Goal: Information Seeking & Learning: Learn about a topic

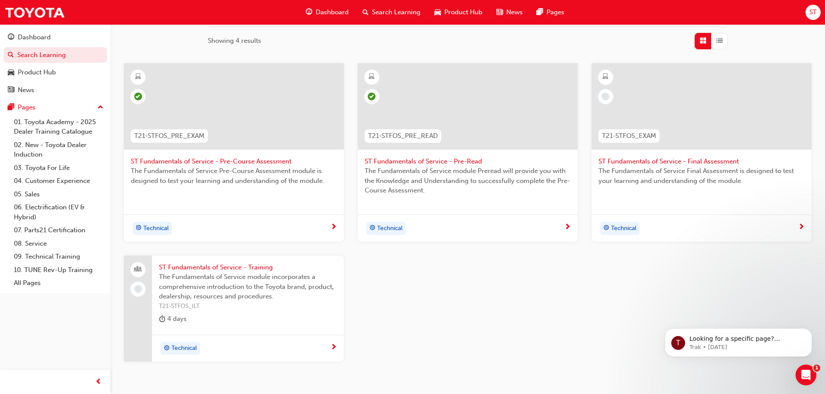
scroll to position [59, 0]
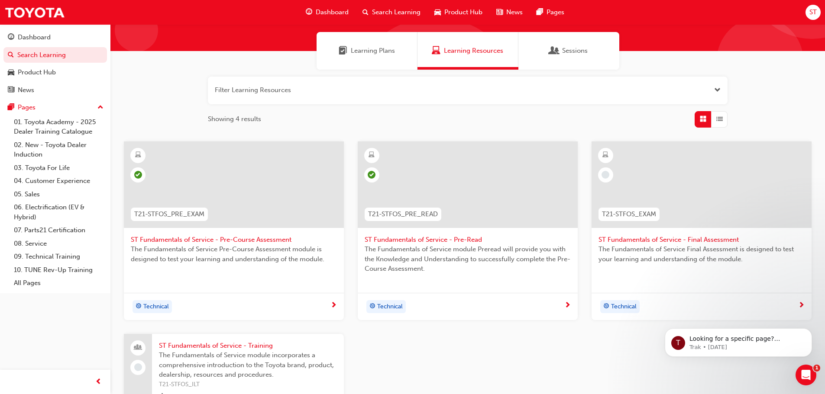
click at [605, 174] on span "learningRecordVerb_NONE-icon" at bounding box center [605, 175] width 8 height 8
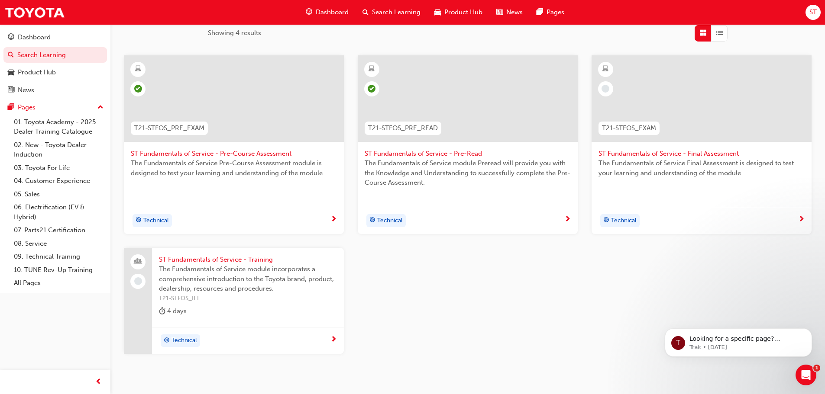
scroll to position [145, 0]
click at [181, 278] on span "The Fundamentals of Service module incorporates a comprehensive introduction to…" at bounding box center [248, 278] width 178 height 29
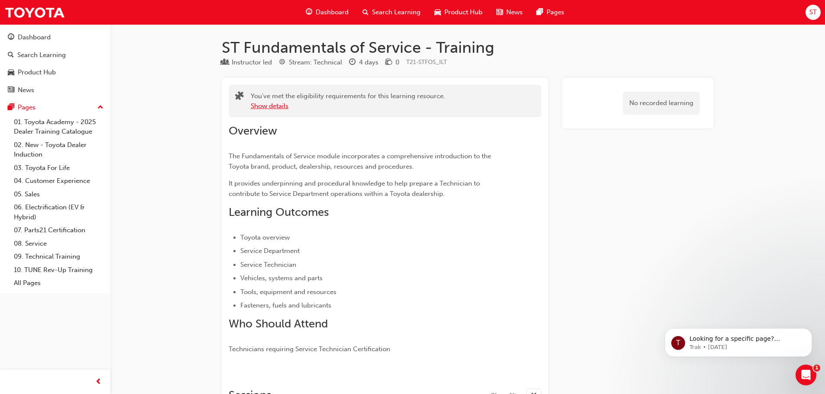
click at [287, 107] on button "Show details" at bounding box center [270, 106] width 38 height 10
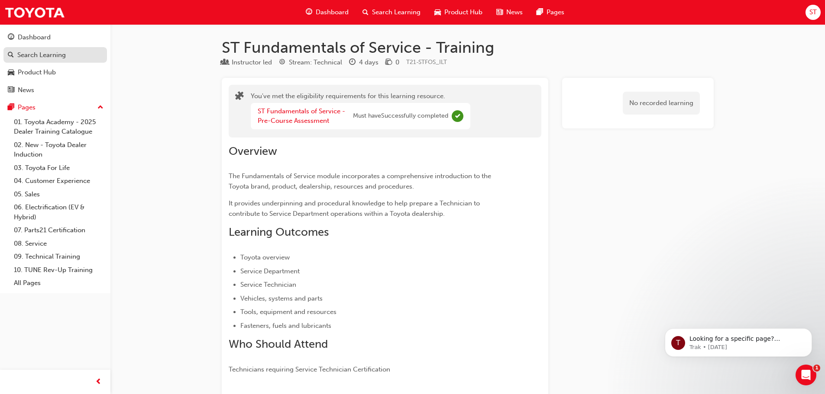
click at [61, 55] on div "Search Learning" at bounding box center [41, 55] width 48 height 10
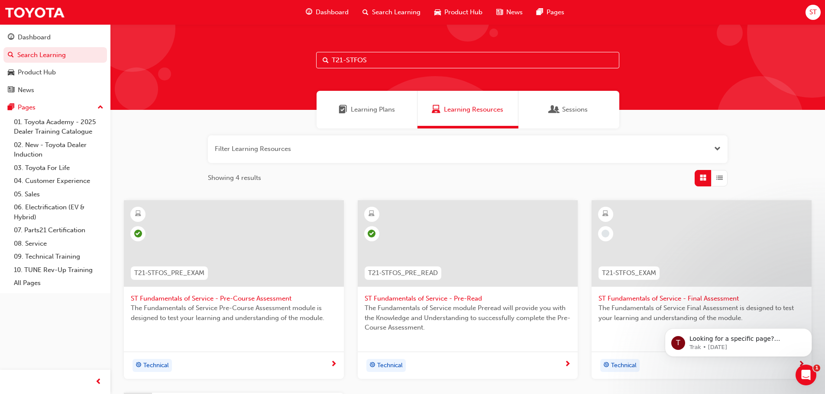
click at [326, 14] on span "Dashboard" at bounding box center [332, 12] width 33 height 10
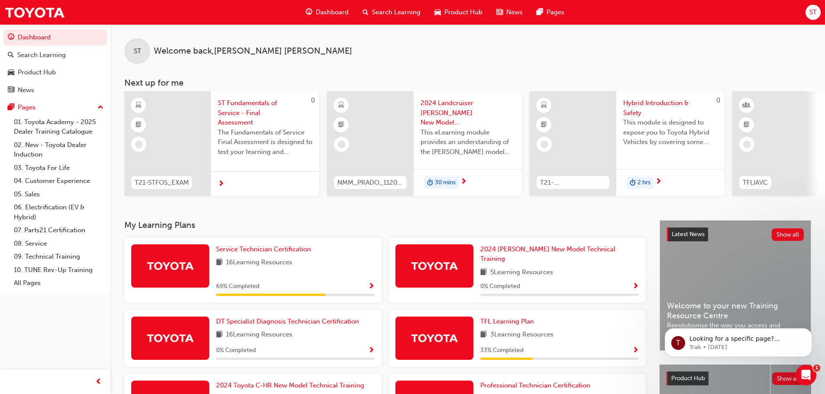
click at [253, 112] on span "ST Fundamentals of Service - Final Assessment" at bounding box center [265, 112] width 94 height 29
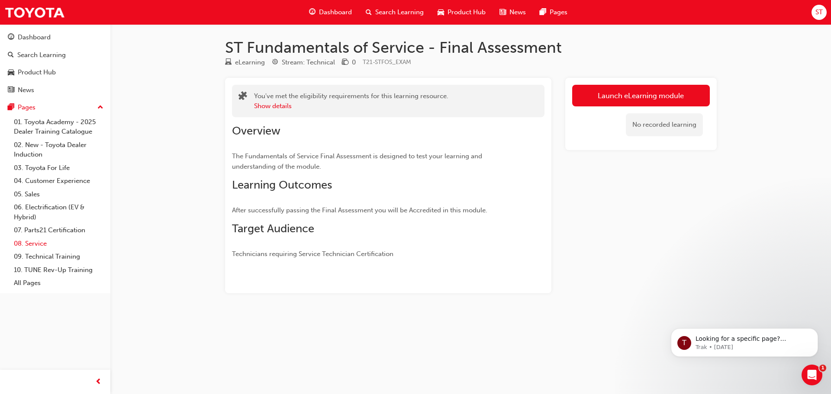
click at [39, 243] on link "08. Service" at bounding box center [58, 243] width 97 height 13
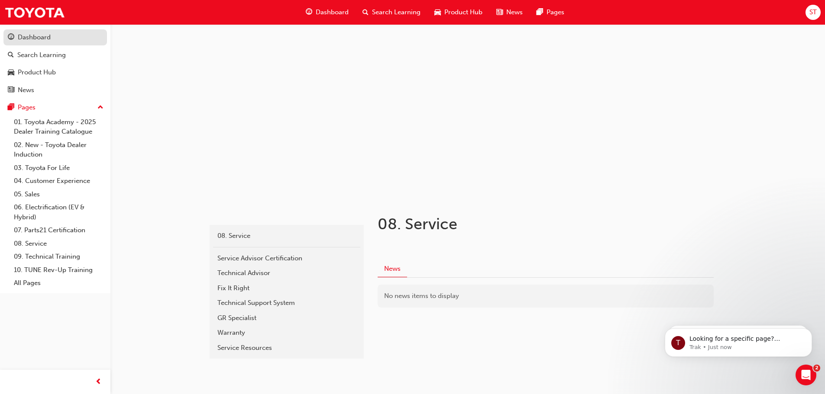
click at [55, 37] on div "Dashboard" at bounding box center [55, 37] width 95 height 11
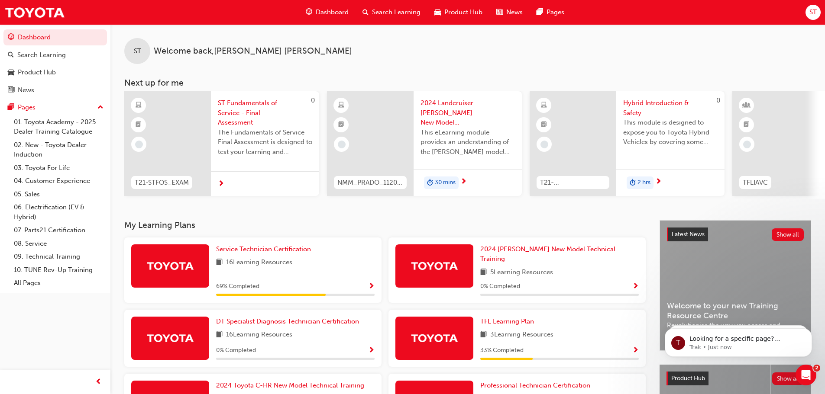
click at [247, 119] on span "ST Fundamentals of Service - Final Assessment" at bounding box center [265, 112] width 94 height 29
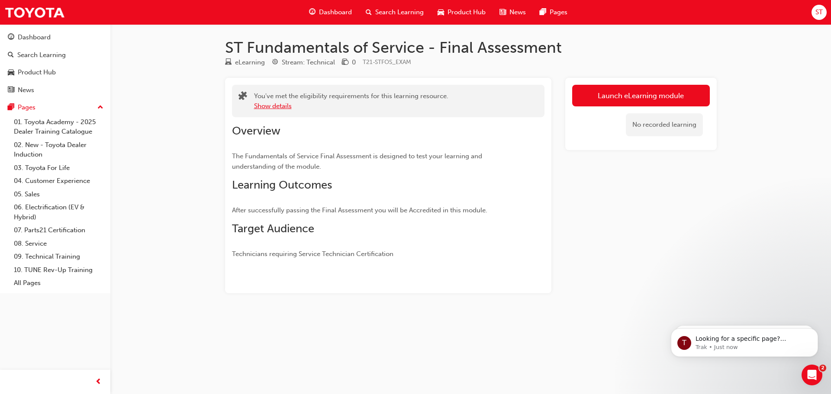
click at [260, 107] on button "Show details" at bounding box center [273, 106] width 38 height 10
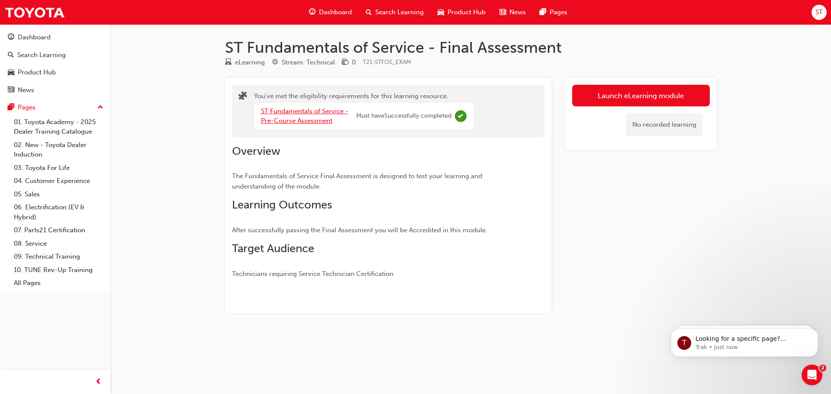
click at [276, 121] on link "ST Fundamentals of Service - Pre-Course Assessment" at bounding box center [304, 116] width 87 height 18
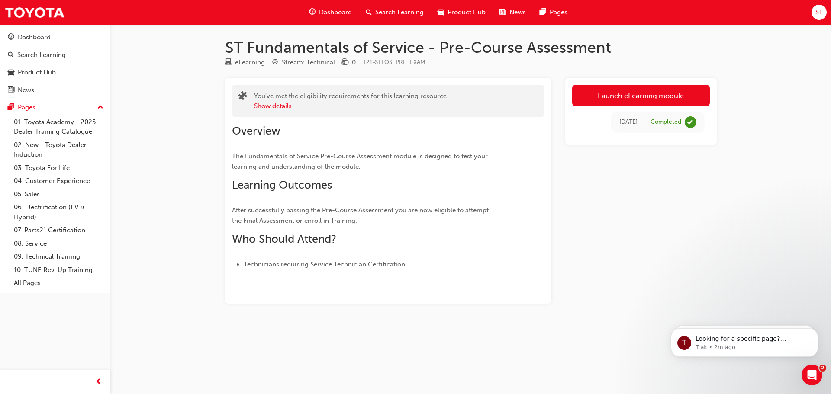
click at [334, 12] on span "Dashboard" at bounding box center [335, 12] width 33 height 10
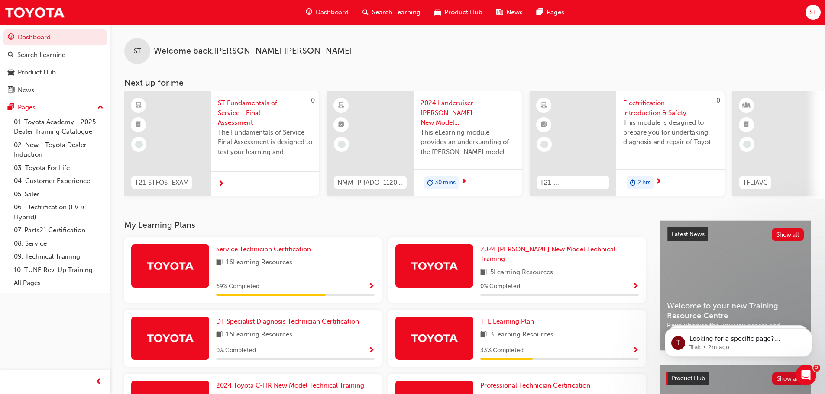
click at [257, 111] on span "ST Fundamentals of Service - Final Assessment" at bounding box center [265, 112] width 94 height 29
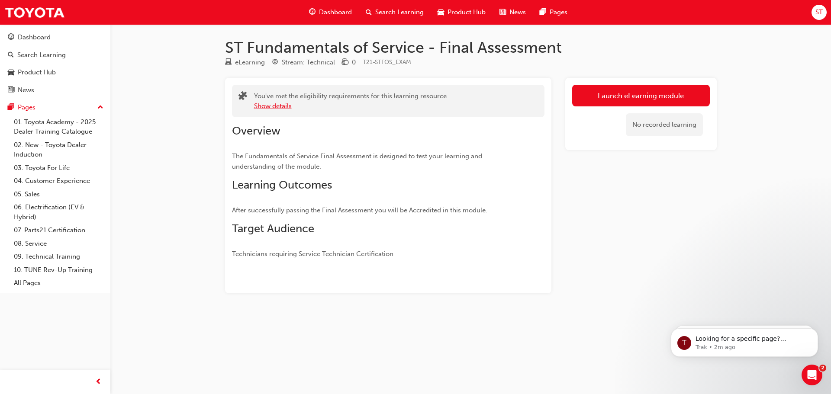
click at [268, 107] on button "Show details" at bounding box center [273, 106] width 38 height 10
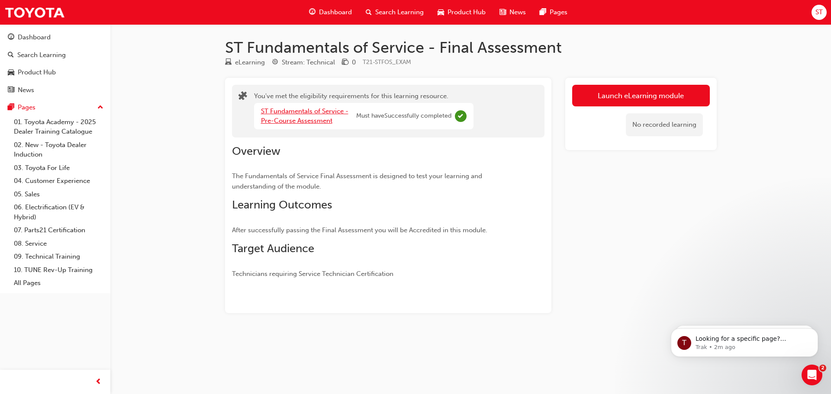
click at [319, 123] on link "ST Fundamentals of Service - Pre-Course Assessment" at bounding box center [304, 116] width 87 height 18
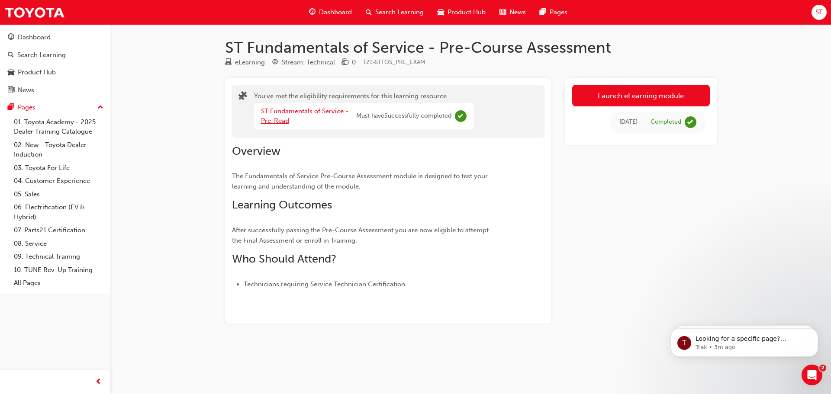
click at [325, 112] on link "ST Fundamentals of Service - Pre-Read" at bounding box center [304, 116] width 87 height 18
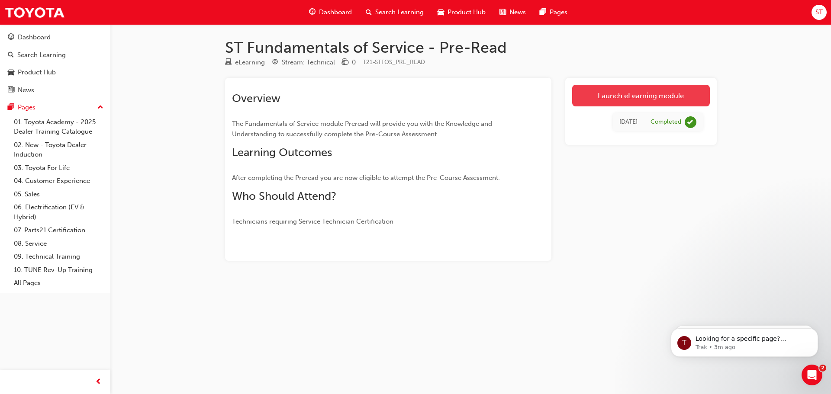
click at [636, 97] on link "Launch eLearning module" at bounding box center [641, 96] width 138 height 22
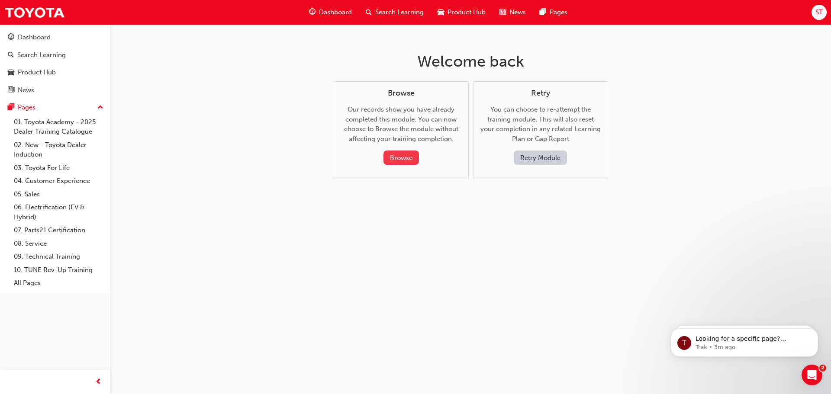
click at [409, 158] on button "Browse" at bounding box center [402, 158] width 36 height 14
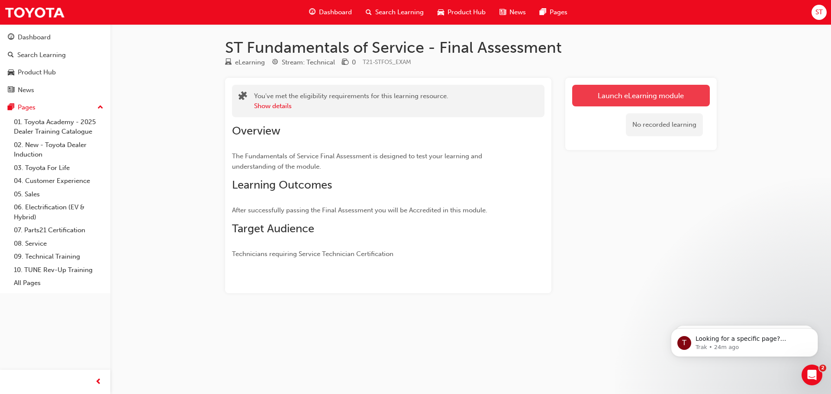
click at [605, 98] on link "Launch eLearning module" at bounding box center [641, 96] width 138 height 22
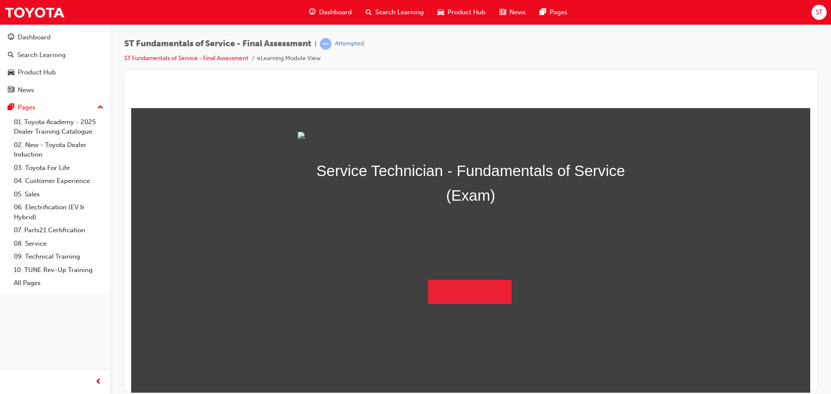
scroll to position [6, 0]
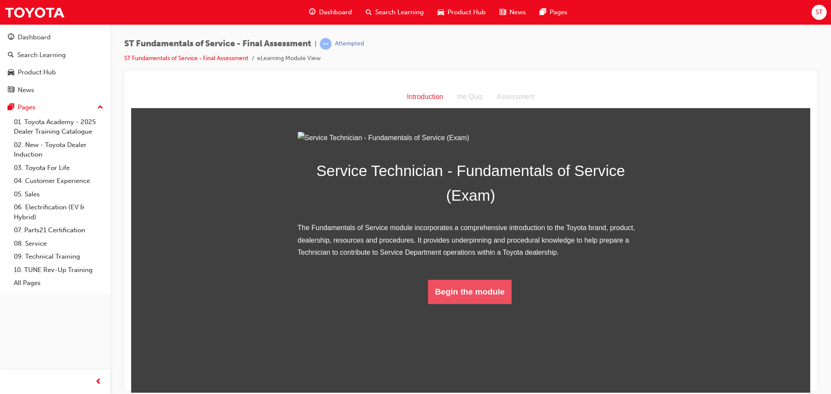
click at [489, 304] on button "Begin the module" at bounding box center [470, 292] width 84 height 24
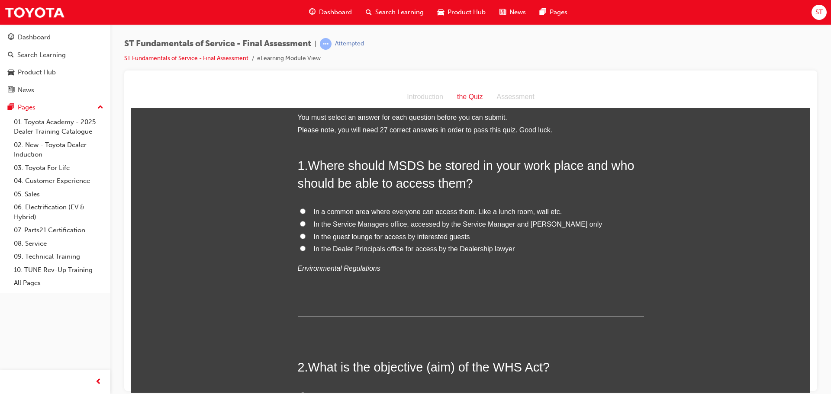
scroll to position [0, 0]
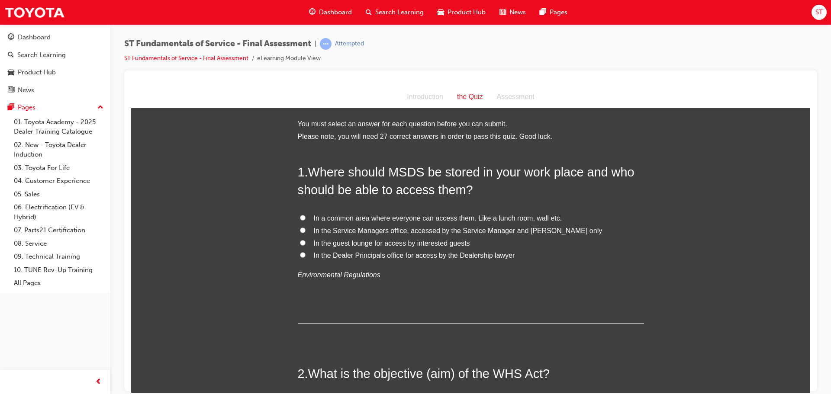
click at [300, 218] on input "In a common area where everyone can access them. Like a lunch room, wall etc." at bounding box center [303, 218] width 6 height 6
radio input "true"
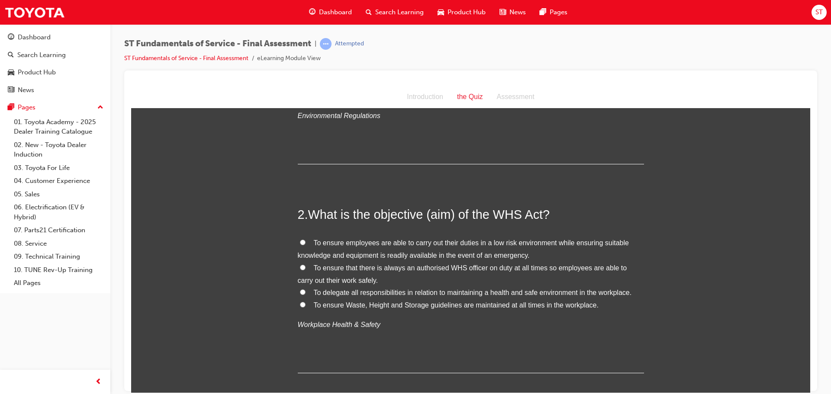
scroll to position [173, 0]
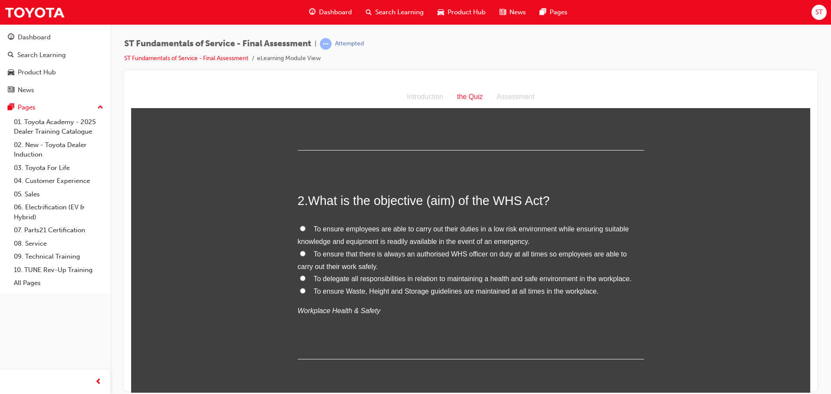
click at [300, 229] on input "To ensure employees are able to carry out their duties in a low risk environmen…" at bounding box center [303, 229] width 6 height 6
radio input "true"
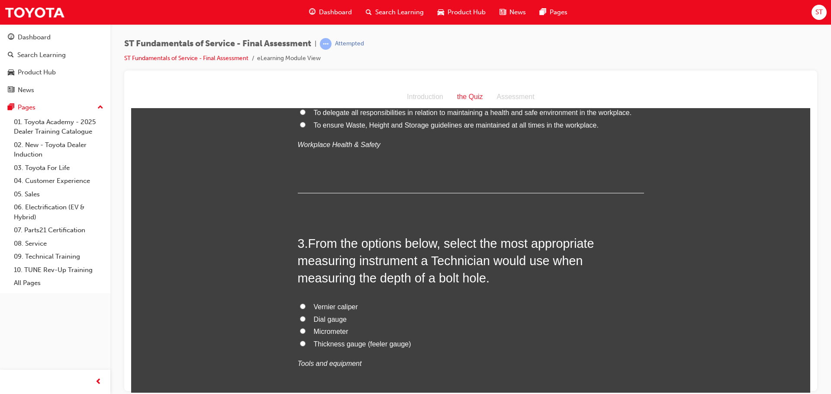
scroll to position [346, 0]
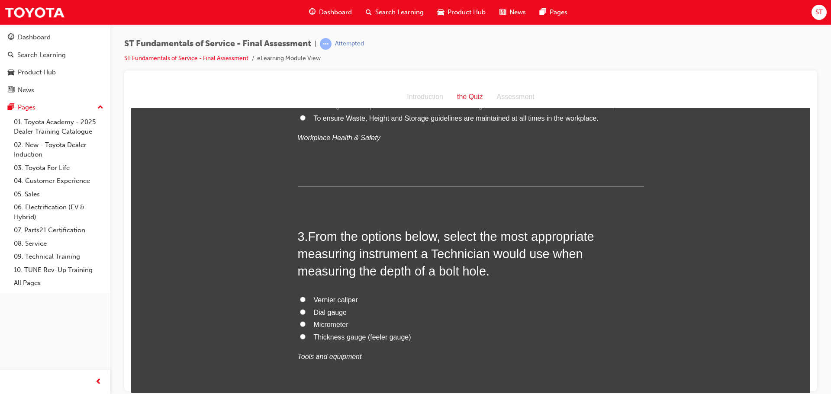
click at [300, 298] on input "Vernier caliper" at bounding box center [303, 300] width 6 height 6
radio input "true"
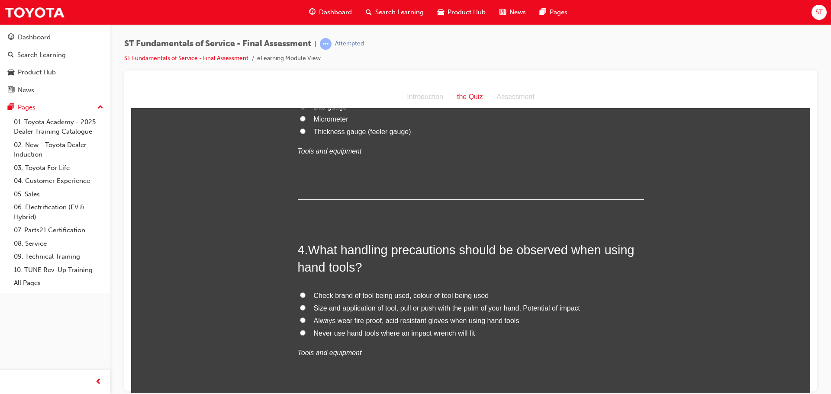
scroll to position [563, 0]
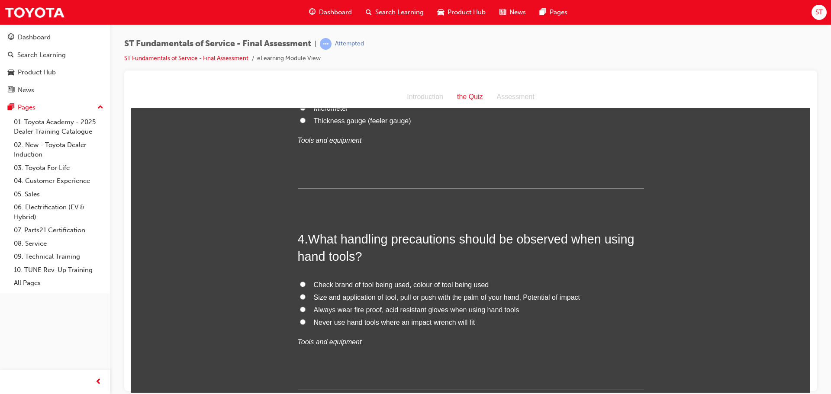
click at [300, 297] on input "Size and application of tool, pull or push with the palm of your hand, Potentia…" at bounding box center [303, 297] width 6 height 6
radio input "true"
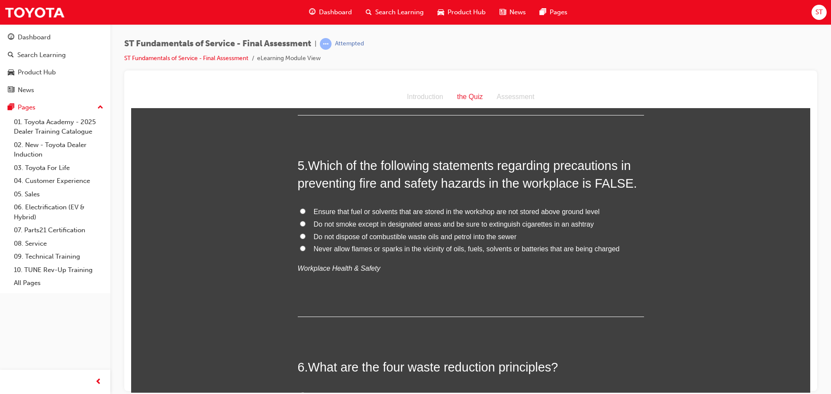
scroll to position [823, 0]
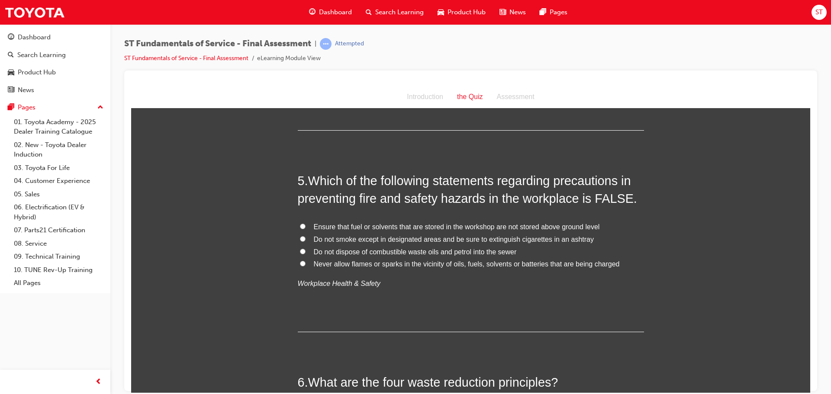
click at [300, 225] on input "Ensure that fuel or solvents that are stored in the workshop are not stored abo…" at bounding box center [303, 226] width 6 height 6
radio input "true"
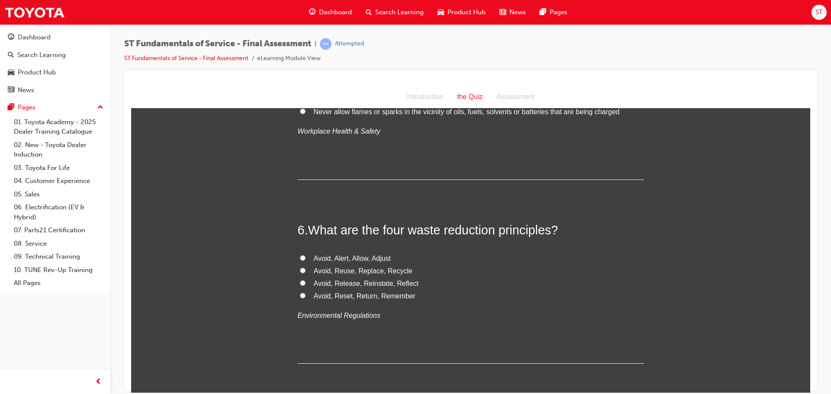
scroll to position [996, 0]
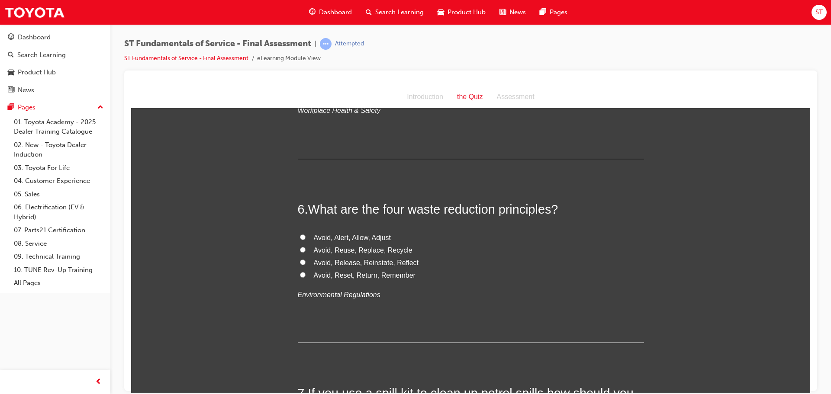
click at [300, 249] on input "Avoid, Reuse, Replace, Recycle" at bounding box center [303, 250] width 6 height 6
radio input "true"
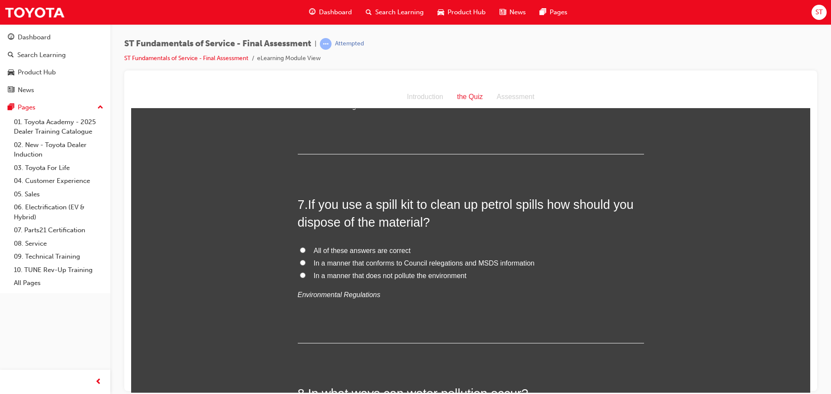
scroll to position [1212, 0]
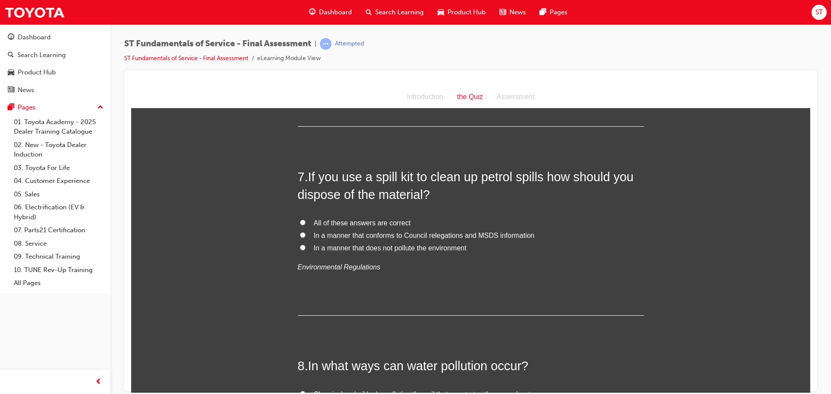
click at [300, 222] on input "All of these answers are correct" at bounding box center [303, 223] width 6 height 6
radio input "true"
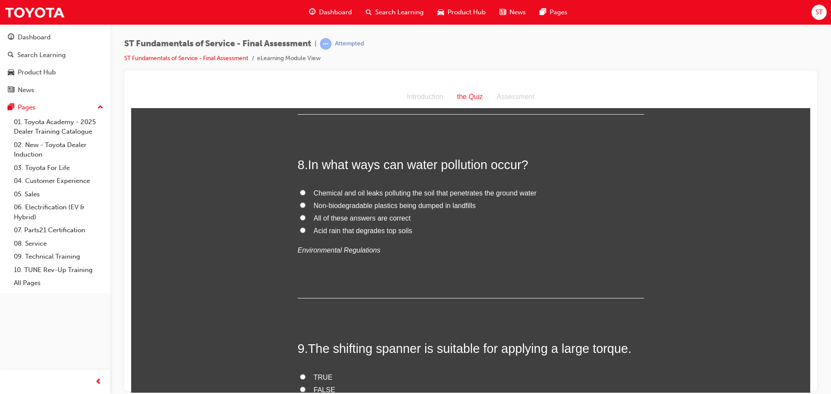
scroll to position [1429, 0]
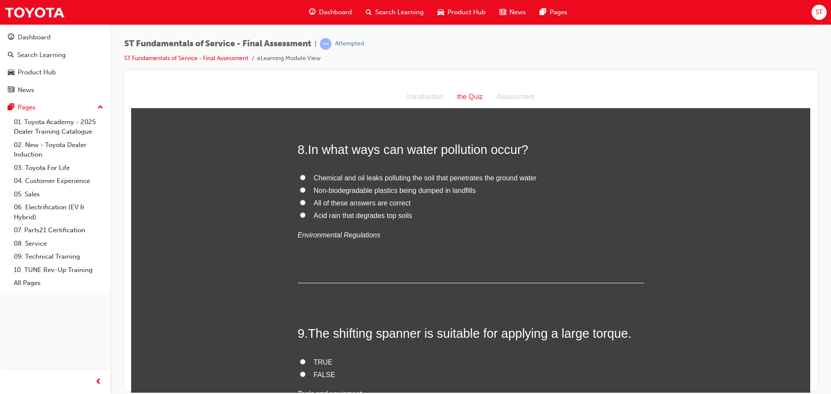
click at [300, 177] on input "Chemical and oil leaks polluting the soil that penetrates the ground water" at bounding box center [303, 177] width 6 height 6
radio input "true"
click at [303, 190] on label "Non-biodegradable plastics being dumped in landfills" at bounding box center [471, 190] width 346 height 13
click at [303, 190] on input "Non-biodegradable plastics being dumped in landfills" at bounding box center [303, 190] width 6 height 6
radio input "true"
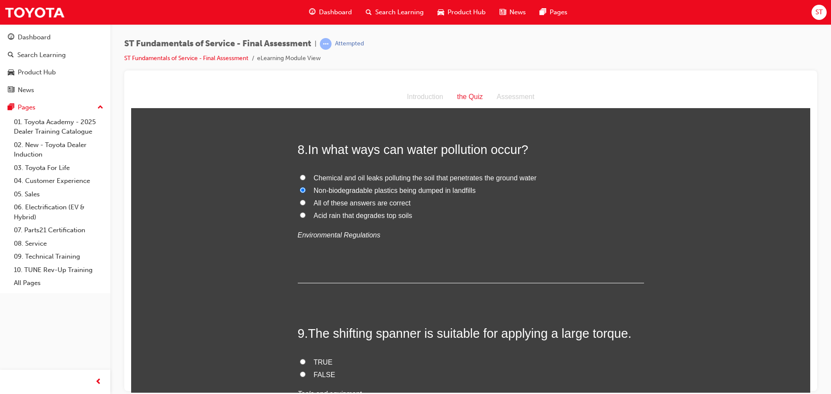
click at [300, 190] on input "Non-biodegradable plastics being dumped in landfills" at bounding box center [303, 190] width 6 height 6
click at [302, 172] on label "Chemical and oil leaks polluting the soil that penetrates the ground water" at bounding box center [471, 178] width 346 height 13
click at [302, 174] on input "Chemical and oil leaks polluting the soil that penetrates the ground water" at bounding box center [303, 177] width 6 height 6
radio input "true"
click at [300, 202] on input "All of these answers are correct" at bounding box center [303, 203] width 6 height 6
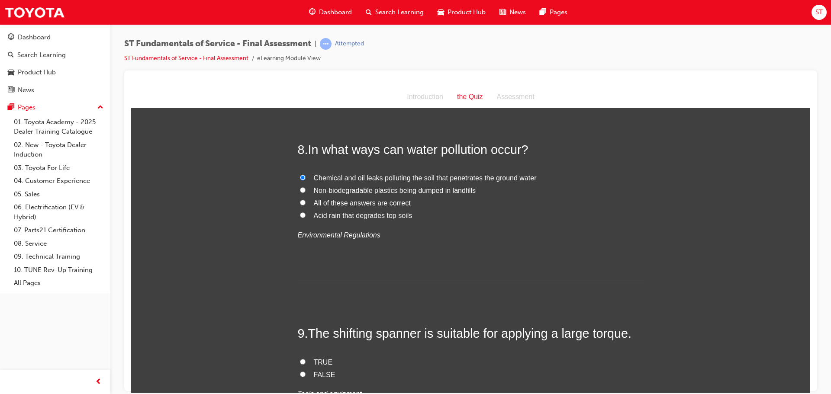
radio input "true"
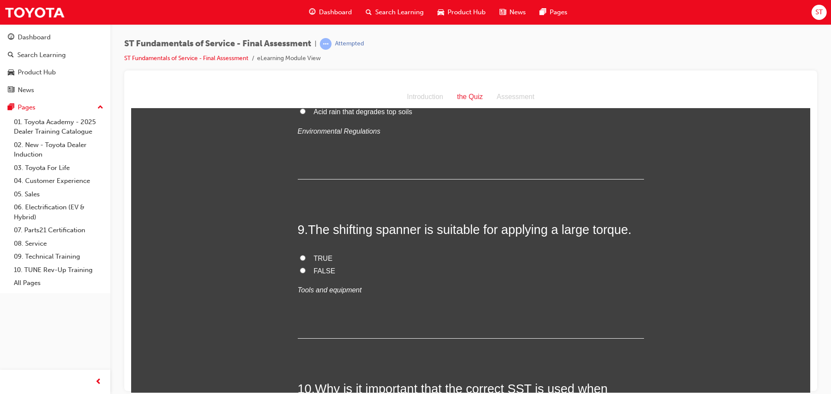
scroll to position [1559, 0]
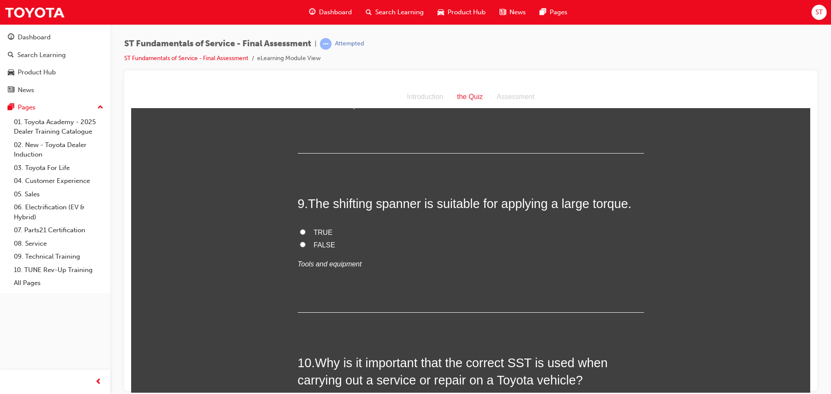
click at [303, 244] on label "FALSE" at bounding box center [471, 245] width 346 height 13
click at [303, 244] on input "FALSE" at bounding box center [303, 245] width 6 height 6
radio input "true"
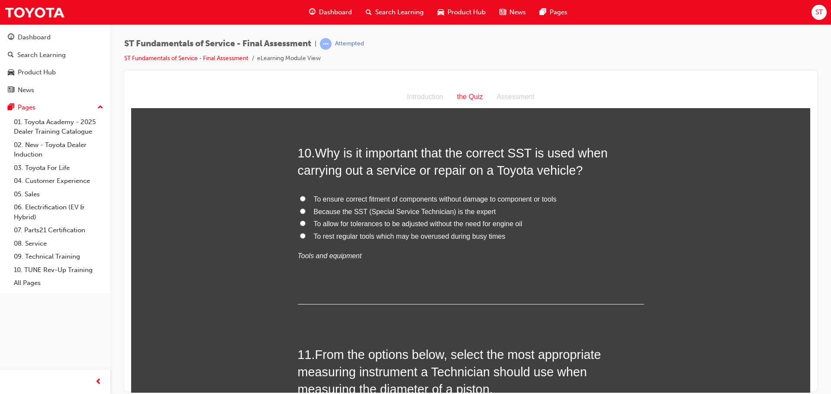
scroll to position [1775, 0]
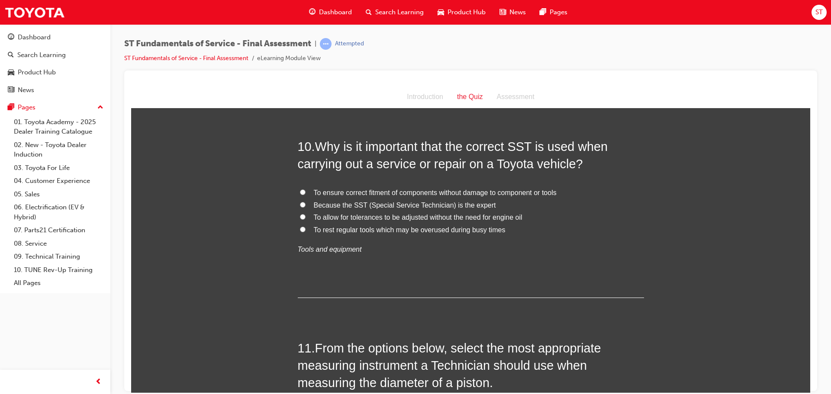
click at [300, 192] on input "To ensure correct fitment of components without damage to component or tools" at bounding box center [303, 192] width 6 height 6
radio input "true"
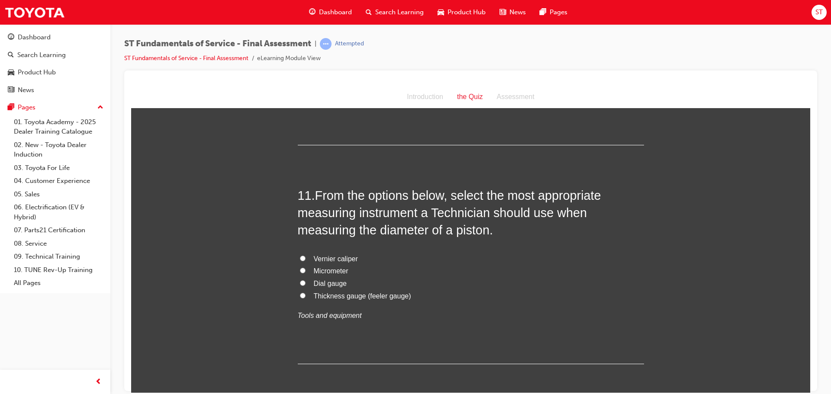
scroll to position [1948, 0]
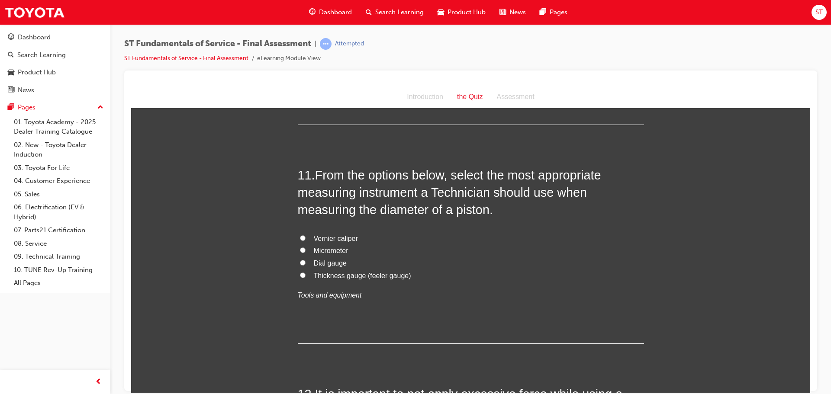
click at [300, 251] on input "Micrometer" at bounding box center [303, 250] width 6 height 6
radio input "true"
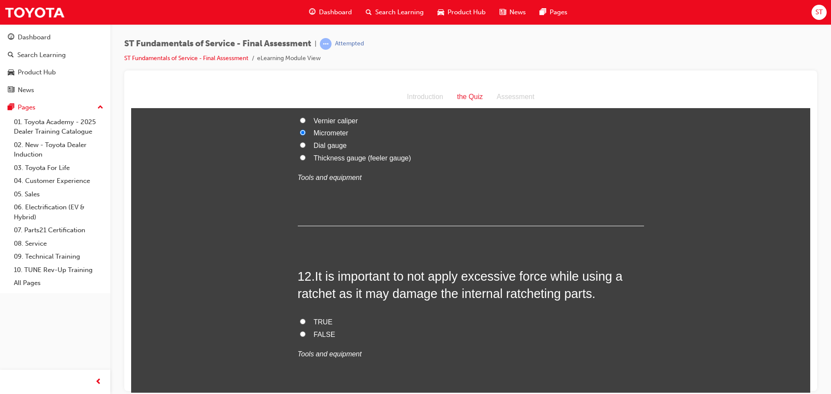
scroll to position [2122, 0]
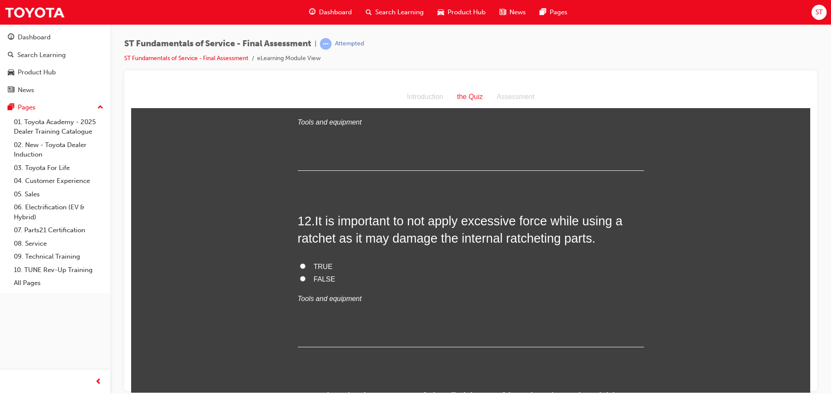
click at [300, 266] on input "TRUE" at bounding box center [303, 266] width 6 height 6
radio input "true"
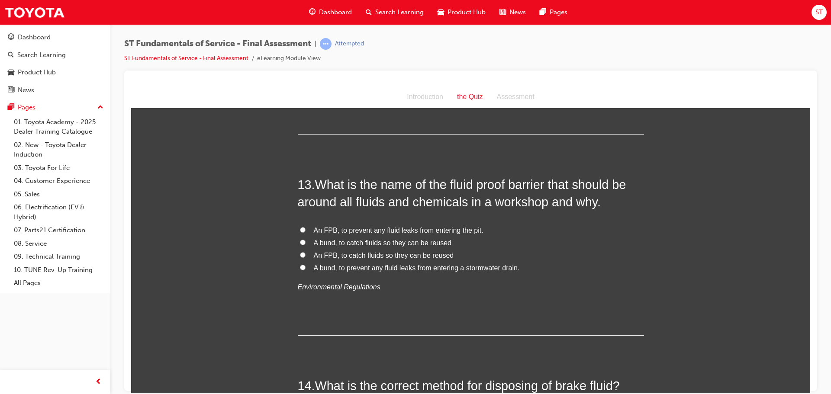
scroll to position [2338, 0]
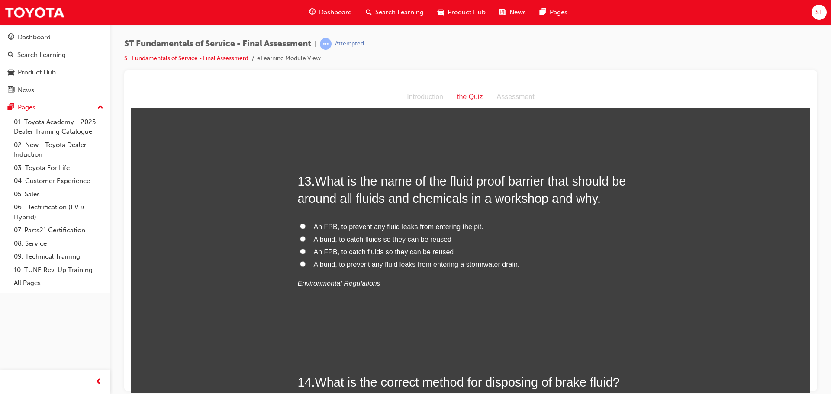
click at [300, 262] on input "A bund, to prevent any fluid leaks from entering a stormwater drain." at bounding box center [303, 264] width 6 height 6
radio input "true"
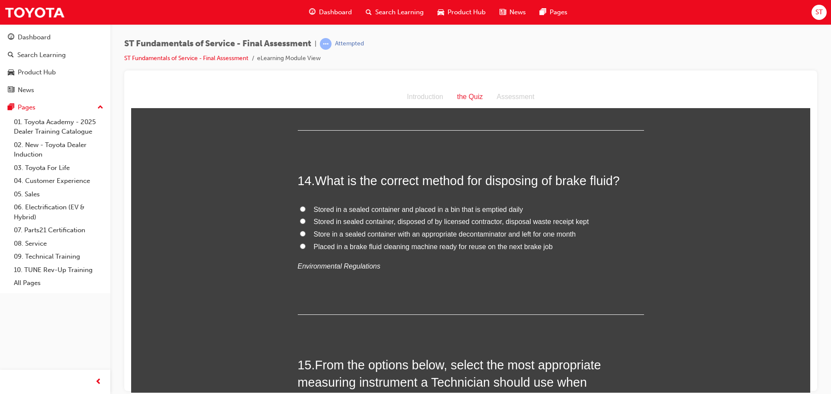
scroll to position [2554, 0]
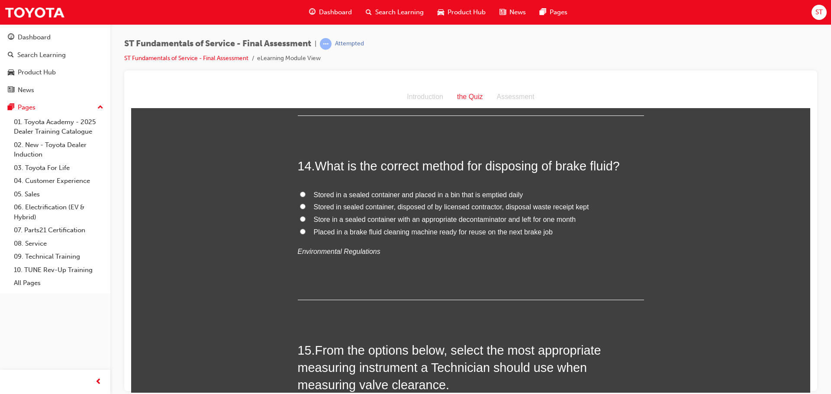
click at [300, 204] on input "Stored in sealed container, disposed of by licensed contractor, disposal waste …" at bounding box center [303, 206] width 6 height 6
radio input "true"
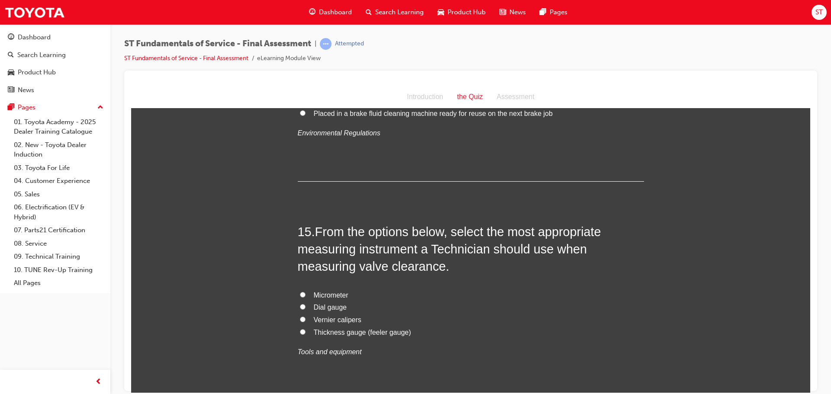
scroll to position [2728, 0]
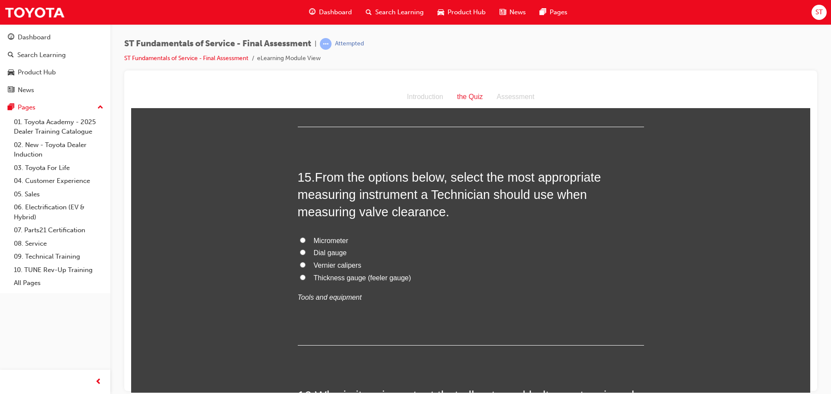
click at [300, 278] on input "Thickness gauge (feeler gauge)" at bounding box center [303, 277] width 6 height 6
radio input "true"
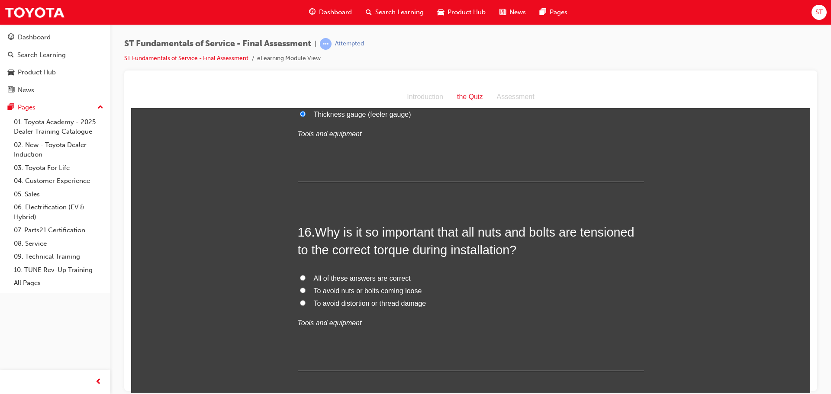
scroll to position [2901, 0]
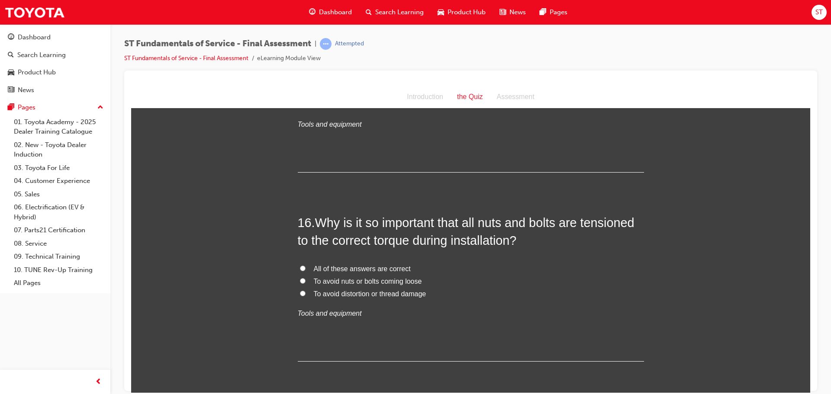
click at [304, 265] on label "All of these answers are correct" at bounding box center [471, 269] width 346 height 13
click at [304, 265] on input "All of these answers are correct" at bounding box center [303, 268] width 6 height 6
radio input "true"
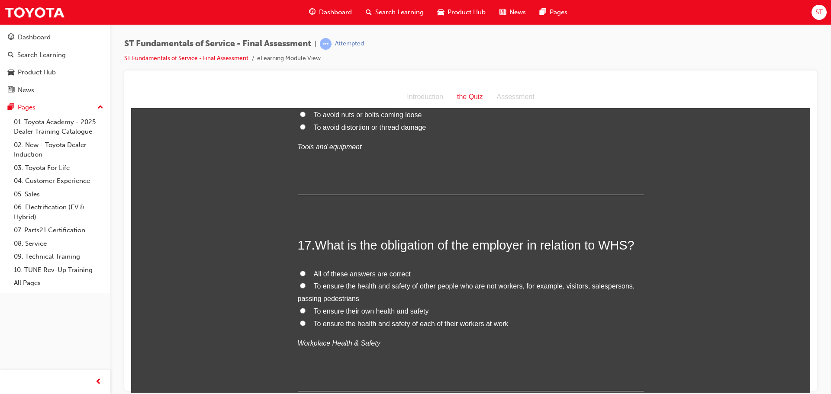
scroll to position [3074, 0]
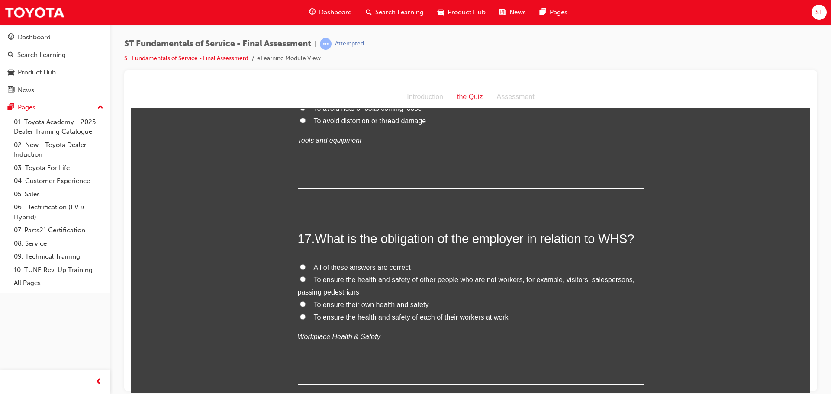
click at [299, 263] on label "All of these answers are correct" at bounding box center [471, 268] width 346 height 13
click at [300, 264] on input "All of these answers are correct" at bounding box center [303, 267] width 6 height 6
radio input "true"
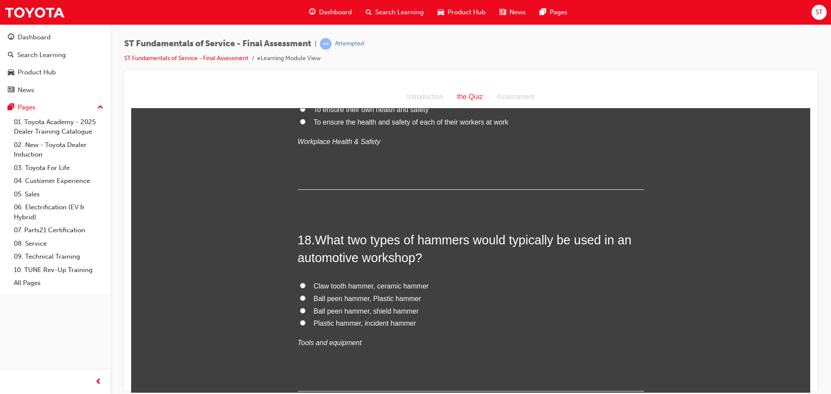
scroll to position [3291, 0]
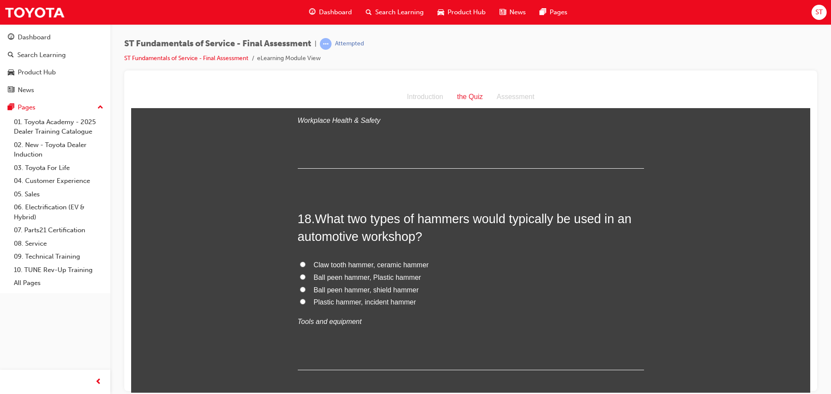
click at [300, 277] on input "Ball peen hammer, Plastic hammer" at bounding box center [303, 277] width 6 height 6
radio input "true"
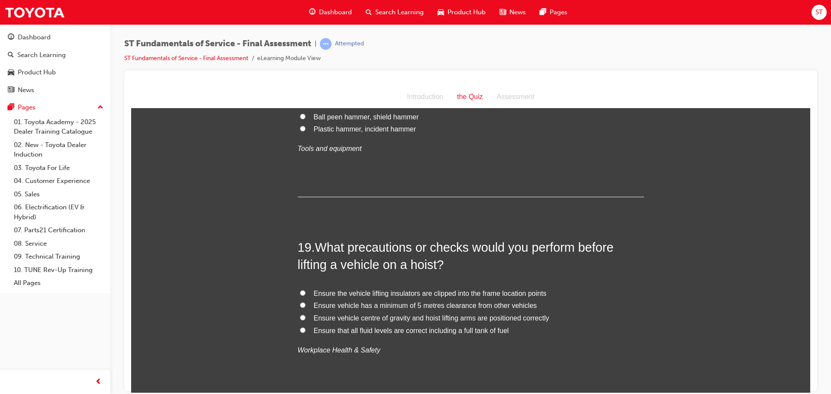
scroll to position [3507, 0]
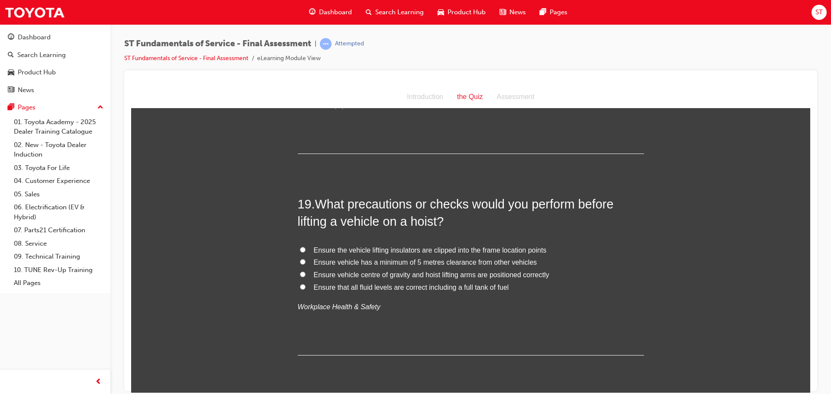
click at [300, 273] on input "Ensure vehicle centre of gravity and hoist lifting arms are positioned correctly" at bounding box center [303, 274] width 6 height 6
radio input "true"
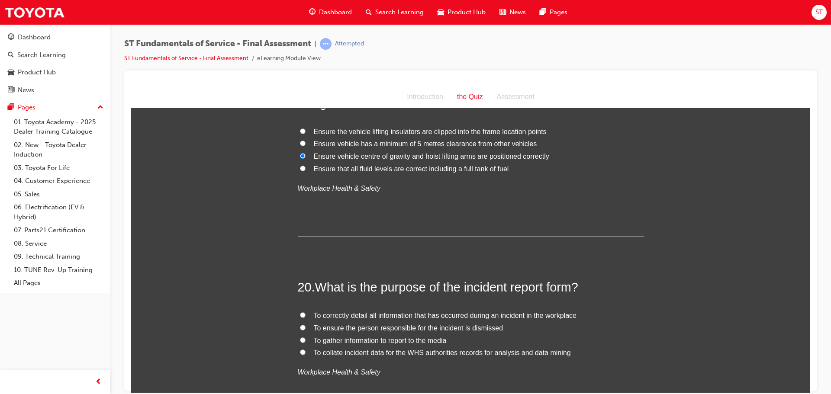
scroll to position [3680, 0]
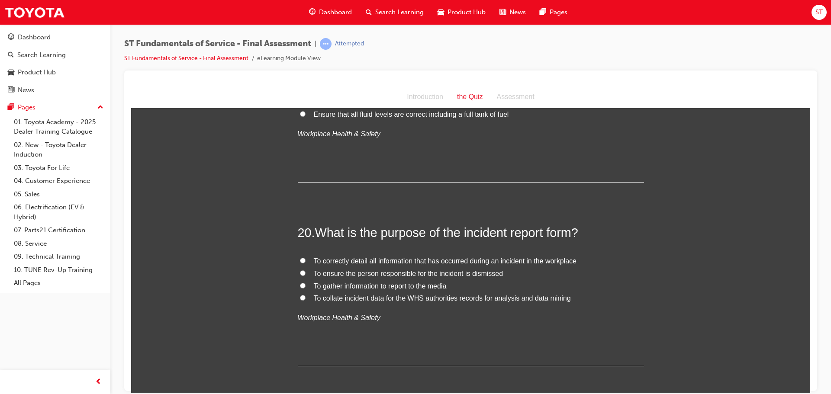
click at [300, 258] on input "To correctly detail all information that has occurred during an incident in the…" at bounding box center [303, 261] width 6 height 6
radio input "true"
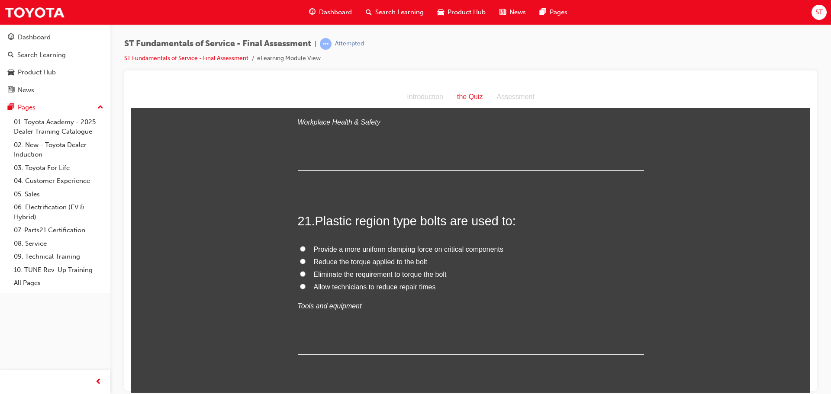
scroll to position [3897, 0]
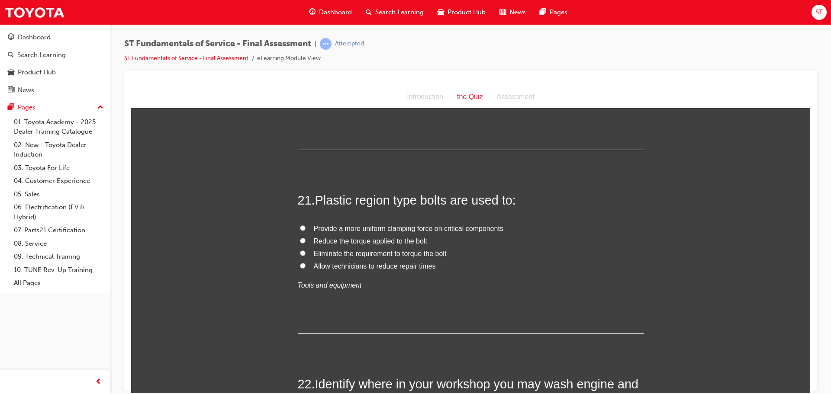
click at [300, 226] on input "Provide a more uniform clamping force on critical components" at bounding box center [303, 228] width 6 height 6
radio input "true"
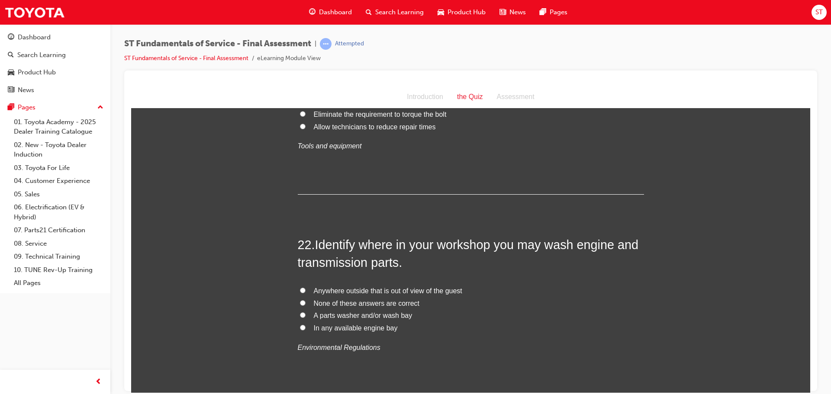
scroll to position [4070, 0]
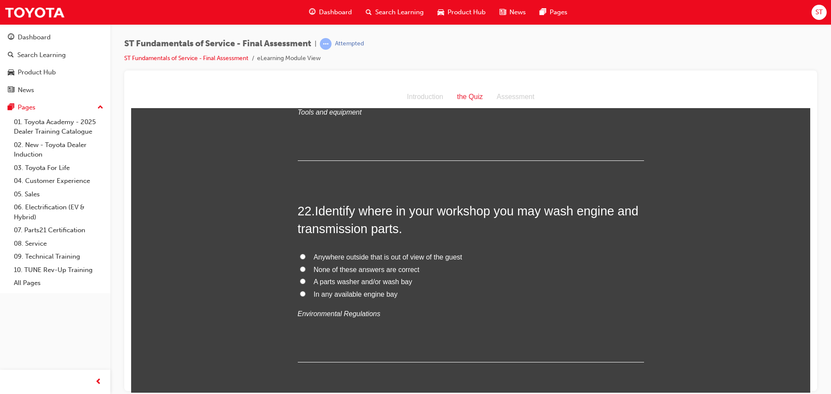
click at [300, 281] on input "A parts washer and/or wash bay" at bounding box center [303, 281] width 6 height 6
radio input "true"
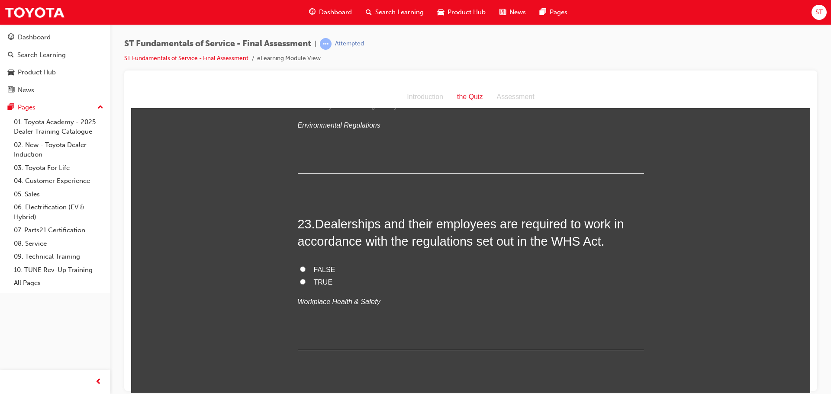
scroll to position [4286, 0]
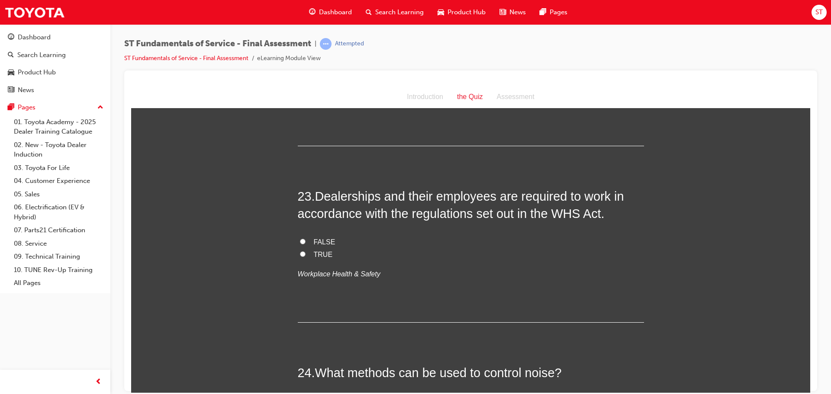
click at [300, 256] on input "TRUE" at bounding box center [303, 254] width 6 height 6
radio input "true"
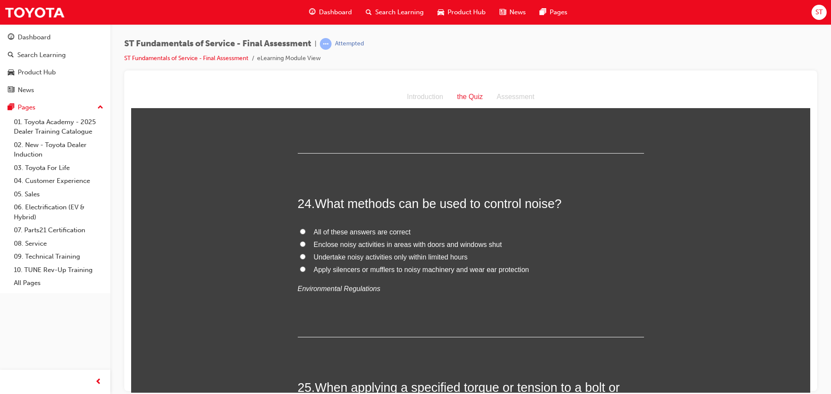
scroll to position [4460, 0]
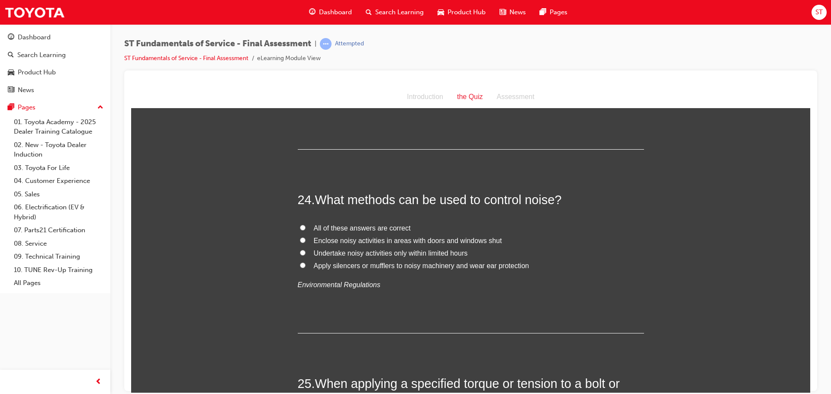
click at [300, 227] on input "All of these answers are correct" at bounding box center [303, 228] width 6 height 6
radio input "true"
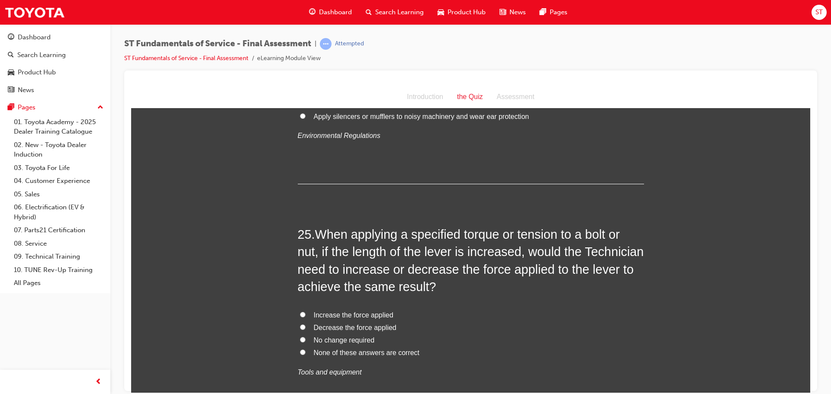
scroll to position [4633, 0]
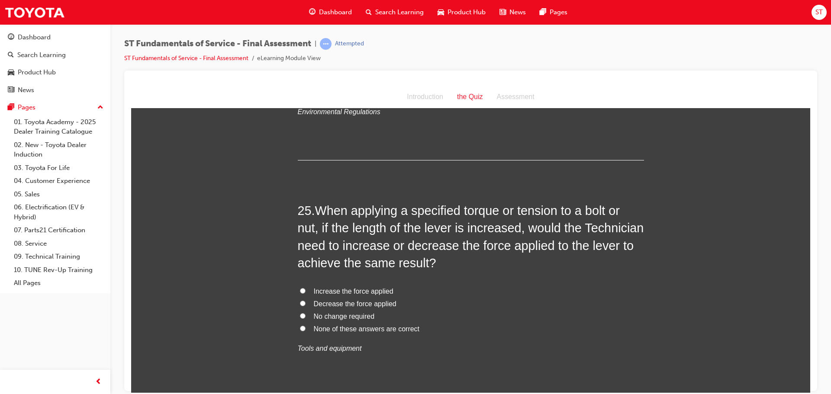
click at [300, 301] on input "Decrease the force applied" at bounding box center [303, 303] width 6 height 6
radio input "true"
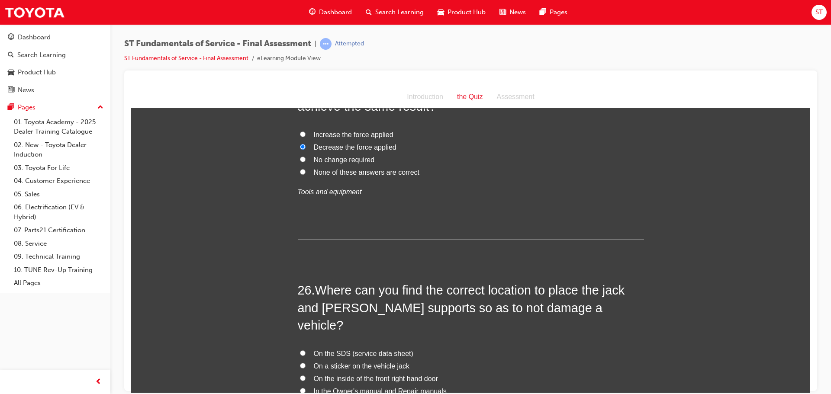
scroll to position [4849, 0]
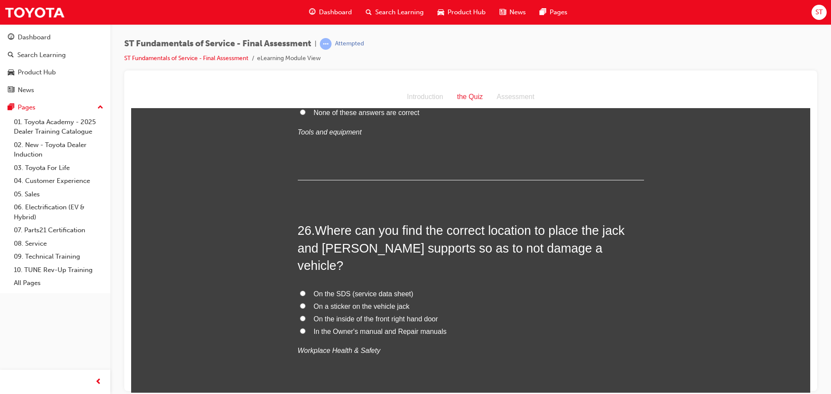
click at [301, 328] on input "In the Owner's manual and Repair manuals" at bounding box center [303, 331] width 6 height 6
radio input "true"
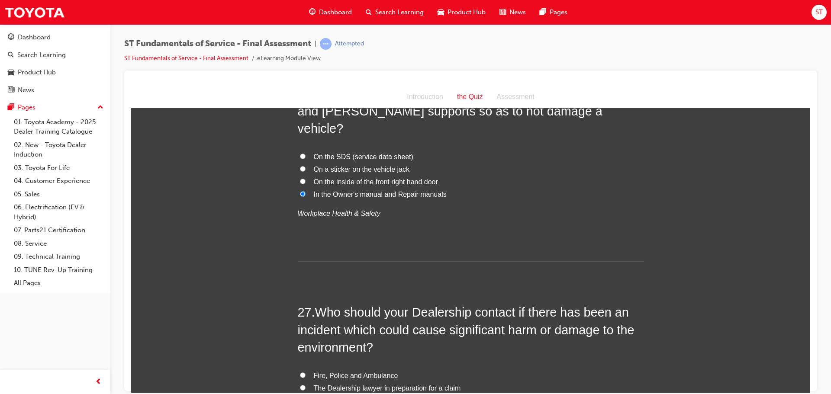
scroll to position [5066, 0]
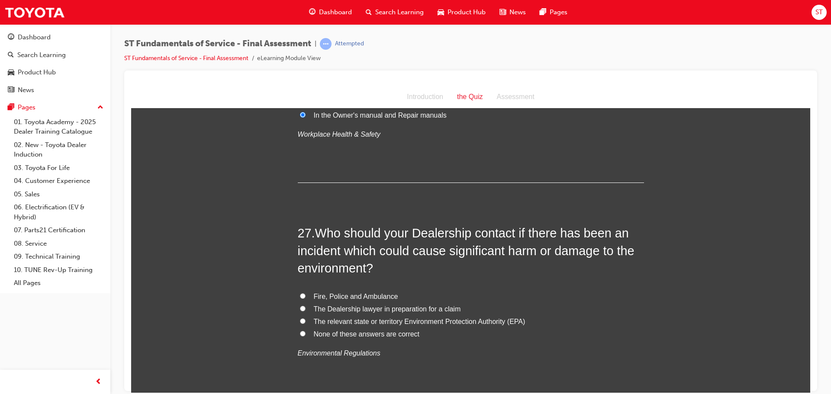
click at [300, 318] on input "The relevant state or territory Environment Protection Authority (EPA)" at bounding box center [303, 321] width 6 height 6
radio input "true"
click at [301, 318] on input "The relevant state or territory Environment Protection Authority (EPA)" at bounding box center [303, 321] width 6 height 6
click at [300, 293] on input "Fire, Police and Ambulance" at bounding box center [303, 296] width 6 height 6
radio input "true"
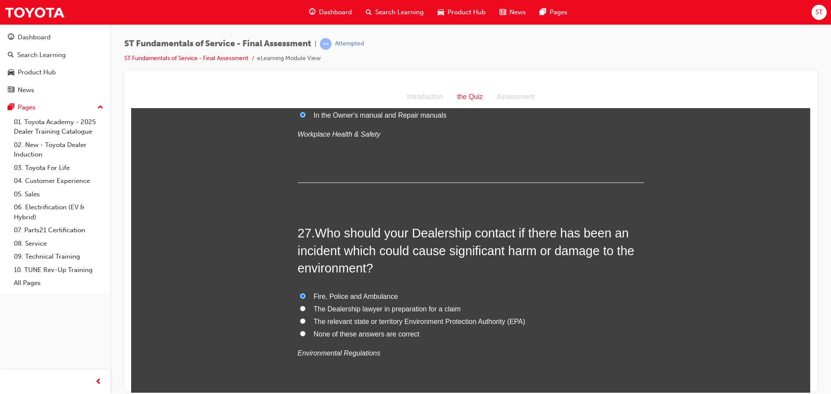
click at [301, 318] on input "The relevant state or territory Environment Protection Authority (EPA)" at bounding box center [303, 321] width 6 height 6
radio input "true"
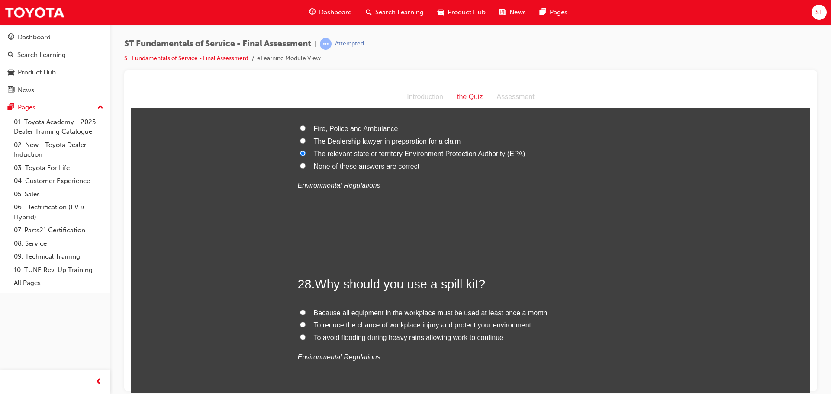
scroll to position [5282, 0]
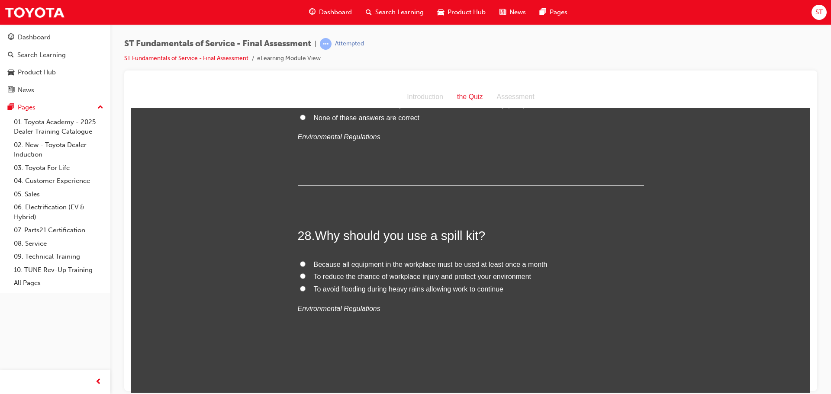
click at [300, 273] on input "To reduce the chance of workplace injury and protect your environment" at bounding box center [303, 276] width 6 height 6
radio input "true"
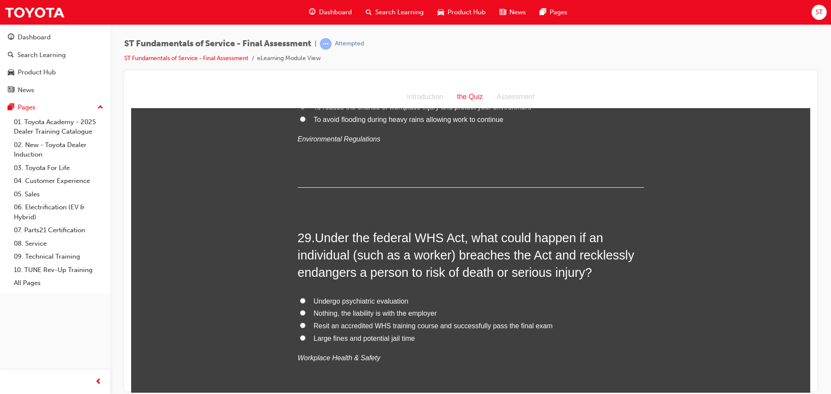
scroll to position [5455, 0]
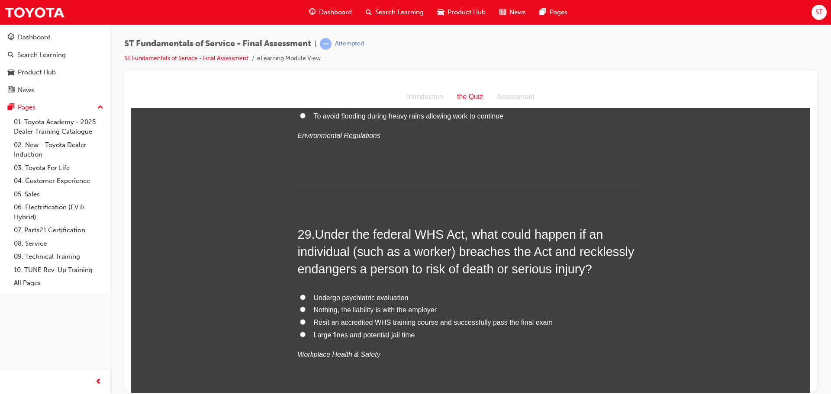
click at [300, 332] on input "Large fines and potential jail time" at bounding box center [303, 335] width 6 height 6
radio input "true"
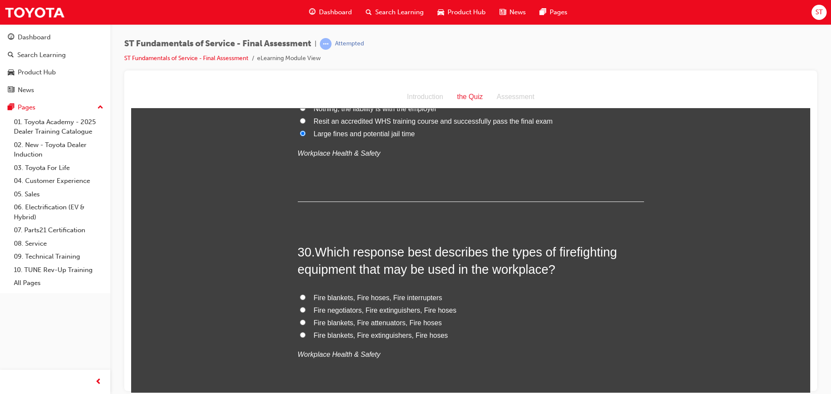
scroll to position [5672, 0]
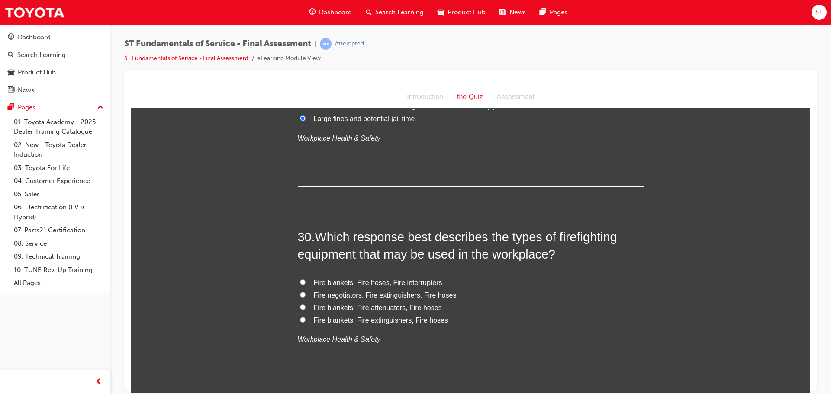
click at [300, 317] on input "Fire blankets, Fire extinguishers, Fire hoses" at bounding box center [303, 320] width 6 height 6
radio input "true"
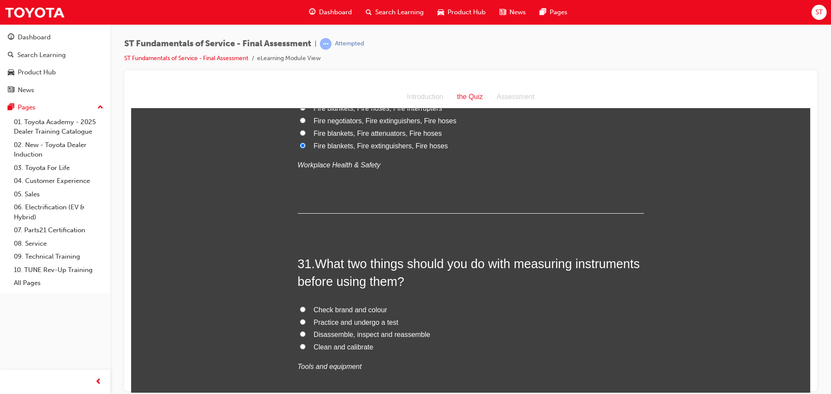
scroll to position [5888, 0]
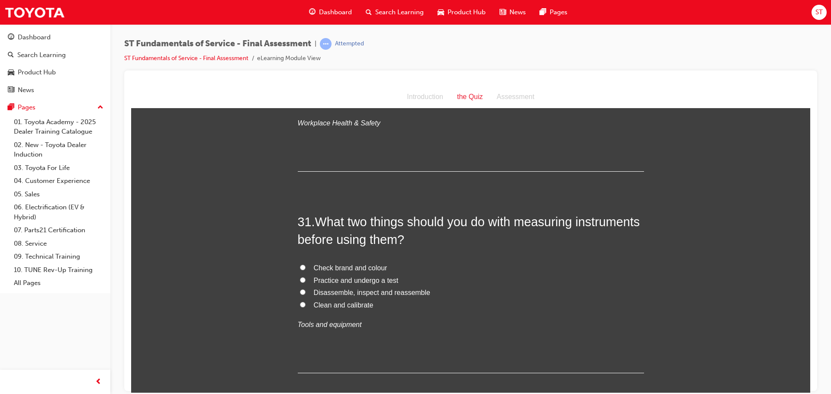
click at [300, 302] on input "Clean and calibrate" at bounding box center [303, 305] width 6 height 6
radio input "true"
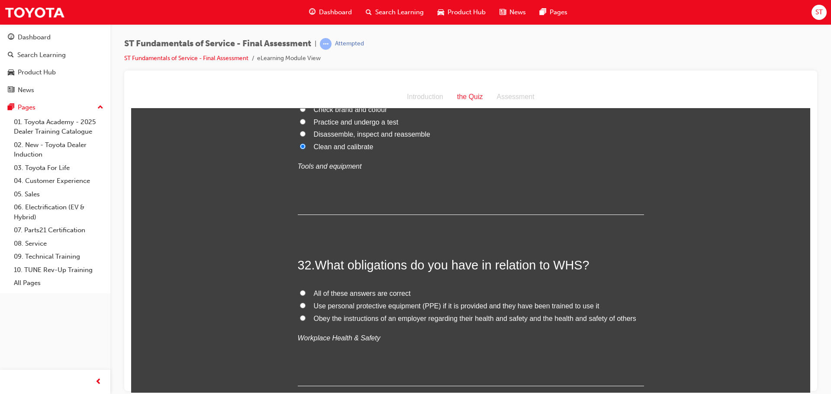
scroll to position [6105, 0]
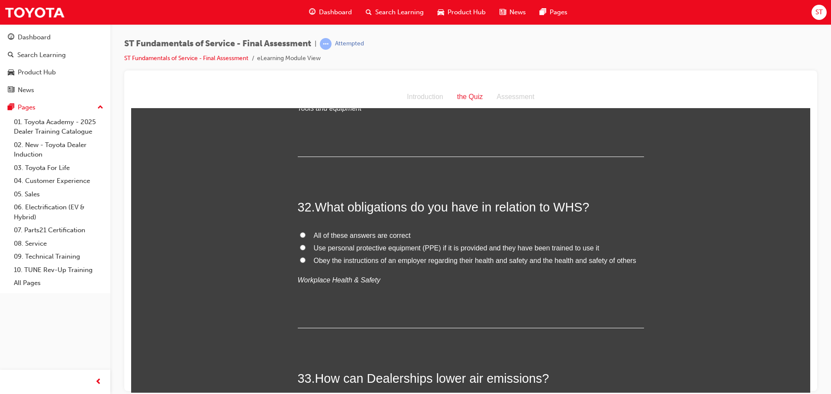
drag, startPoint x: 297, startPoint y: 217, endPoint x: 314, endPoint y: 225, distance: 18.8
click at [300, 232] on input "All of these answers are correct" at bounding box center [303, 235] width 6 height 6
radio input "true"
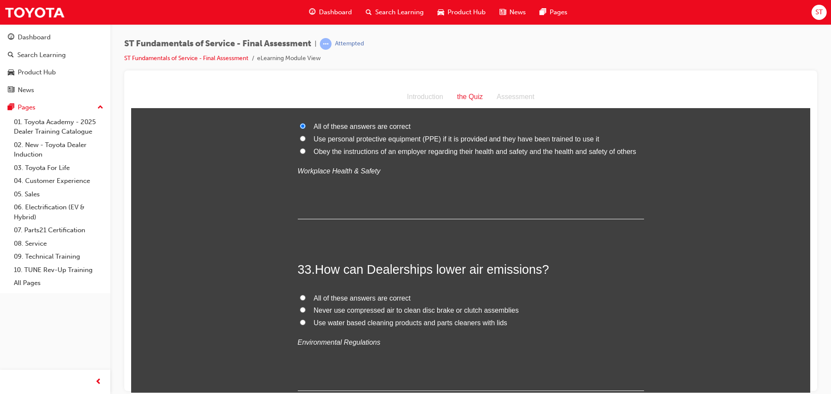
scroll to position [6235, 0]
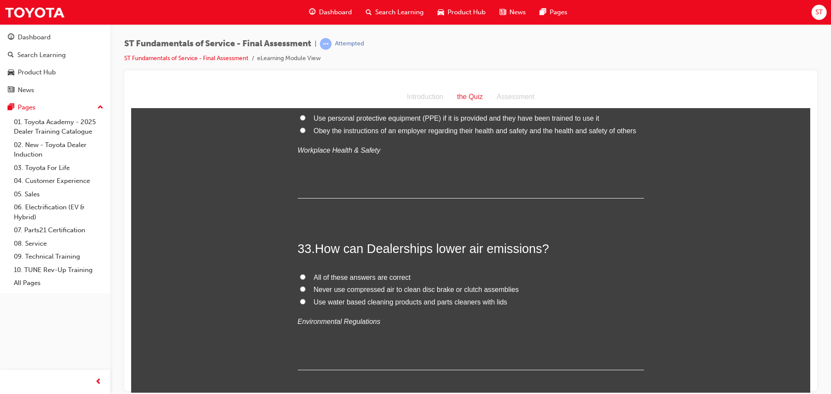
click at [303, 271] on label "All of these answers are correct" at bounding box center [471, 277] width 346 height 13
click at [303, 274] on input "All of these answers are correct" at bounding box center [303, 277] width 6 height 6
radio input "true"
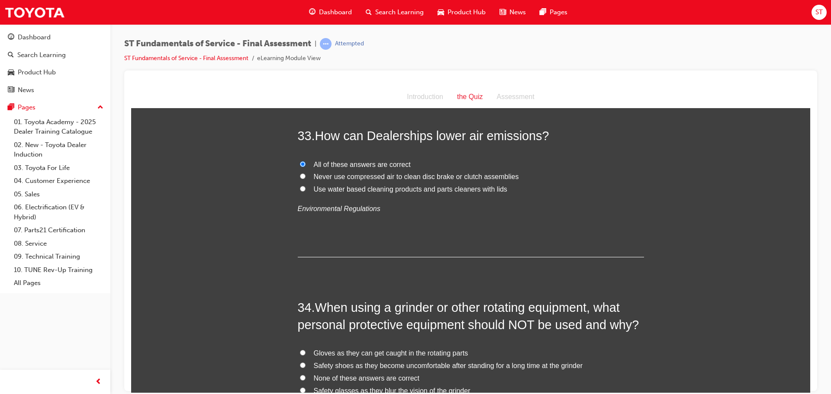
scroll to position [6365, 0]
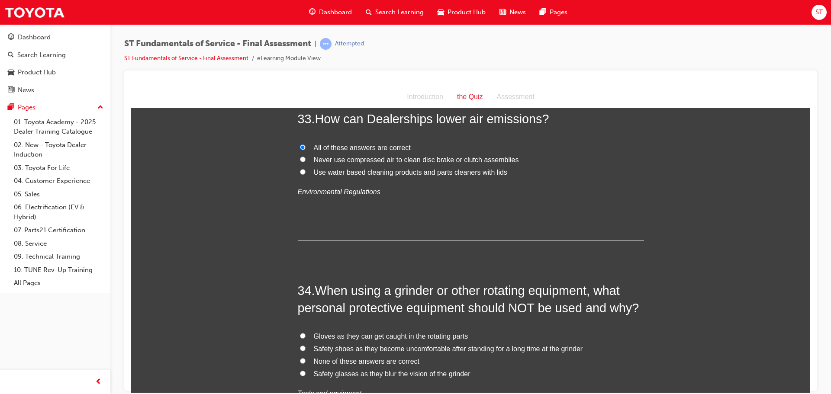
click at [300, 333] on input "Gloves as they can get caught in the rotating parts" at bounding box center [303, 336] width 6 height 6
radio input "true"
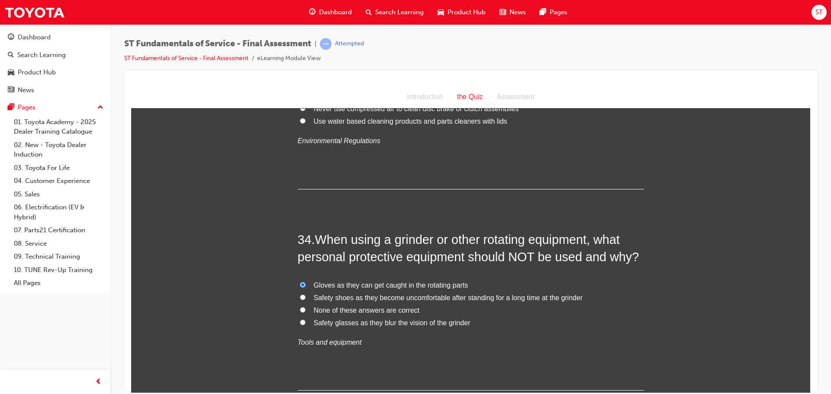
scroll to position [6462, 0]
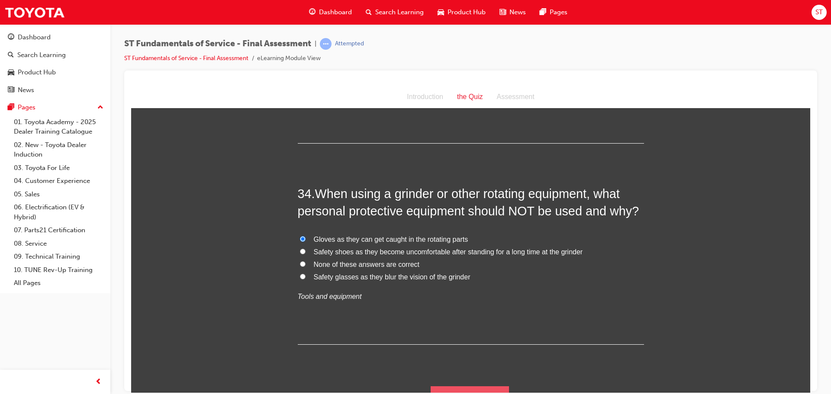
click at [483, 386] on button "Submit Answers" at bounding box center [470, 398] width 79 height 24
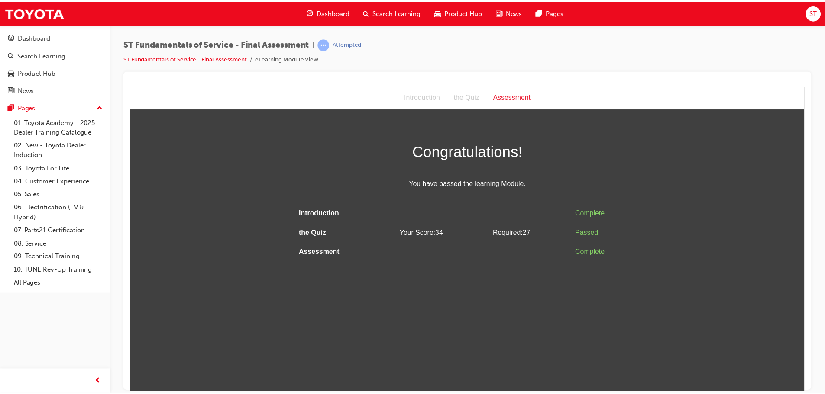
scroll to position [0, 0]
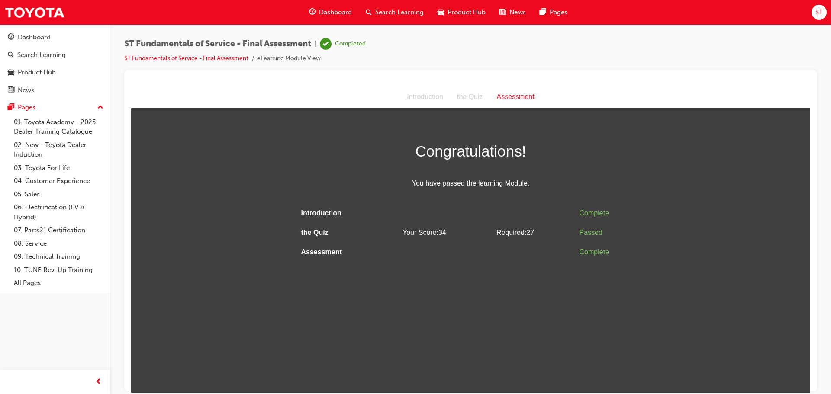
click at [389, 12] on span "Search Learning" at bounding box center [399, 12] width 48 height 10
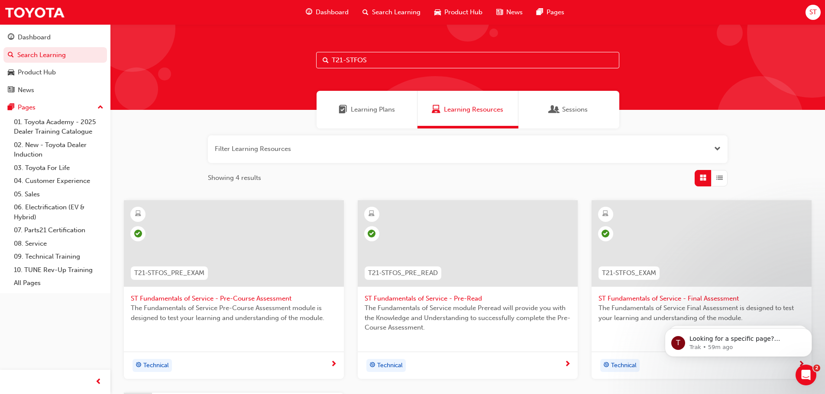
click at [387, 62] on input "T21-STFOS" at bounding box center [467, 60] width 303 height 16
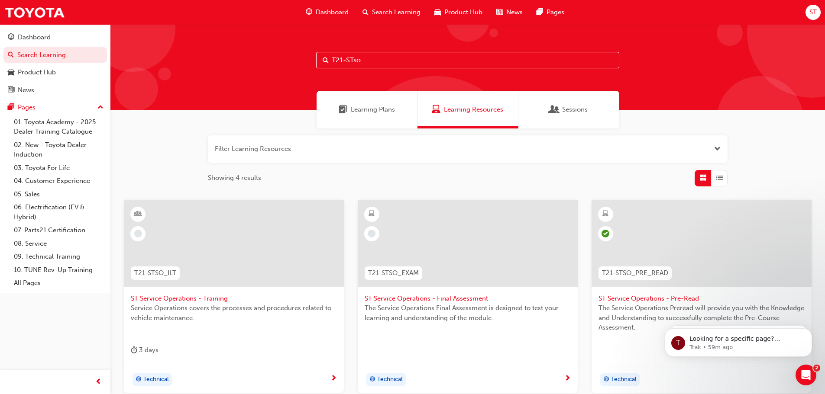
type input "T21-STso"
click at [326, 58] on span "Search" at bounding box center [326, 60] width 6 height 10
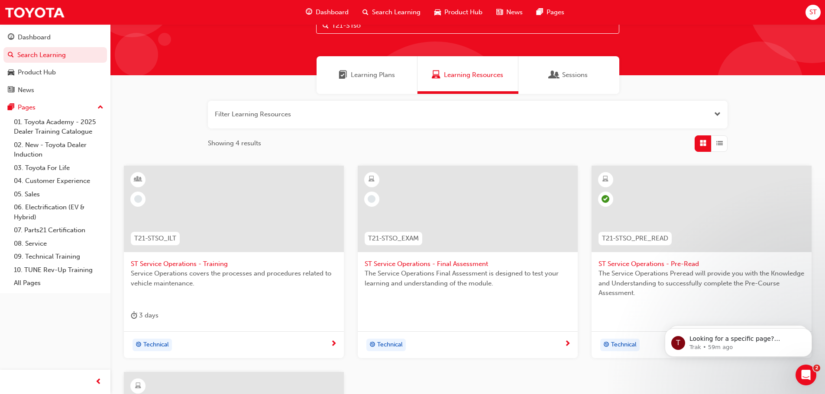
scroll to position [87, 0]
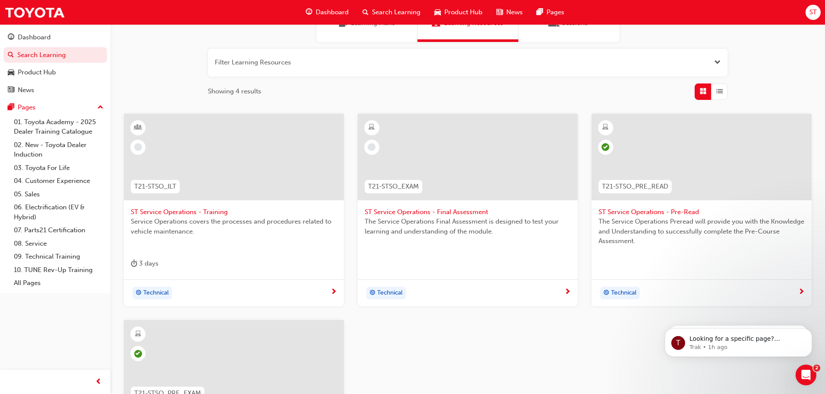
click at [440, 216] on span "ST Service Operations - Final Assessment" at bounding box center [468, 212] width 206 height 10
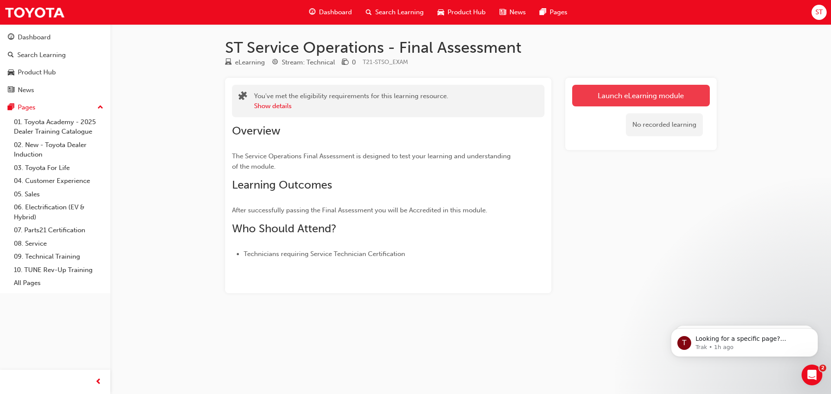
click at [674, 98] on link "Launch eLearning module" at bounding box center [641, 96] width 138 height 22
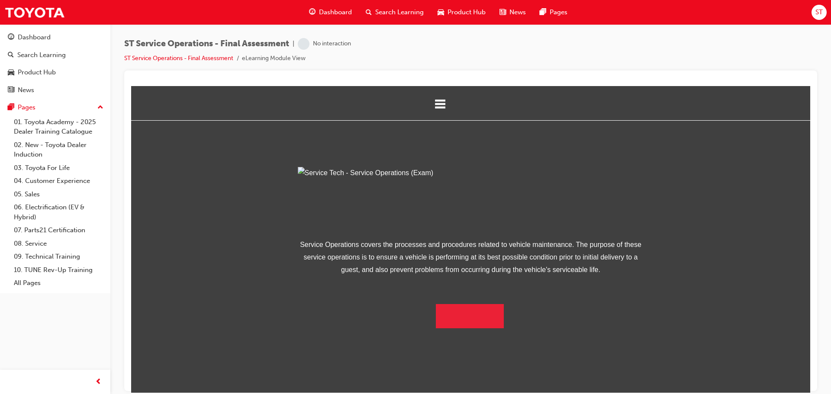
scroll to position [31, 0]
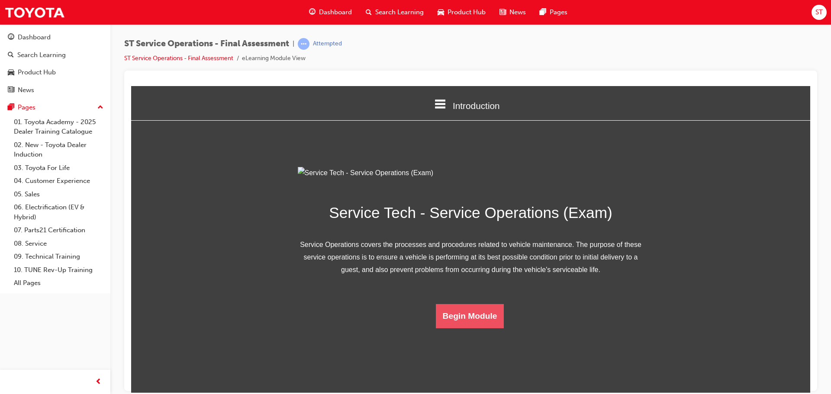
click at [474, 328] on button "Begin Module" at bounding box center [470, 316] width 68 height 24
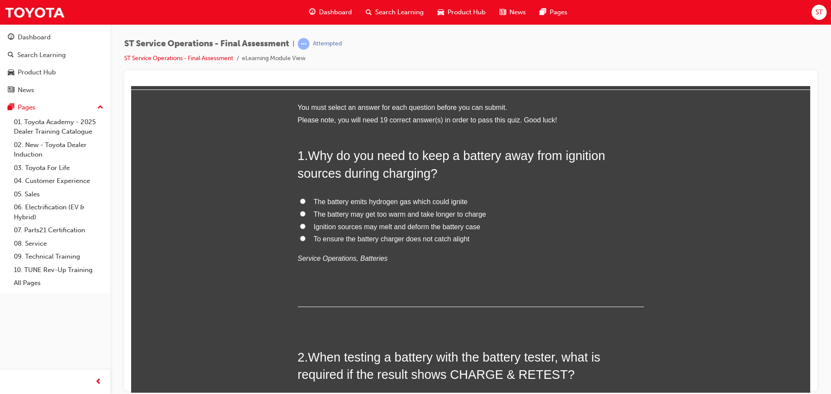
scroll to position [0, 0]
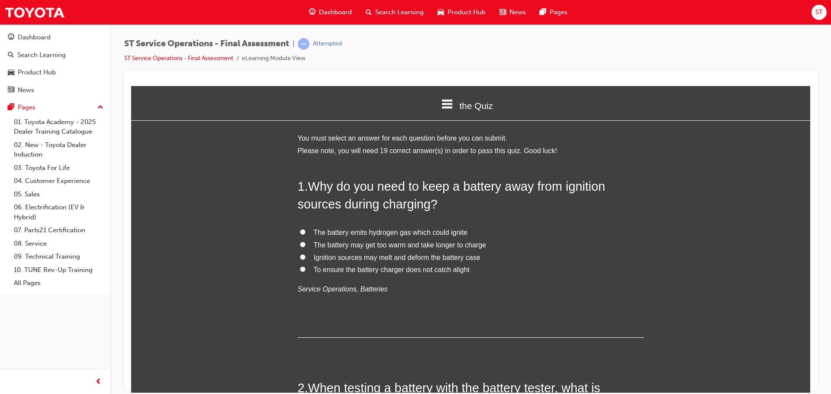
click at [300, 235] on label "The battery emits hydrogen gas which could ignite" at bounding box center [471, 232] width 346 height 13
click at [300, 235] on input "The battery emits hydrogen gas which could ignite" at bounding box center [303, 232] width 6 height 6
radio input "true"
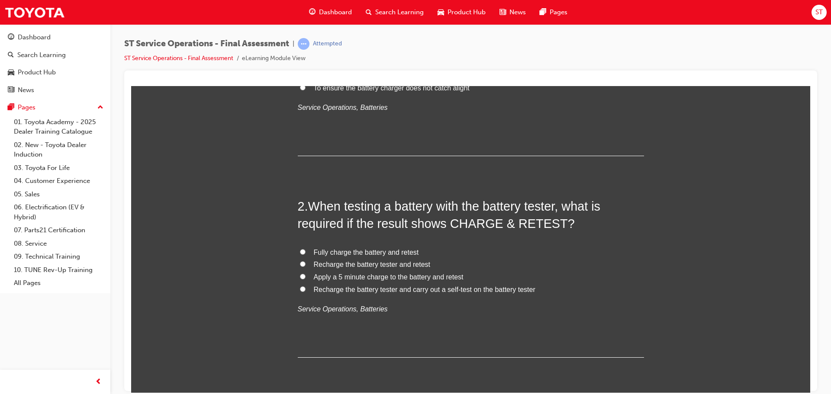
scroll to position [173, 0]
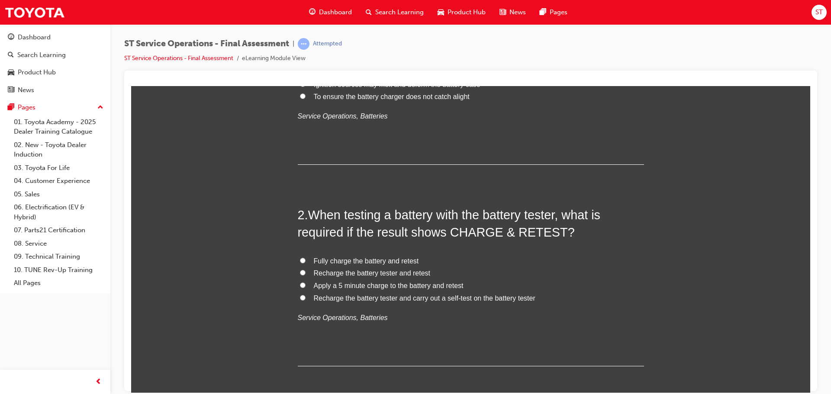
click at [300, 259] on input "Fully charge the battery and retest" at bounding box center [303, 261] width 6 height 6
radio input "true"
click at [300, 260] on input "Fully charge the battery and retest" at bounding box center [303, 261] width 6 height 6
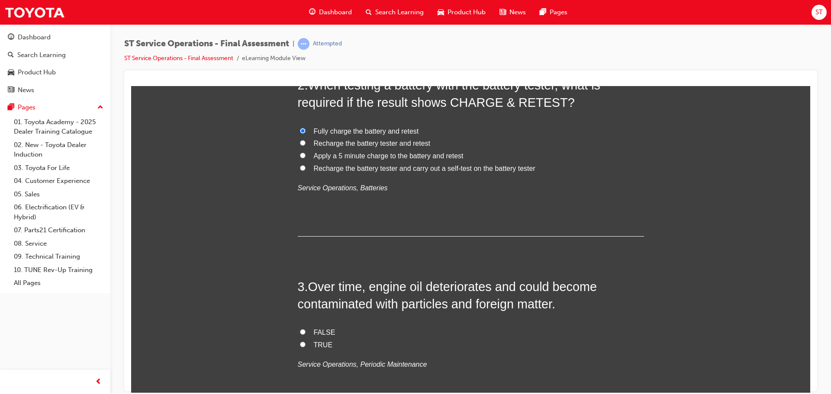
scroll to position [346, 0]
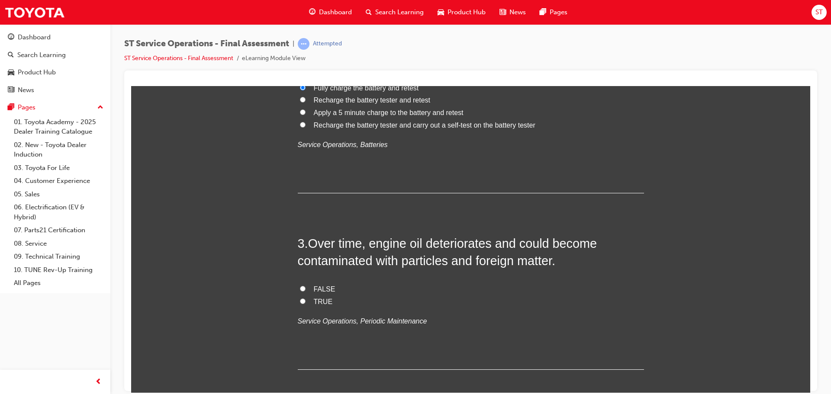
click at [301, 302] on input "TRUE" at bounding box center [303, 301] width 6 height 6
radio input "true"
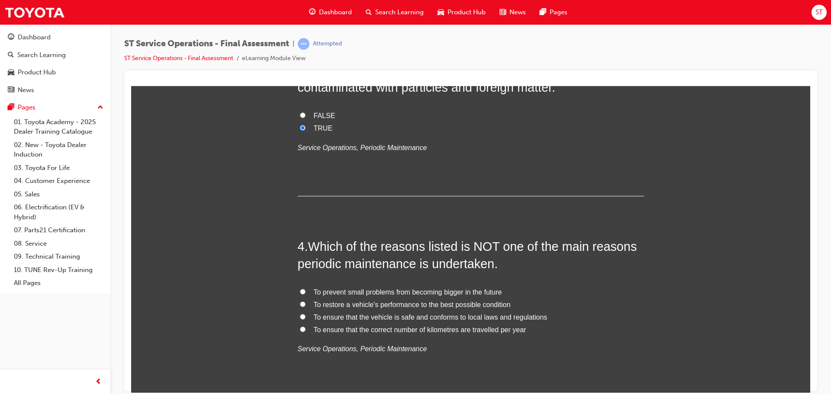
scroll to position [563, 0]
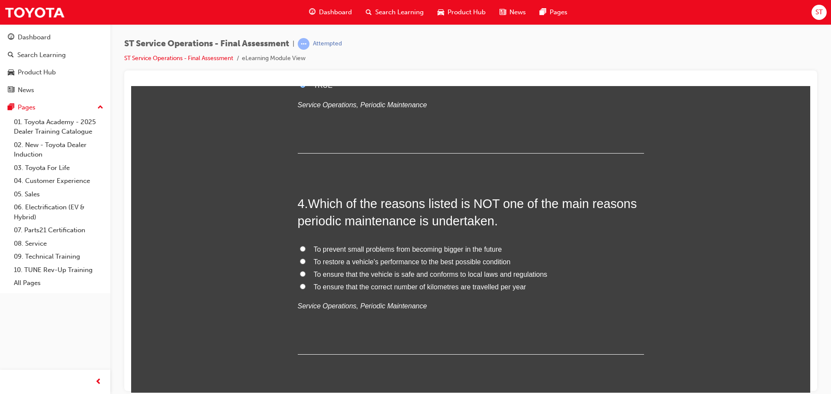
click at [300, 285] on input "To ensure that the correct number of kilometres are travelled per year" at bounding box center [303, 287] width 6 height 6
radio input "true"
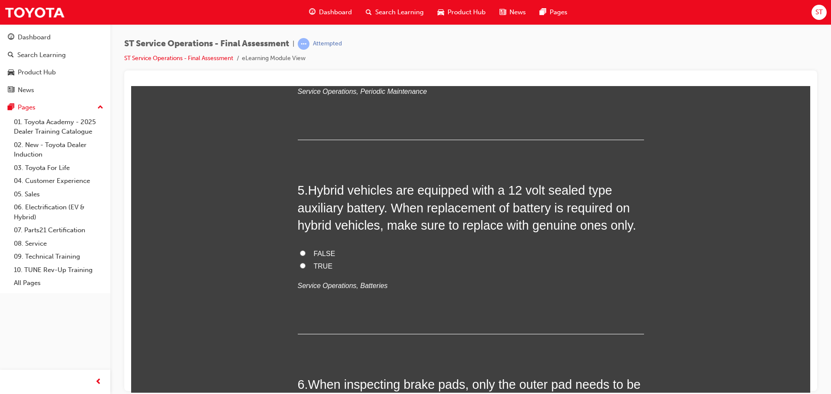
scroll to position [779, 0]
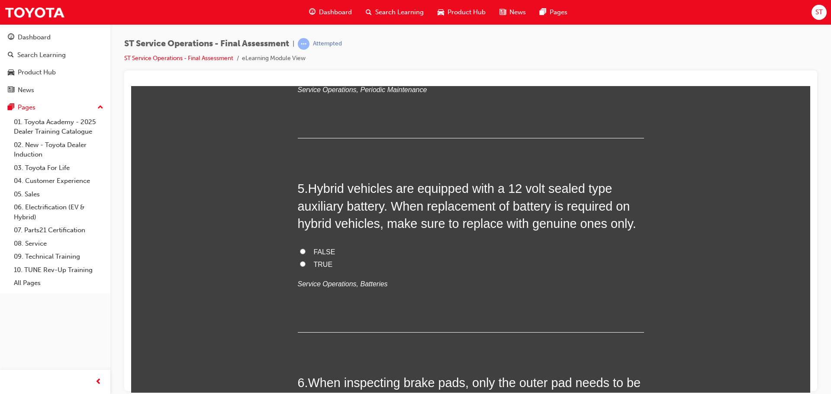
click at [300, 252] on input "FALSE" at bounding box center [303, 252] width 6 height 6
radio input "true"
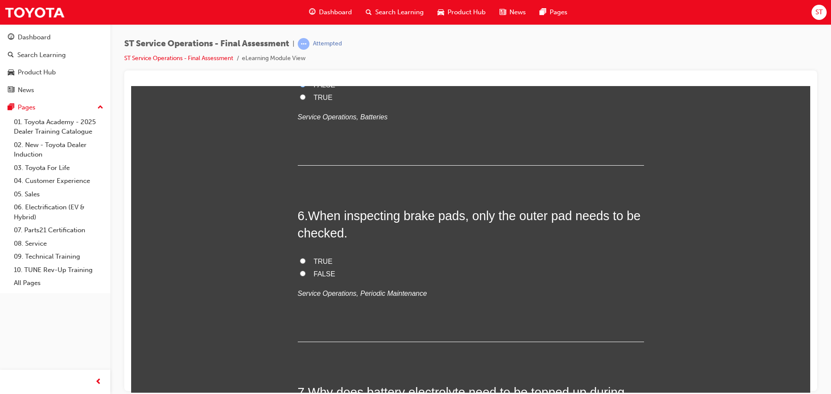
scroll to position [953, 0]
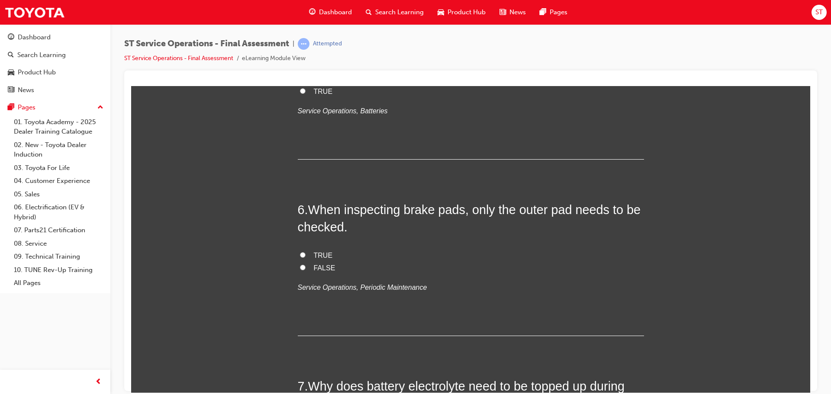
click at [300, 267] on input "FALSE" at bounding box center [303, 268] width 6 height 6
radio input "true"
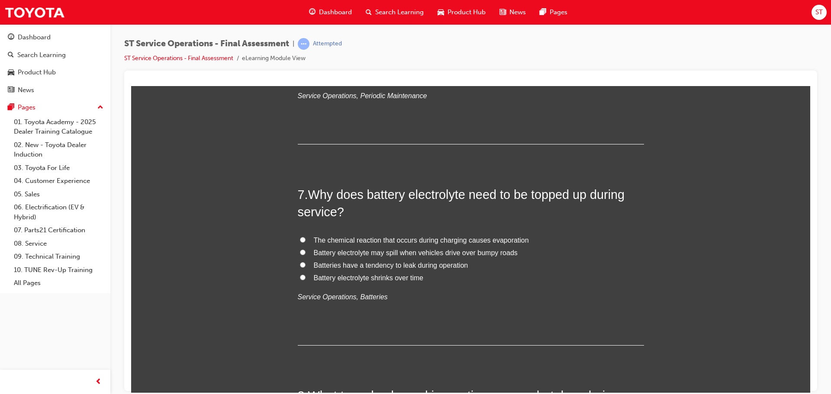
scroll to position [1169, 0]
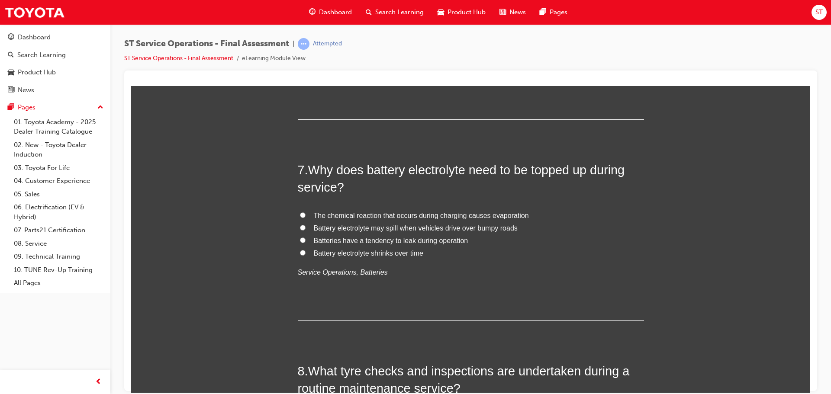
click at [300, 213] on input "The chemical reaction that occurs during charging causes evaporation" at bounding box center [303, 215] width 6 height 6
radio input "true"
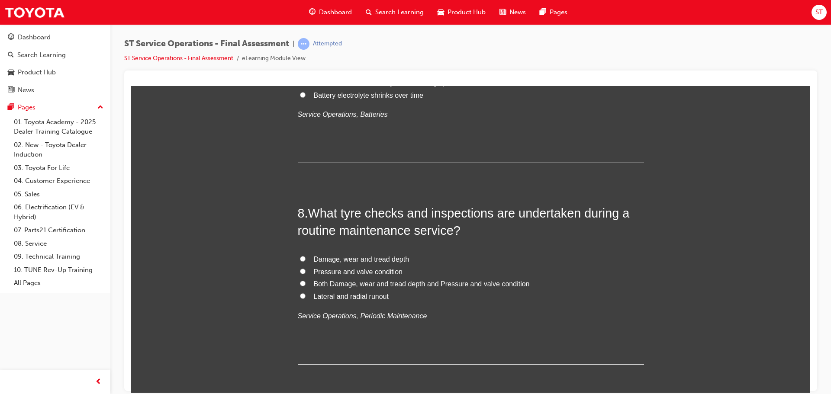
scroll to position [1342, 0]
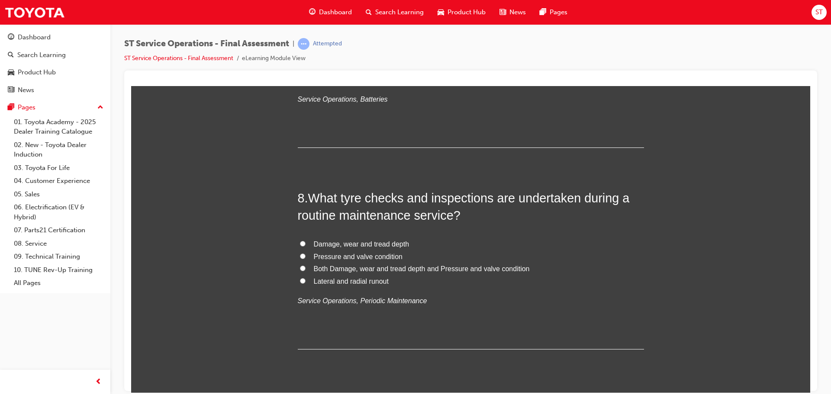
click at [300, 266] on input "Both Damage, wear and tread depth and Pressure and valve condition" at bounding box center [303, 268] width 6 height 6
radio input "true"
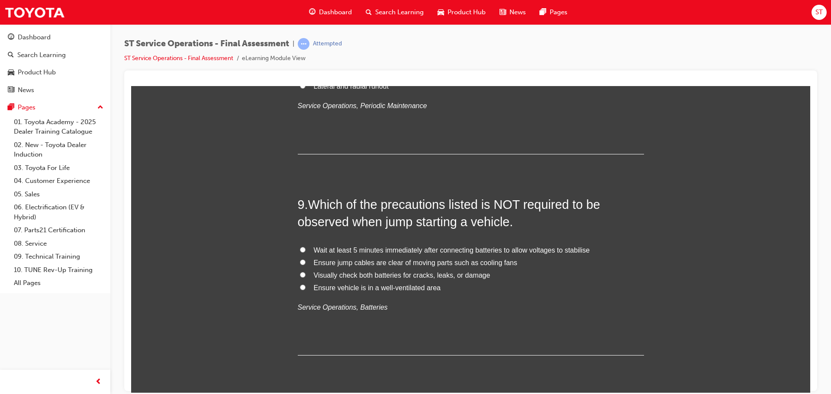
scroll to position [1559, 0]
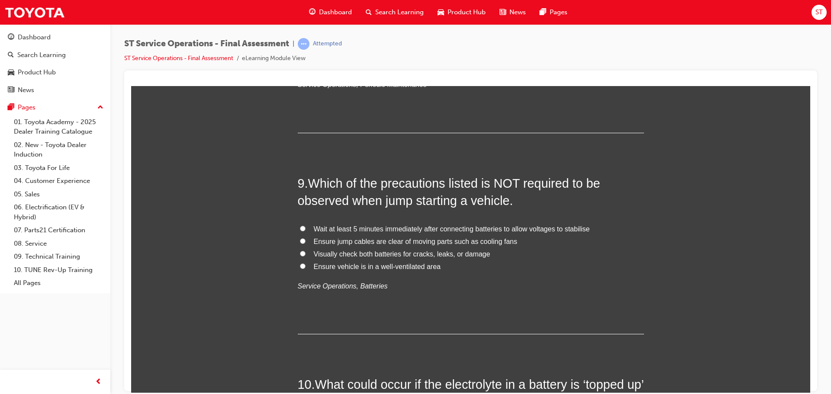
click at [300, 226] on input "Wait at least 5 minutes immediately after connecting batteries to allow voltage…" at bounding box center [303, 229] width 6 height 6
radio input "true"
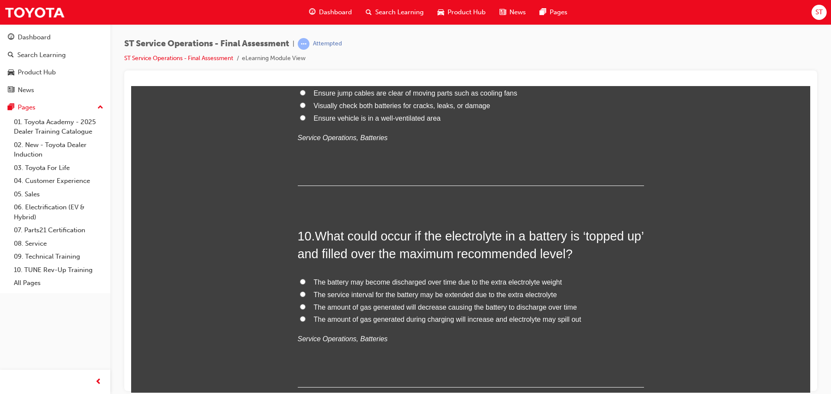
scroll to position [1732, 0]
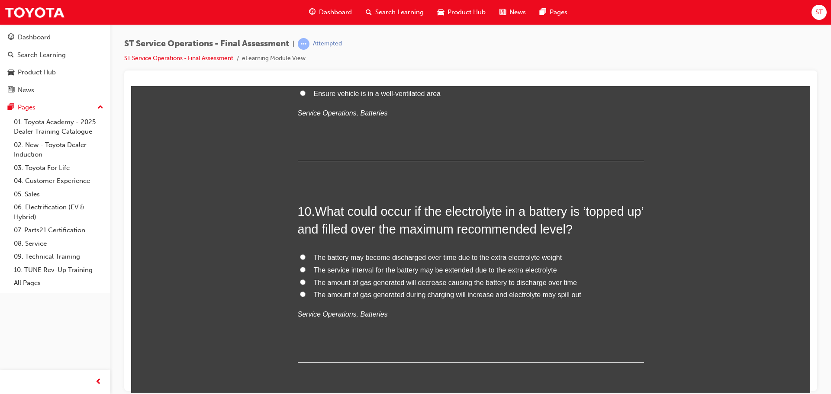
click at [300, 293] on input "The amount of gas generated during charging will increase and electrolyte may s…" at bounding box center [303, 294] width 6 height 6
radio input "true"
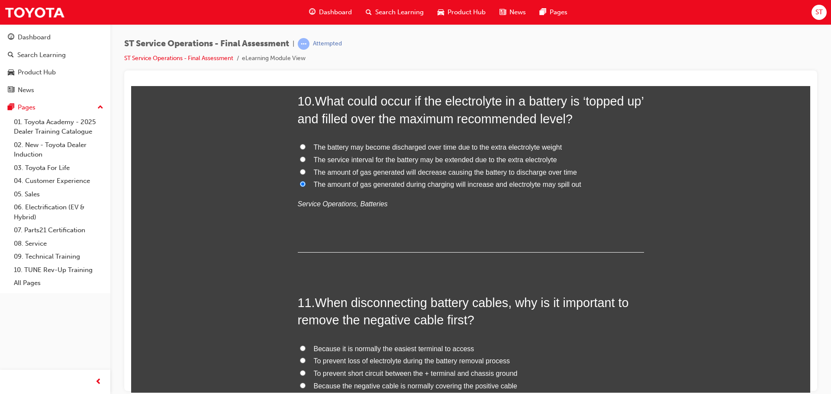
scroll to position [1905, 0]
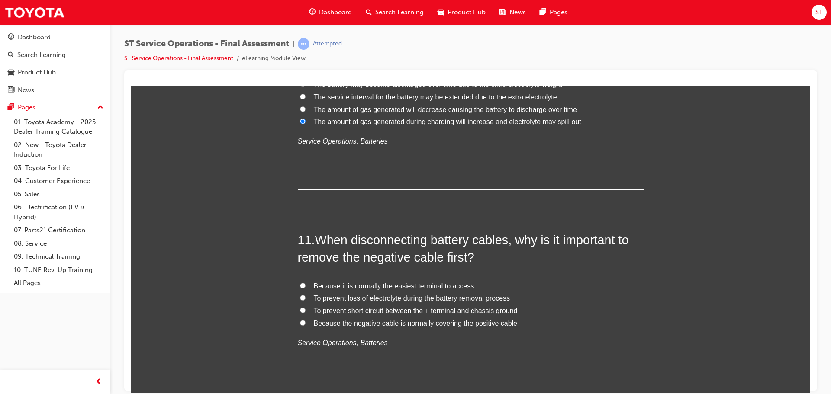
click at [300, 310] on input "To prevent short circuit between the + terminal and chassis ground" at bounding box center [303, 310] width 6 height 6
radio input "true"
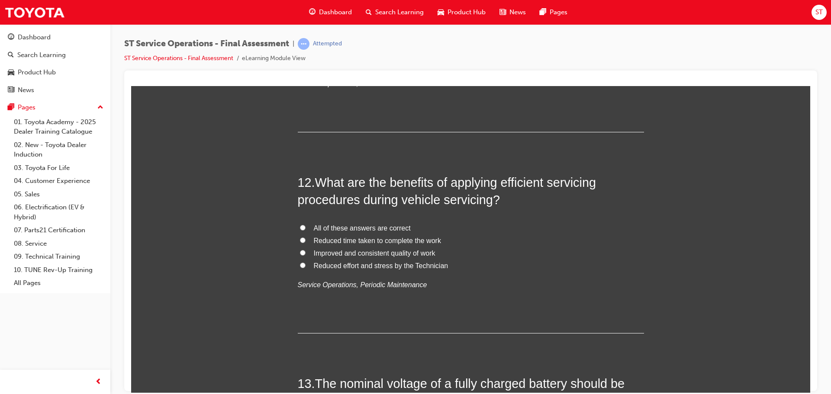
scroll to position [2165, 0]
click at [300, 228] on input "All of these answers are correct" at bounding box center [303, 227] width 6 height 6
radio input "true"
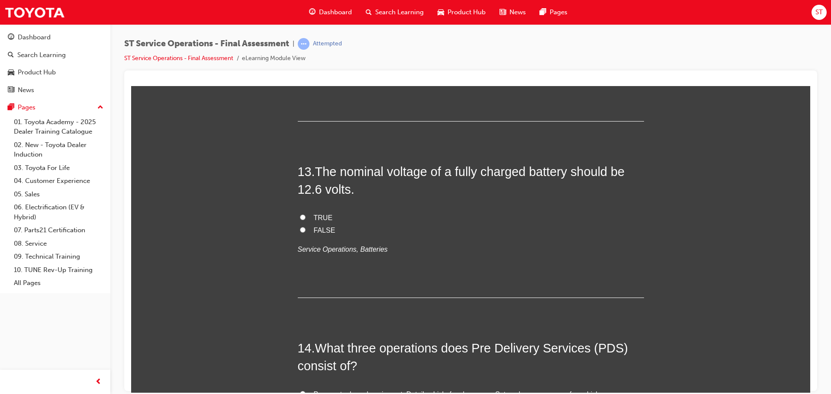
scroll to position [2381, 0]
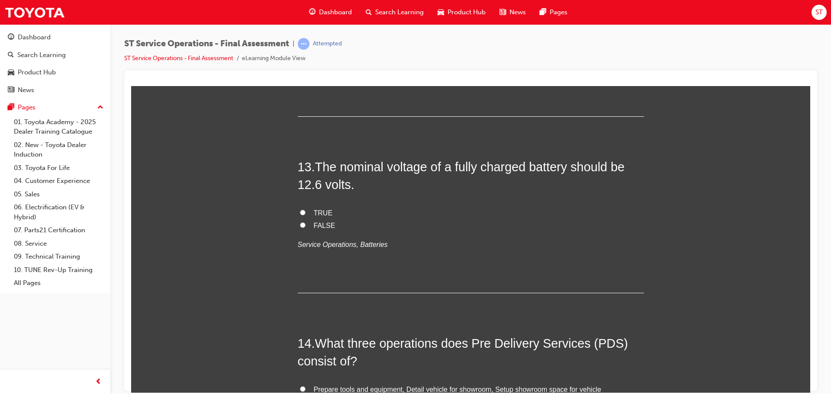
click at [300, 211] on input "TRUE" at bounding box center [303, 213] width 6 height 6
radio input "true"
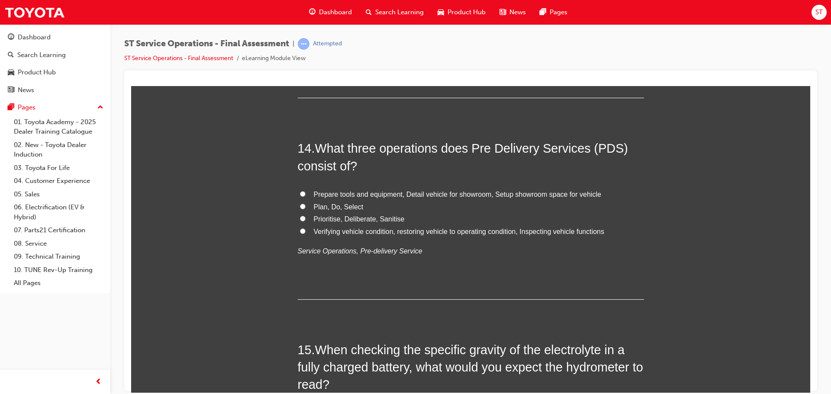
scroll to position [2598, 0]
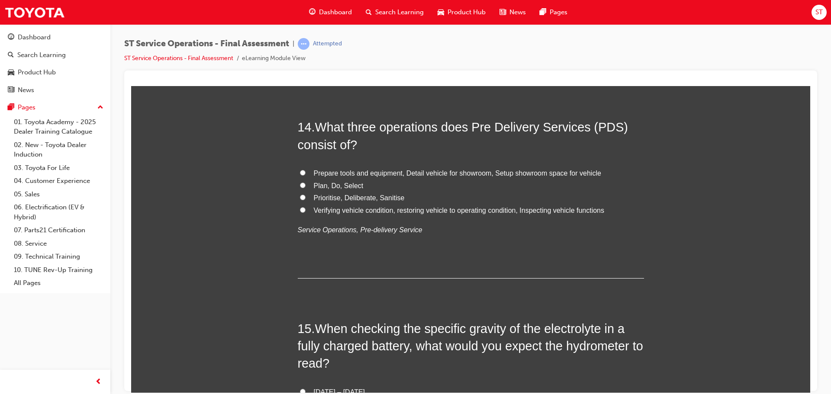
click at [300, 207] on input "Verifying vehicle condition, restoring vehicle to operating condition, Inspecti…" at bounding box center [303, 210] width 6 height 6
radio input "true"
click at [300, 207] on input "Verifying vehicle condition, restoring vehicle to operating condition, Inspecti…" at bounding box center [303, 210] width 6 height 6
click at [300, 167] on label "Prepare tools and equipment, Detail vehicle for showroom, Setup showroom space …" at bounding box center [471, 173] width 346 height 13
click at [300, 170] on input "Prepare tools and equipment, Detail vehicle for showroom, Setup showroom space …" at bounding box center [303, 173] width 6 height 6
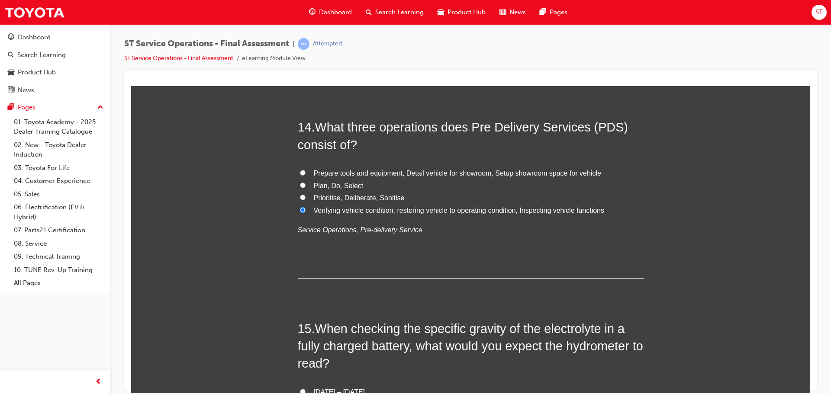
radio input "true"
click at [300, 209] on input "Verifying vehicle condition, restoring vehicle to operating condition, Inspecti…" at bounding box center [303, 210] width 6 height 6
radio input "true"
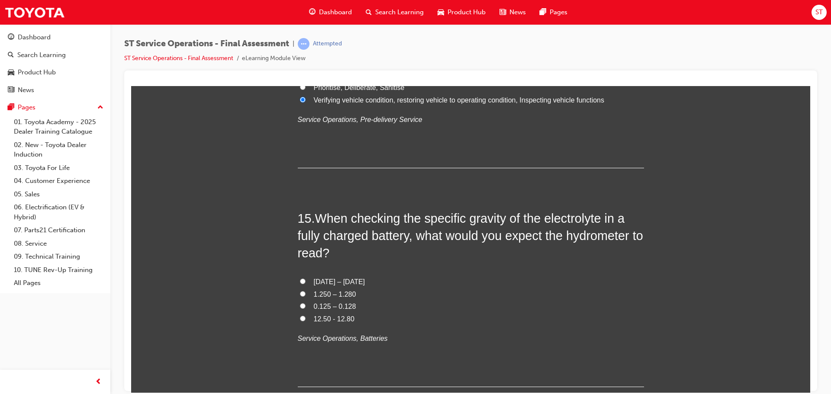
scroll to position [2728, 0]
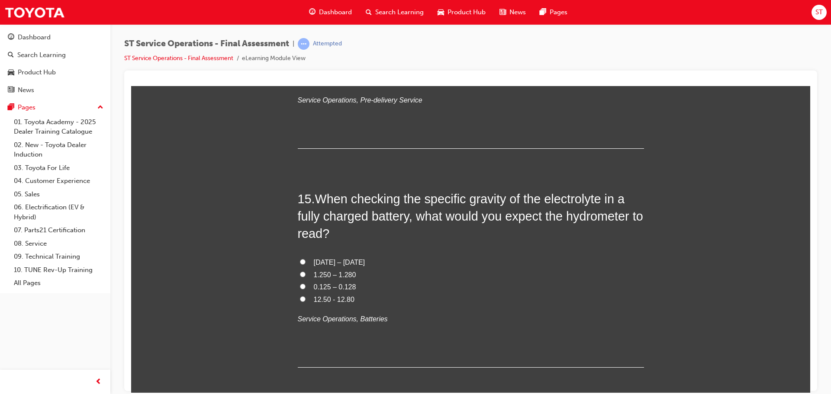
click at [300, 274] on input "1.250 – 1.280" at bounding box center [303, 274] width 6 height 6
radio input "true"
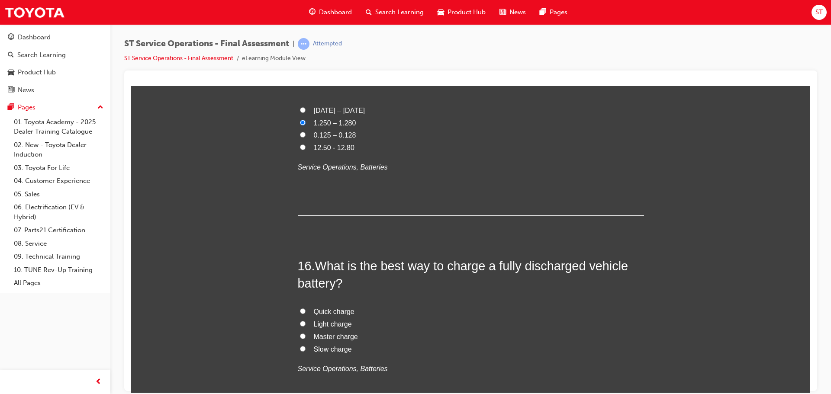
scroll to position [2901, 0]
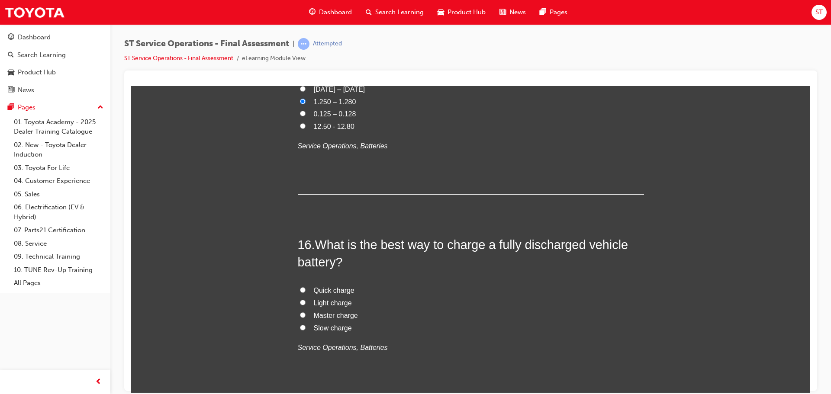
click at [301, 327] on input "Slow charge" at bounding box center [303, 328] width 6 height 6
radio input "true"
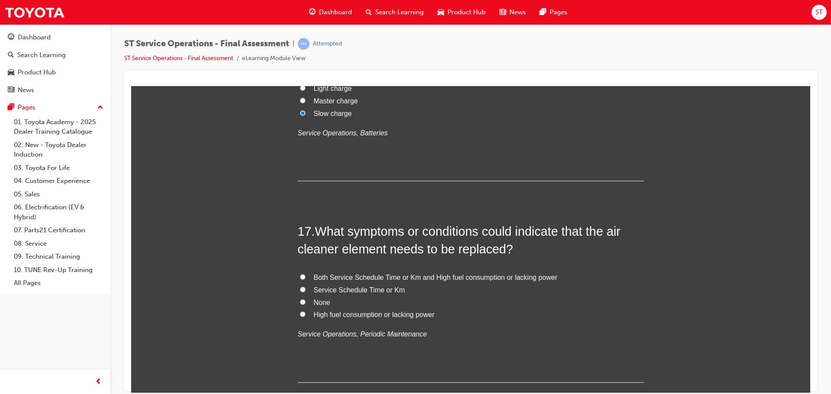
scroll to position [3117, 0]
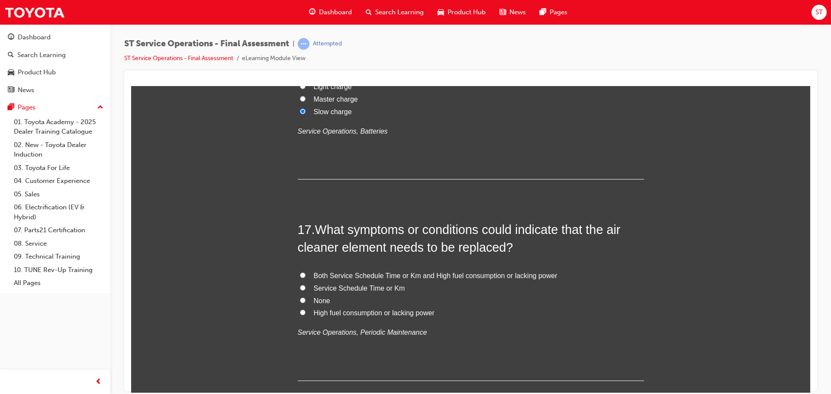
click at [301, 276] on input "Both Service Schedule Time or Km and High fuel consumption or lacking power" at bounding box center [303, 275] width 6 height 6
radio input "true"
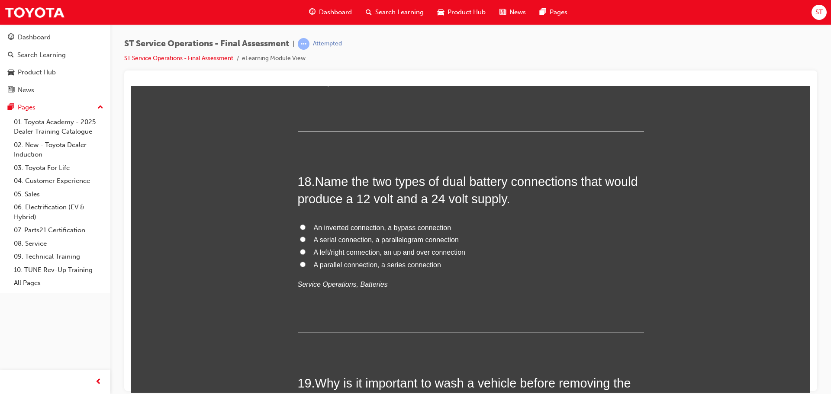
scroll to position [3377, 0]
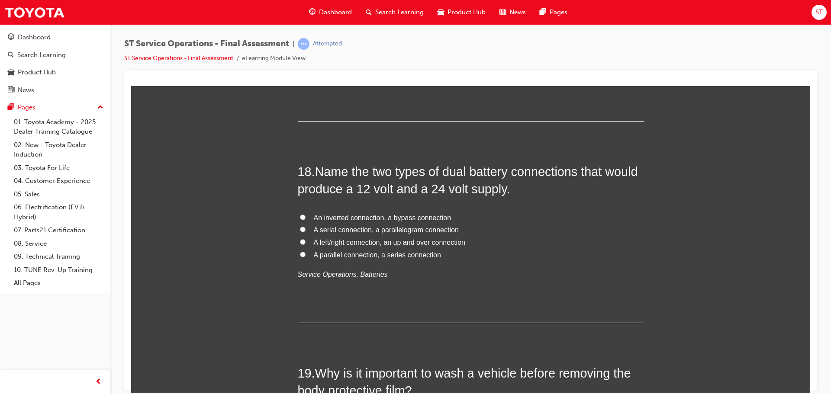
click at [300, 226] on input "A serial connection, a parallelogram connection" at bounding box center [303, 229] width 6 height 6
radio input "true"
click at [301, 254] on input "A parallel connection, a series connection" at bounding box center [303, 255] width 6 height 6
radio input "true"
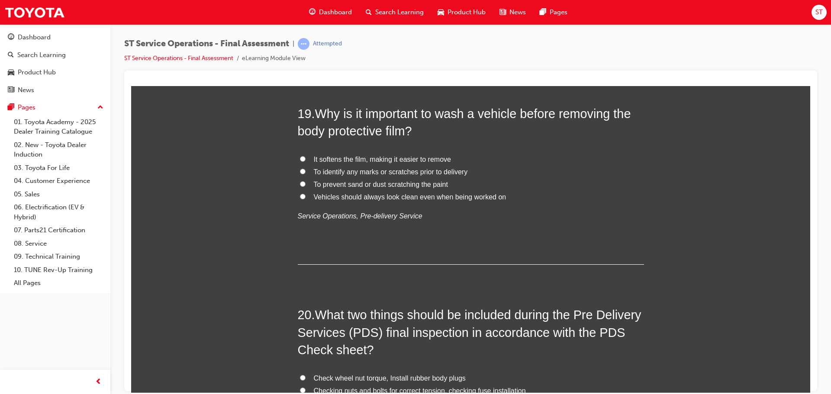
scroll to position [3550, 0]
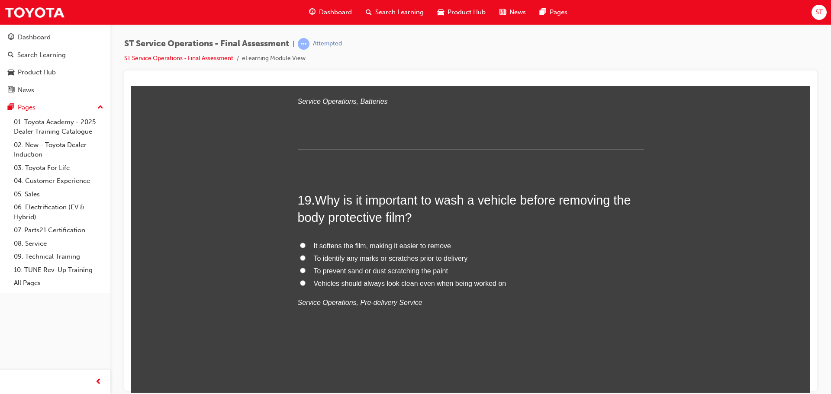
click at [300, 271] on input "To prevent sand or dust scratching the paint" at bounding box center [303, 271] width 6 height 6
radio input "true"
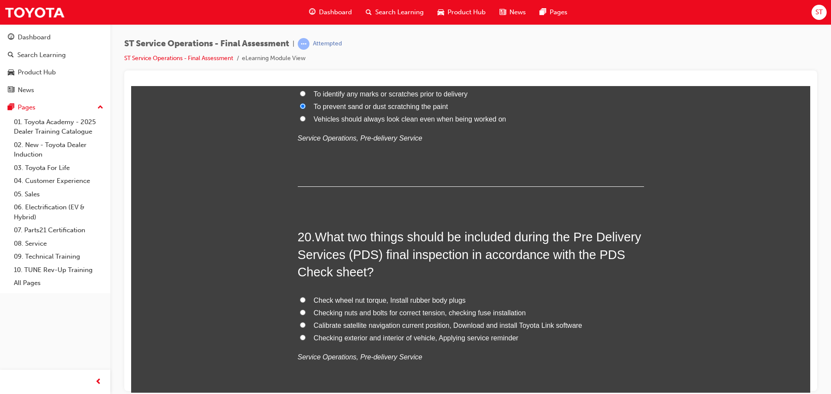
scroll to position [3723, 0]
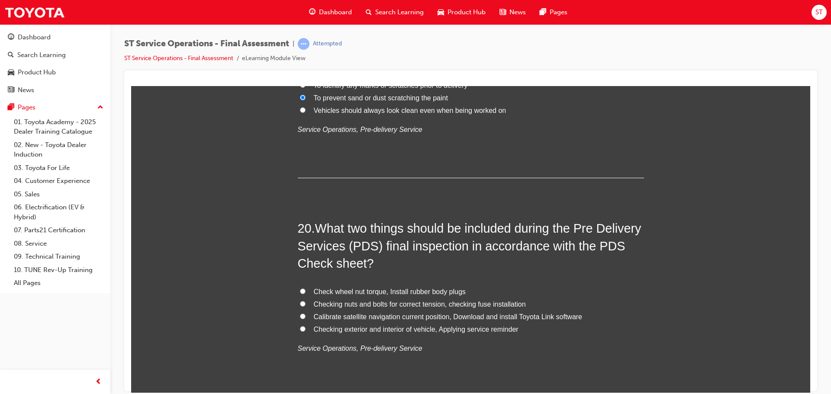
click at [300, 327] on input "Checking exterior and interior of vehicle, Applying service reminder" at bounding box center [303, 329] width 6 height 6
radio input "true"
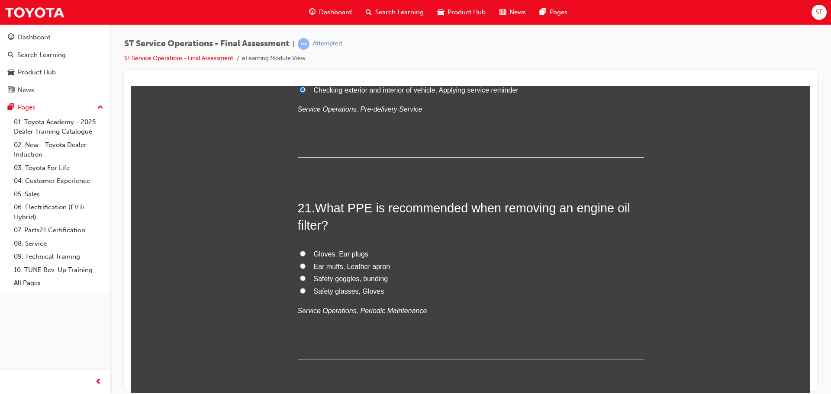
scroll to position [3983, 0]
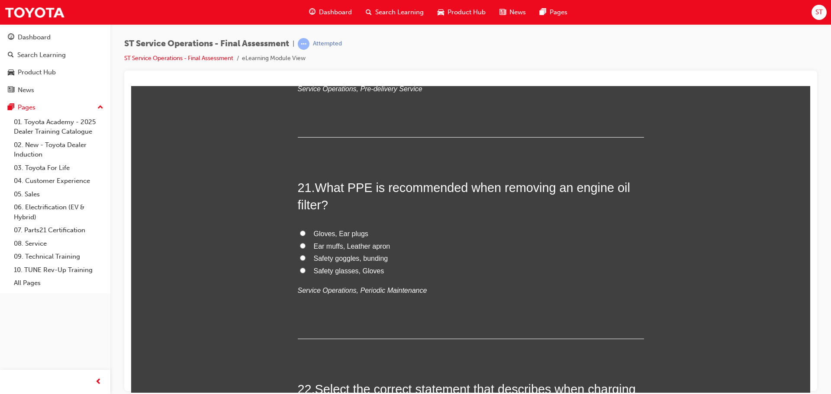
click at [300, 270] on input "Safety glasses, Gloves" at bounding box center [303, 271] width 6 height 6
radio input "true"
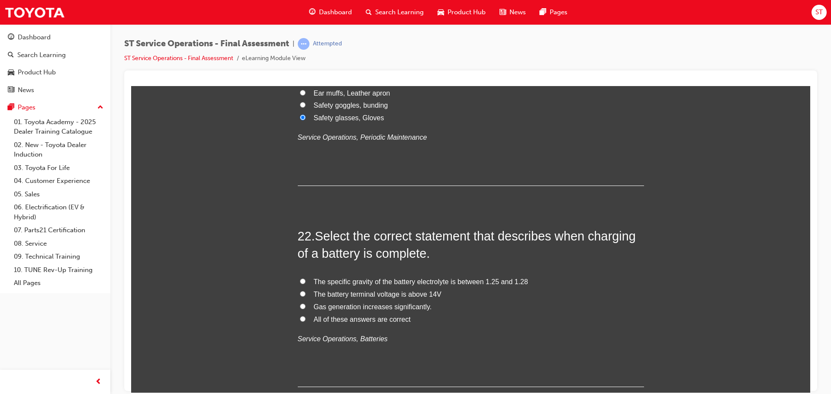
scroll to position [4156, 0]
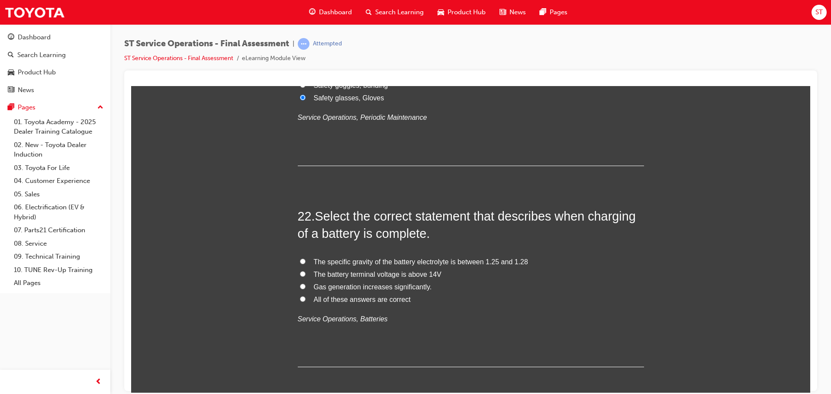
click at [300, 262] on input "The specific gravity of the battery electrolyte is between 1.25 and 1.28" at bounding box center [303, 261] width 6 height 6
radio input "true"
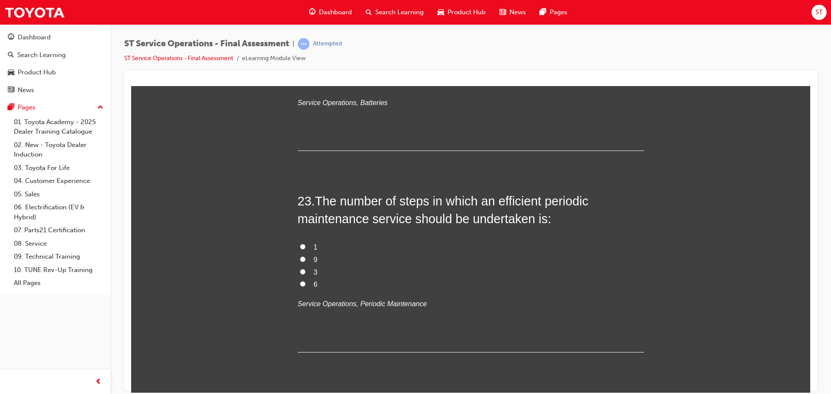
scroll to position [4416, 0]
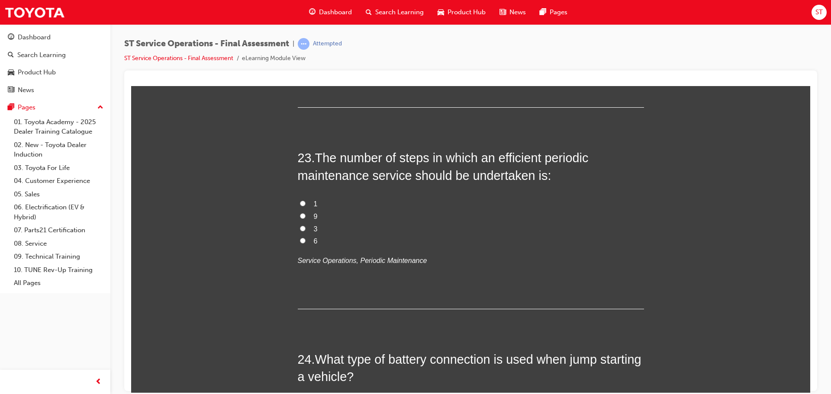
click at [300, 239] on input "6" at bounding box center [303, 241] width 6 height 6
radio input "true"
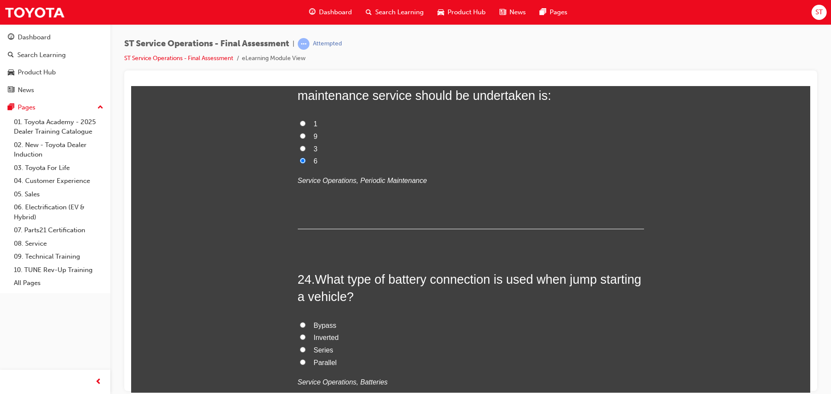
scroll to position [4546, 0]
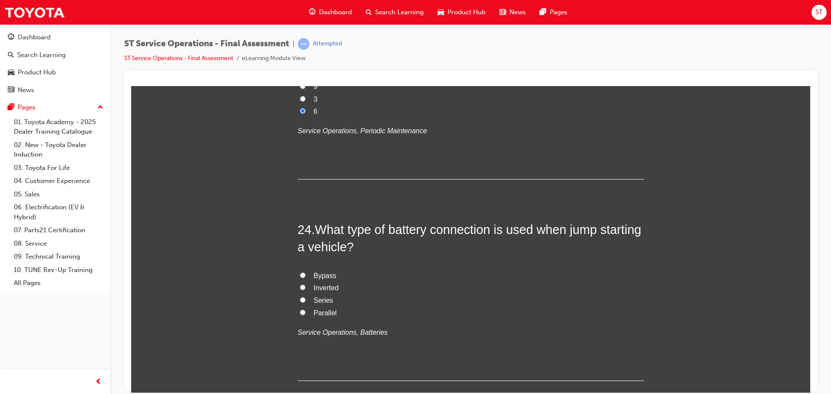
click at [303, 312] on label "Parallel" at bounding box center [471, 313] width 346 height 13
click at [303, 312] on input "Parallel" at bounding box center [303, 313] width 6 height 6
radio input "true"
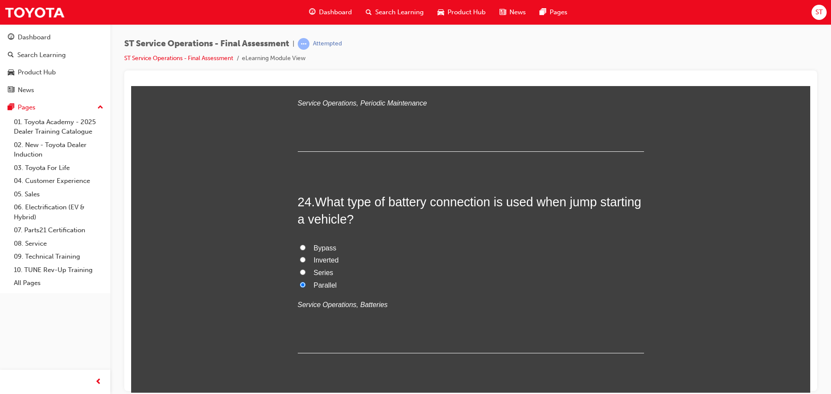
scroll to position [4600, 0]
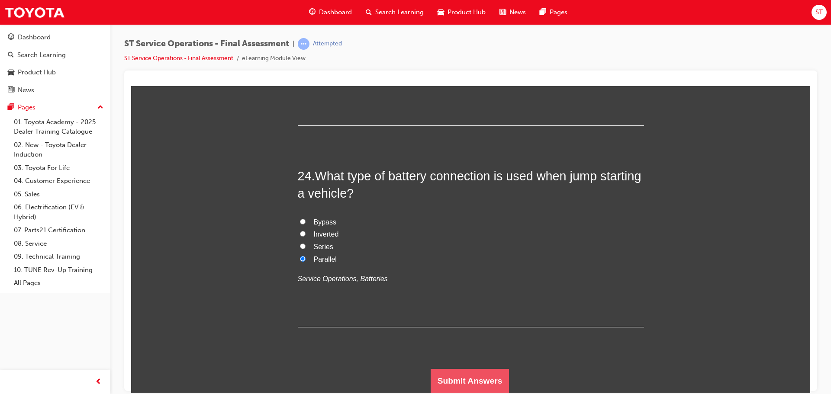
click at [467, 381] on button "Submit Answers" at bounding box center [470, 381] width 79 height 24
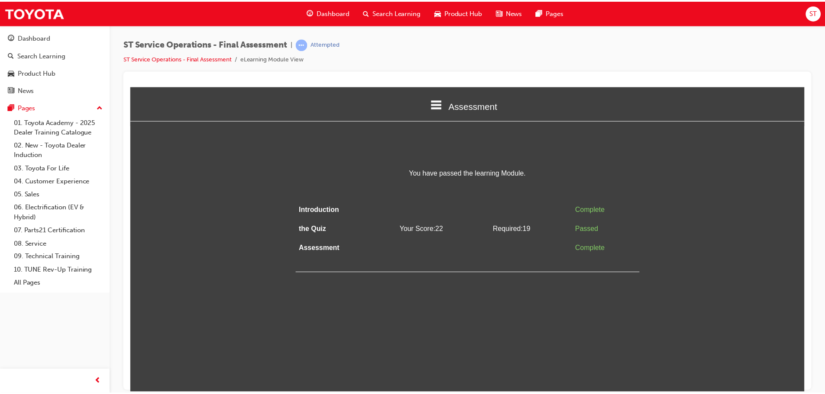
scroll to position [0, 0]
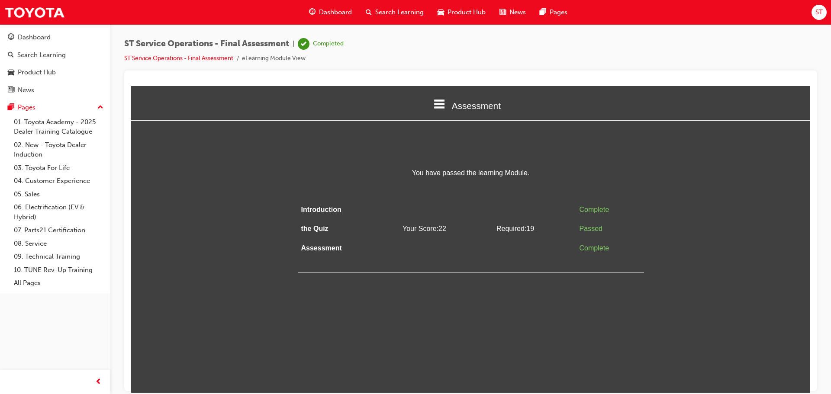
click at [396, 10] on span "Search Learning" at bounding box center [399, 12] width 48 height 10
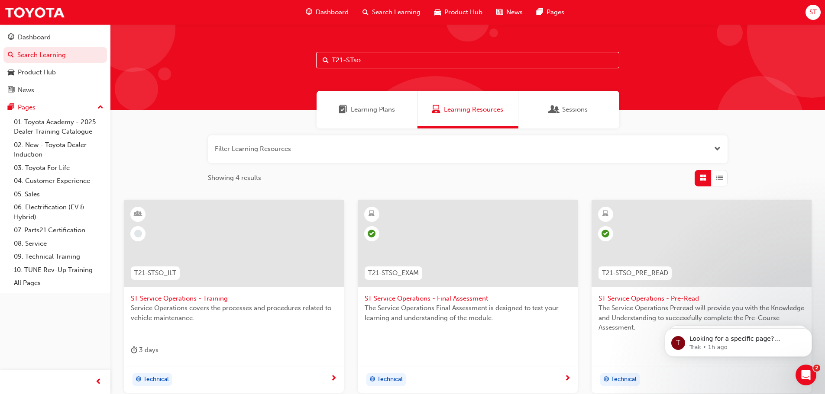
click at [398, 59] on input "T21-STso" at bounding box center [467, 60] width 303 height 16
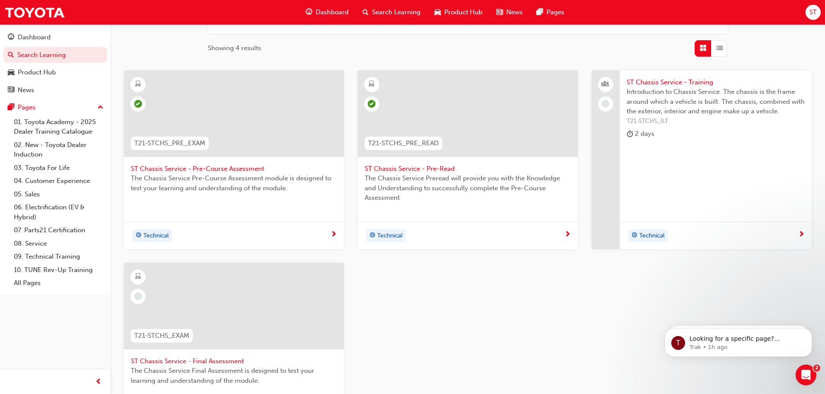
scroll to position [216, 0]
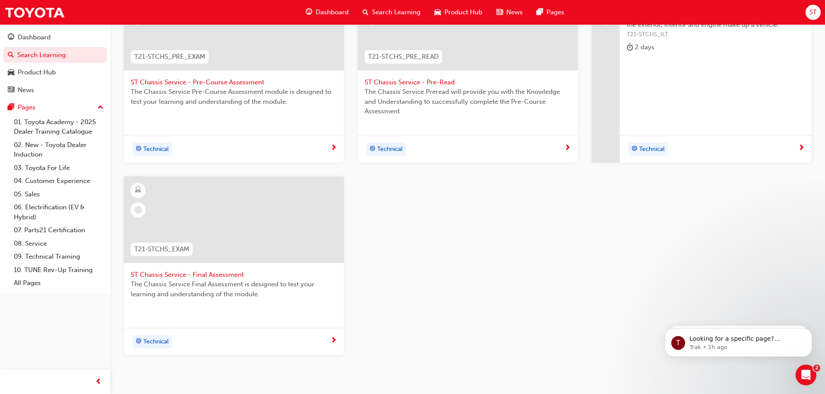
type input "T21-STch"
click at [222, 274] on span "ST Chassis Service - Final Assessment" at bounding box center [234, 275] width 206 height 10
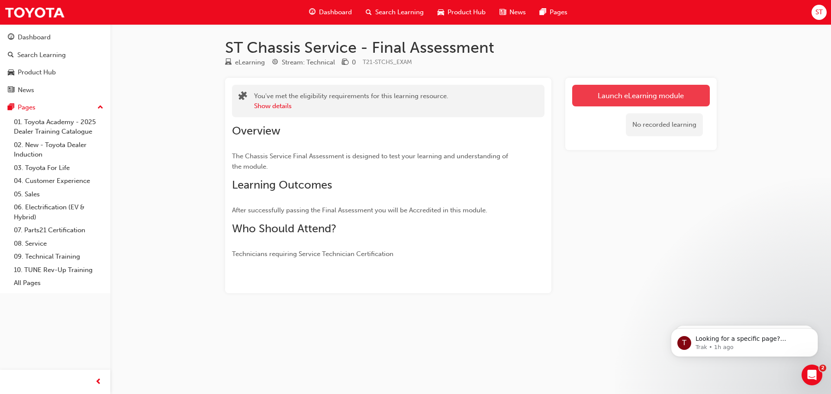
click at [604, 92] on link "Launch eLearning module" at bounding box center [641, 96] width 138 height 22
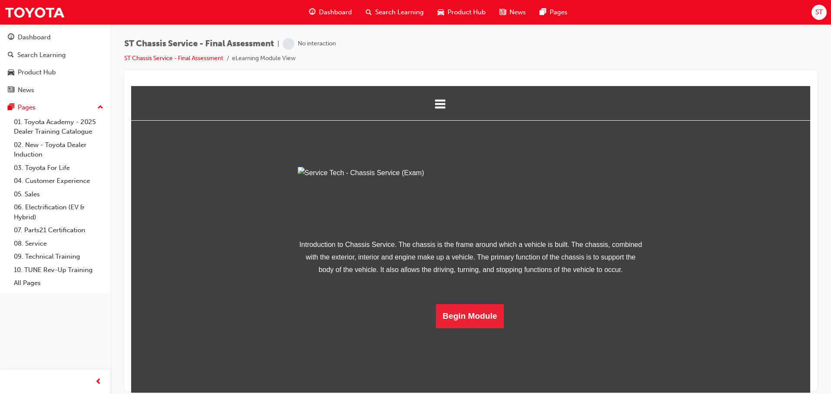
scroll to position [31, 0]
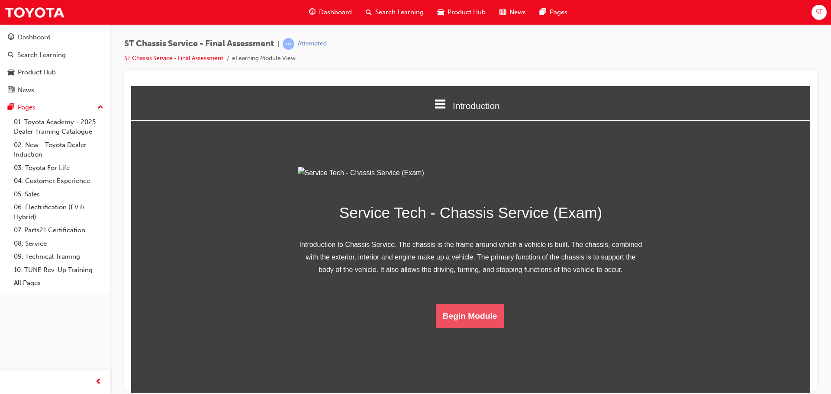
click at [475, 328] on button "Begin Module" at bounding box center [470, 316] width 68 height 24
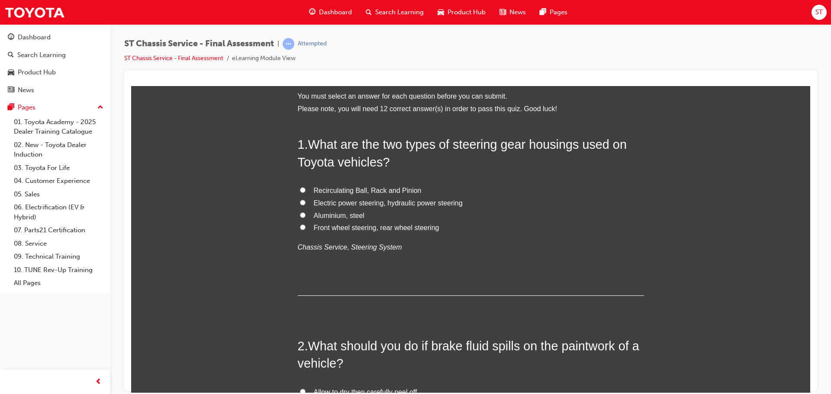
scroll to position [43, 0]
click at [300, 187] on input "Recirculating Ball, Rack and Pinion" at bounding box center [303, 189] width 6 height 6
radio input "true"
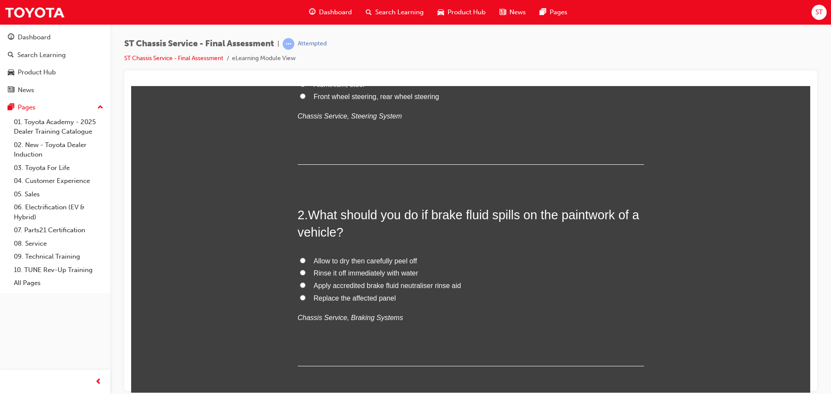
scroll to position [216, 0]
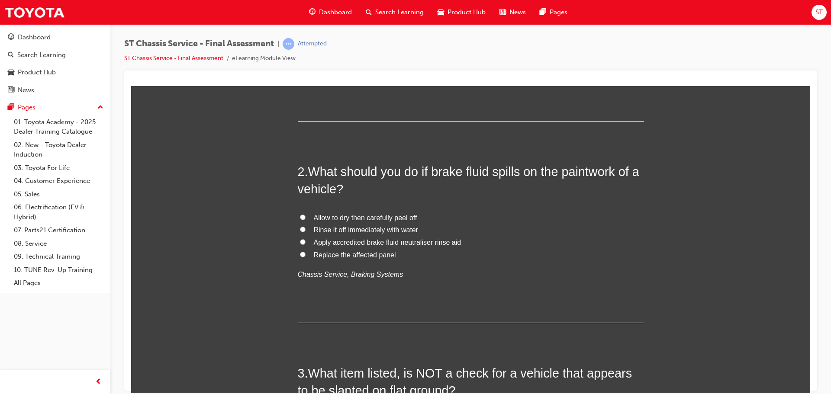
click at [300, 228] on input "Rinse it off immediately with water" at bounding box center [303, 229] width 6 height 6
radio input "true"
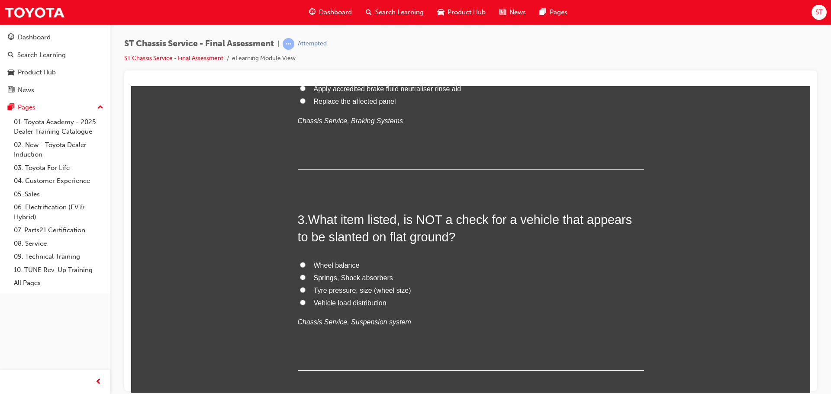
scroll to position [390, 0]
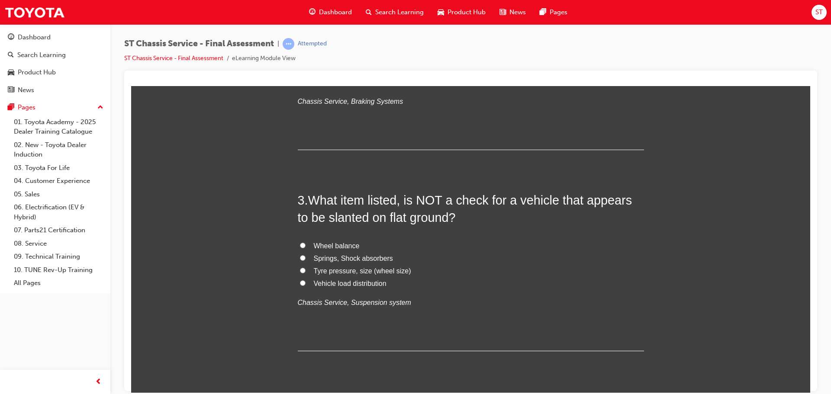
click at [300, 244] on input "Wheel balance" at bounding box center [303, 245] width 6 height 6
radio input "true"
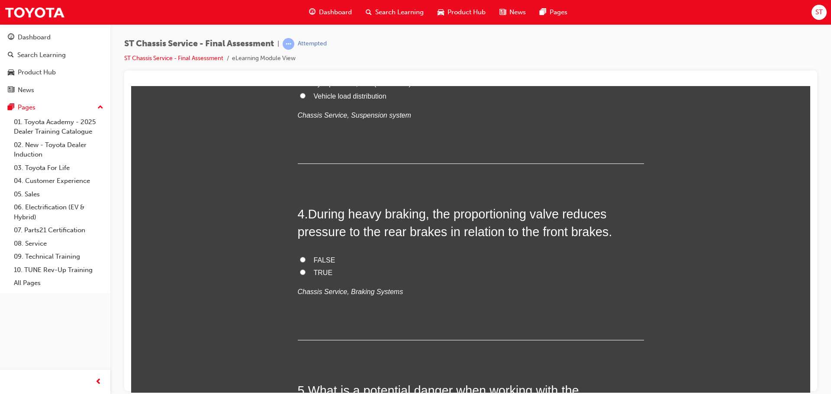
scroll to position [606, 0]
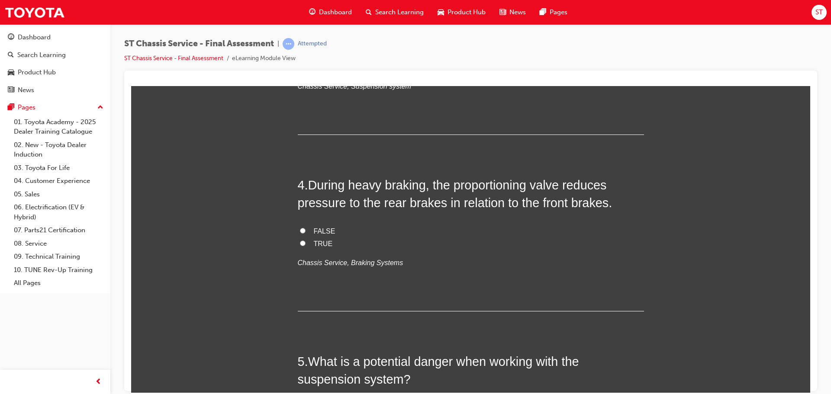
click at [300, 243] on input "TRUE" at bounding box center [303, 243] width 6 height 6
radio input "true"
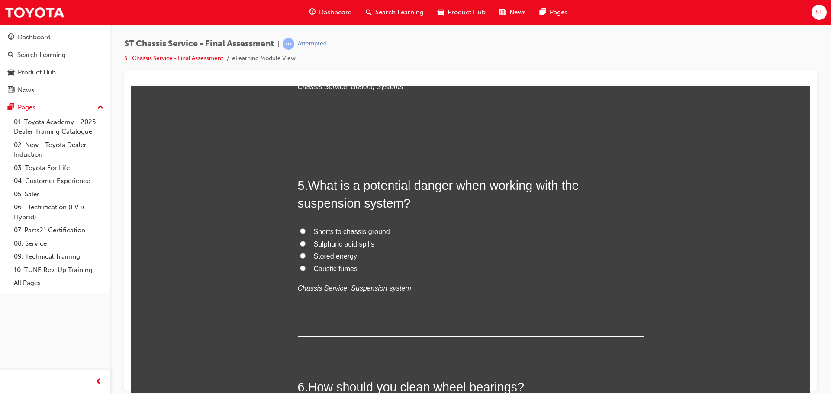
scroll to position [779, 0]
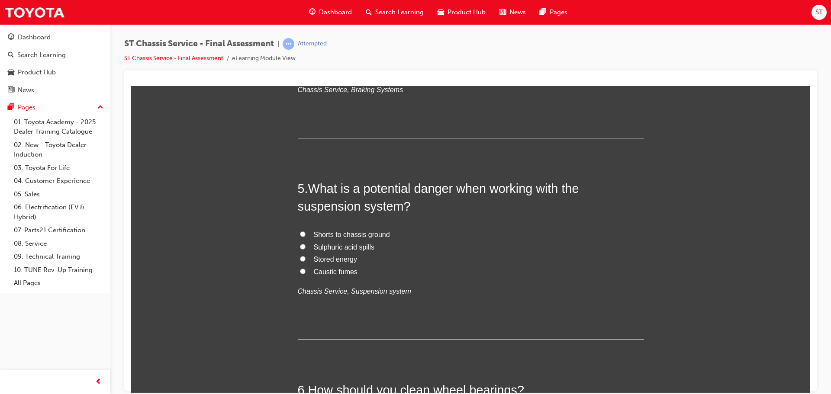
click at [300, 258] on input "Stored energy" at bounding box center [303, 259] width 6 height 6
radio input "true"
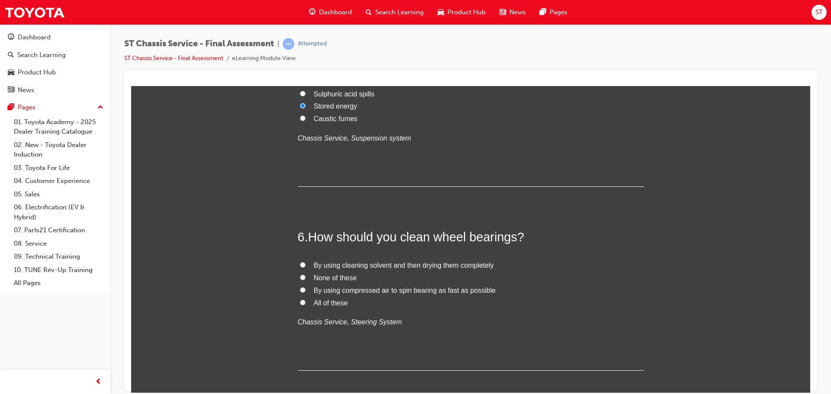
scroll to position [953, 0]
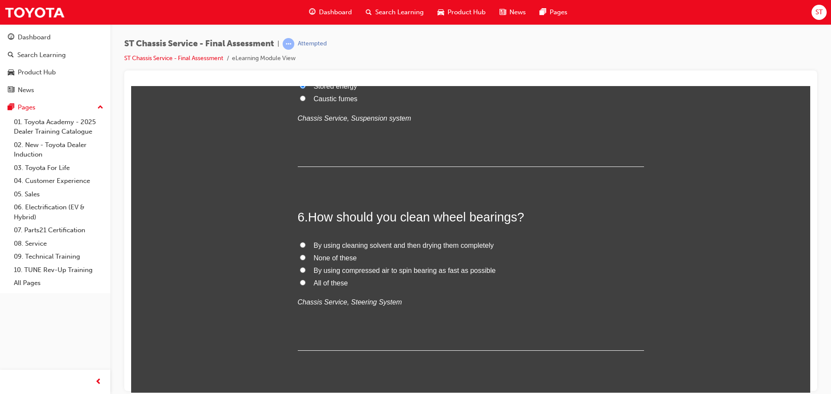
click at [304, 242] on label "By using cleaning solvent and then drying them completely" at bounding box center [471, 245] width 346 height 13
click at [304, 242] on input "By using cleaning solvent and then drying them completely" at bounding box center [303, 245] width 6 height 6
radio input "true"
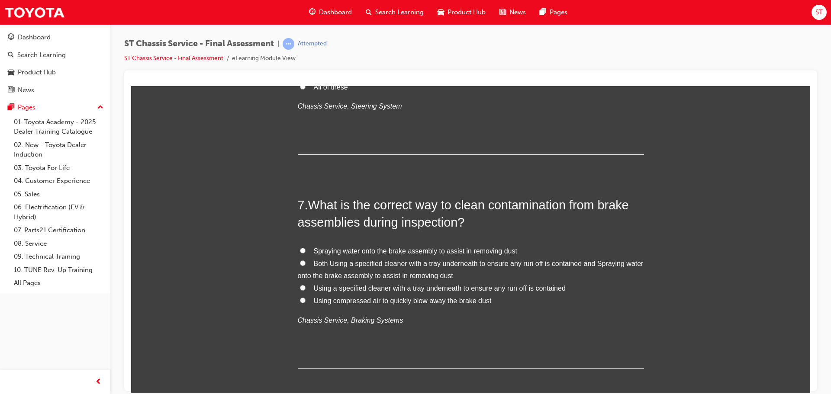
scroll to position [1169, 0]
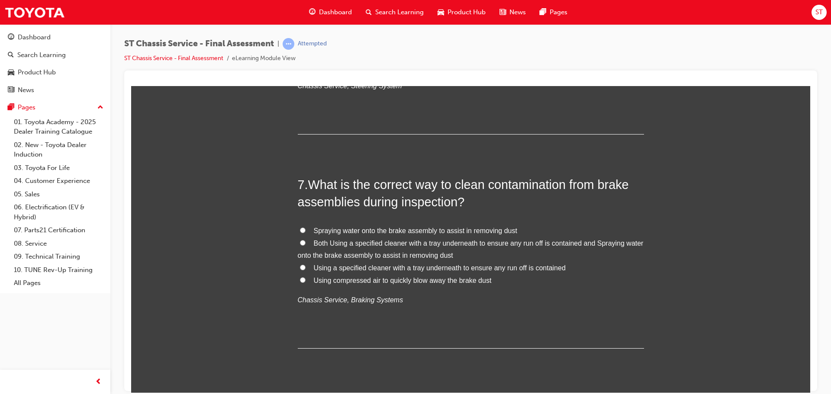
click at [300, 240] on input "Both Using a specified cleaner with a tray underneath to ensure any run off is …" at bounding box center [303, 243] width 6 height 6
radio input "true"
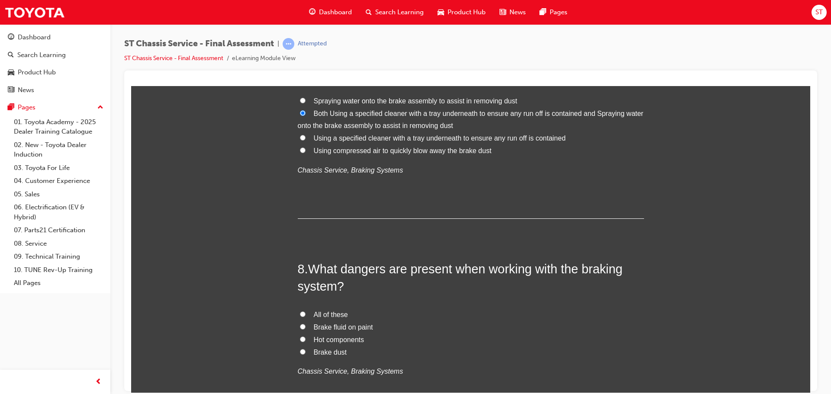
scroll to position [1342, 0]
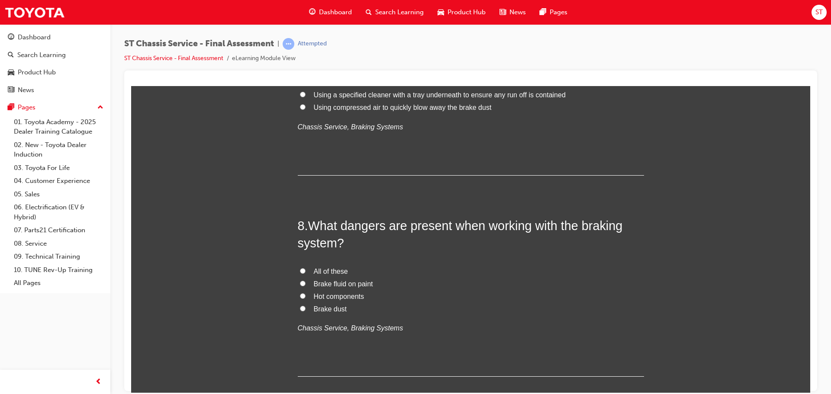
click at [300, 272] on input "All of these" at bounding box center [303, 271] width 6 height 6
radio input "true"
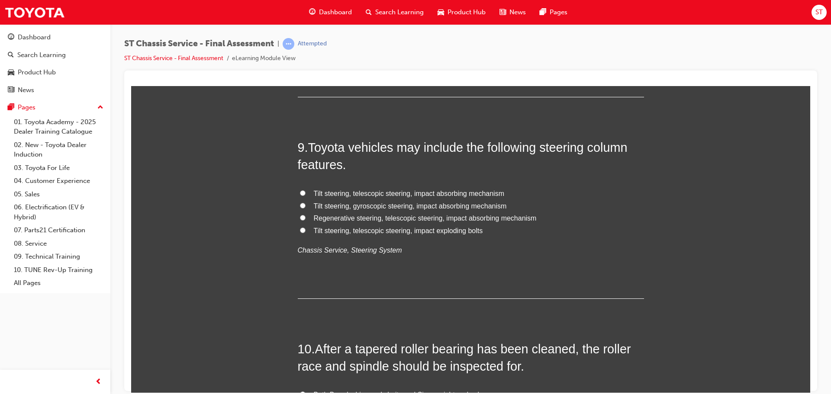
scroll to position [1602, 0]
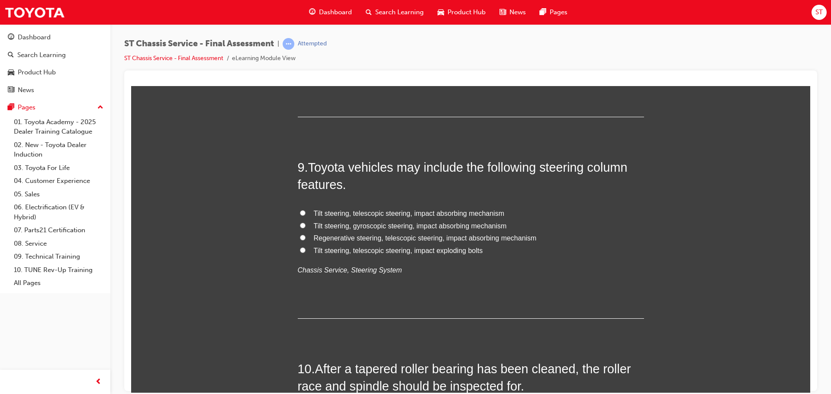
click at [300, 214] on input "Tilt steering, telescopic steering, impact absorbing mechanism" at bounding box center [303, 213] width 6 height 6
radio input "true"
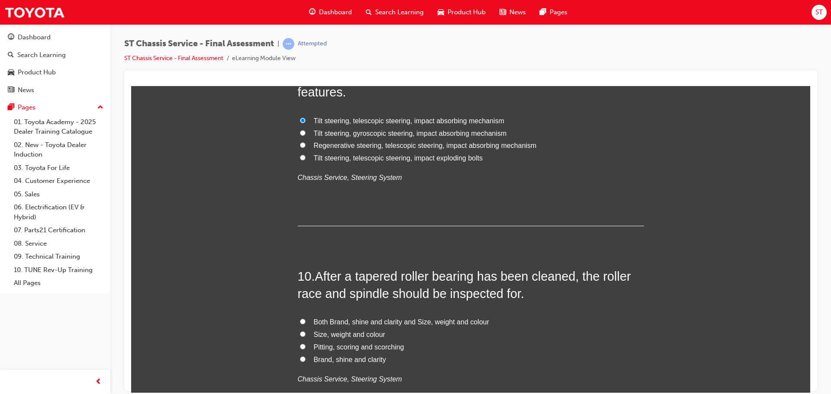
scroll to position [1775, 0]
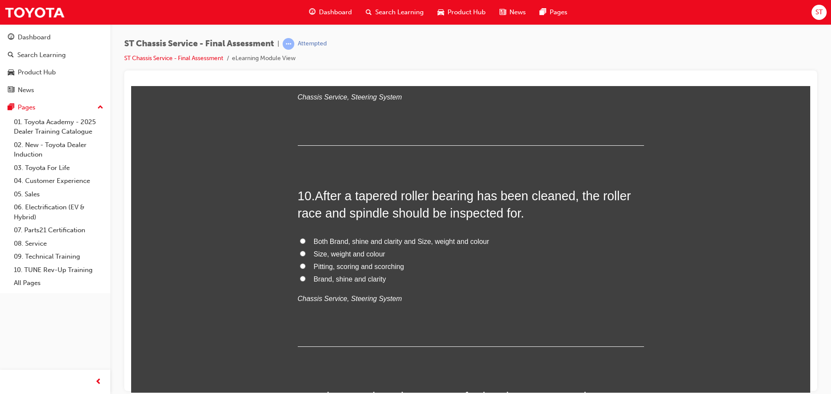
click at [300, 267] on input "Pitting, scoring and scorching" at bounding box center [303, 266] width 6 height 6
radio input "true"
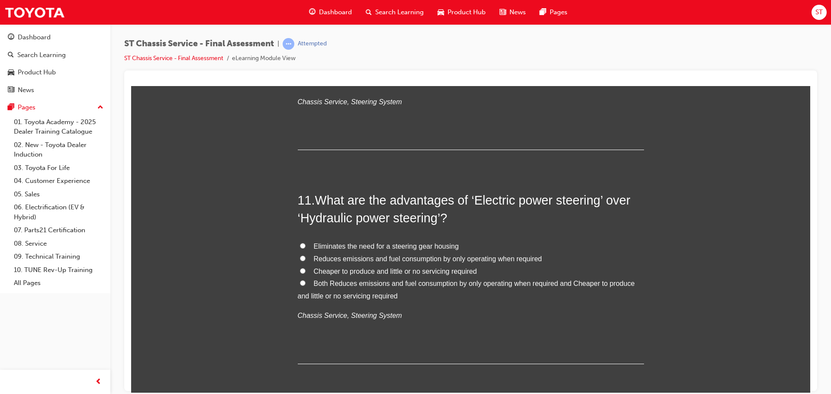
scroll to position [1992, 0]
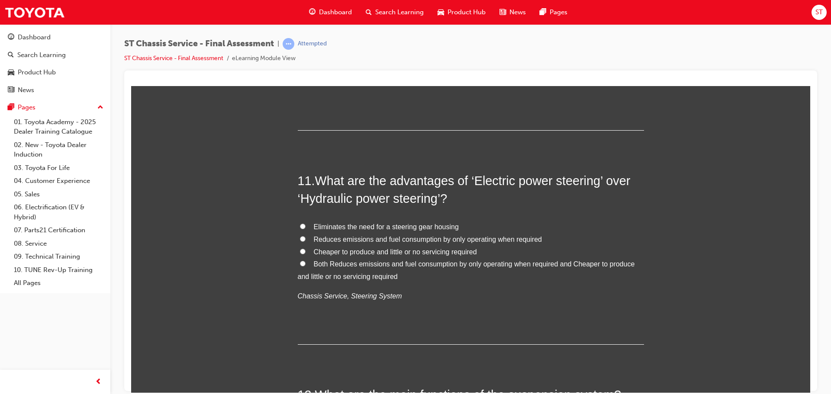
click at [300, 262] on input "Both Reduces emissions and fuel consumption by only operating when required and…" at bounding box center [303, 264] width 6 height 6
radio input "true"
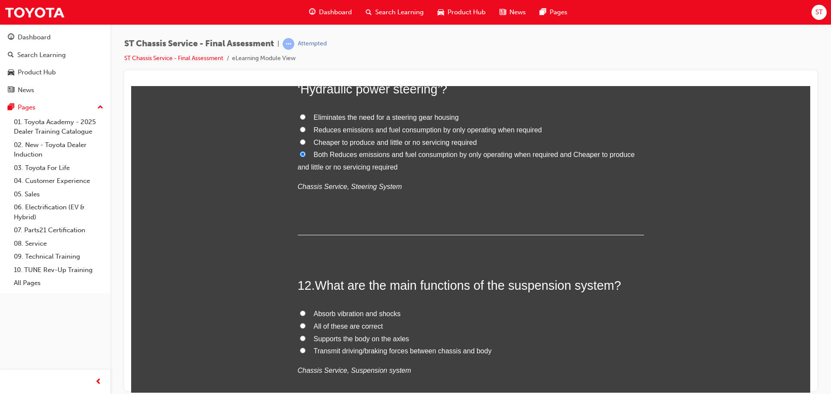
scroll to position [2122, 0]
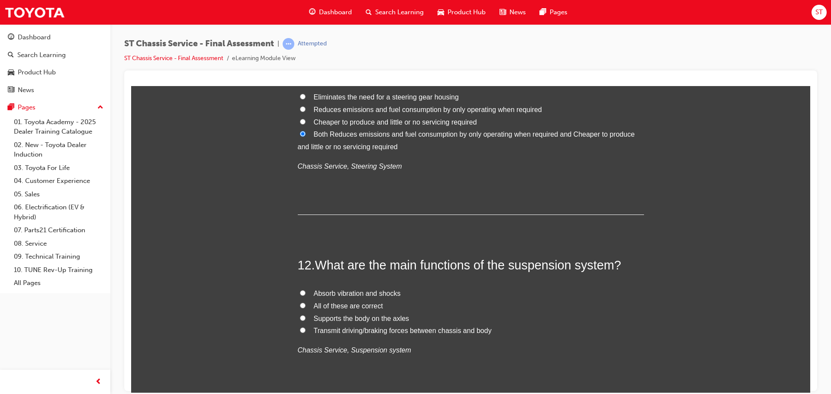
click at [302, 306] on label "All of these are correct" at bounding box center [471, 306] width 346 height 13
click at [302, 306] on input "All of these are correct" at bounding box center [303, 306] width 6 height 6
radio input "true"
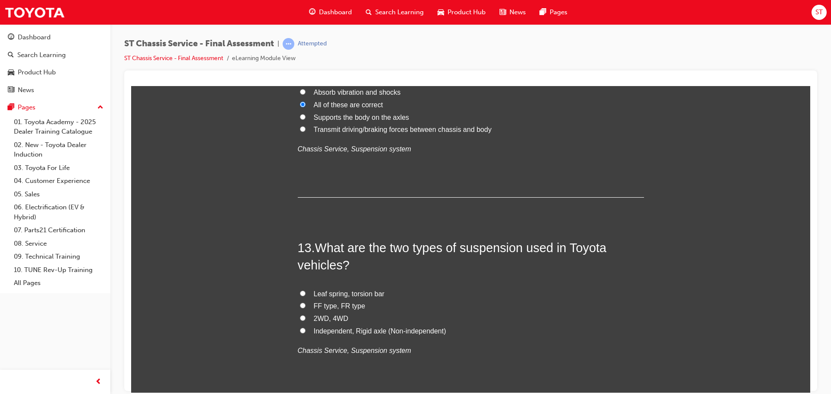
scroll to position [2338, 0]
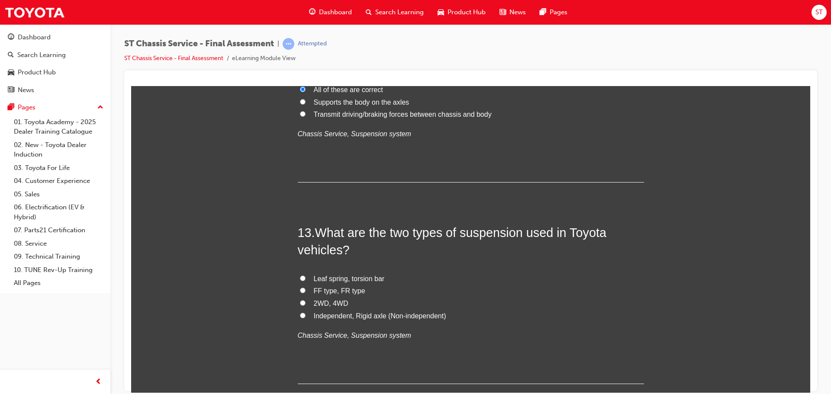
click at [300, 278] on input "Leaf spring, torsion bar" at bounding box center [303, 278] width 6 height 6
radio input "true"
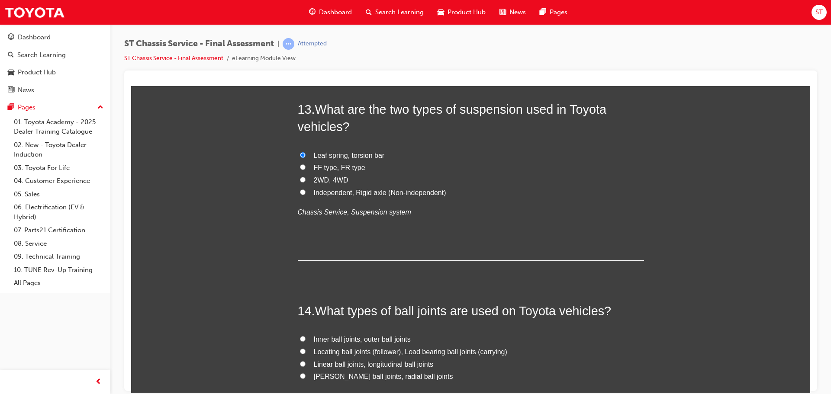
scroll to position [2511, 0]
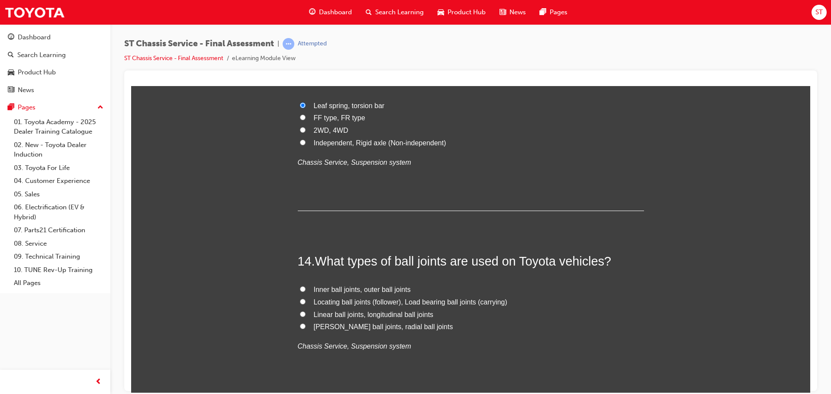
click at [300, 301] on input "Locating ball joints (follower), Load bearing ball joints (carrying)" at bounding box center [303, 302] width 6 height 6
radio input "true"
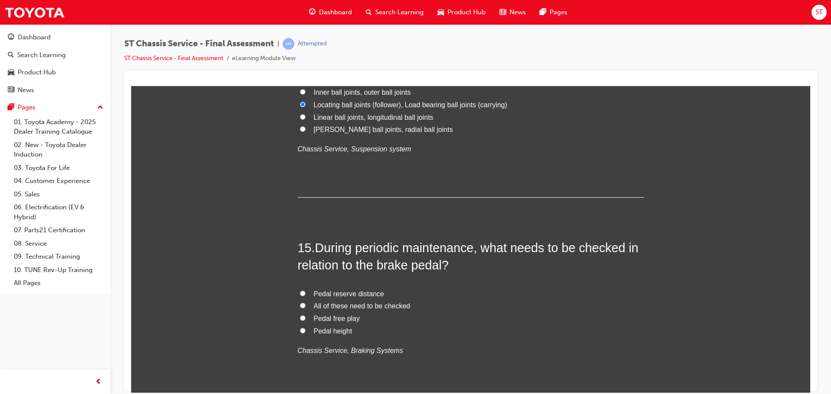
scroll to position [2728, 0]
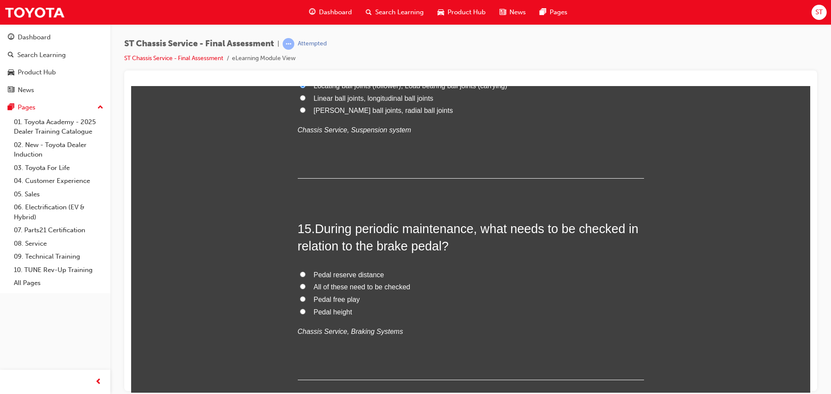
click at [303, 289] on label "All of these need to be checked" at bounding box center [471, 287] width 346 height 13
click at [303, 289] on input "All of these need to be checked" at bounding box center [303, 287] width 6 height 6
radio input "true"
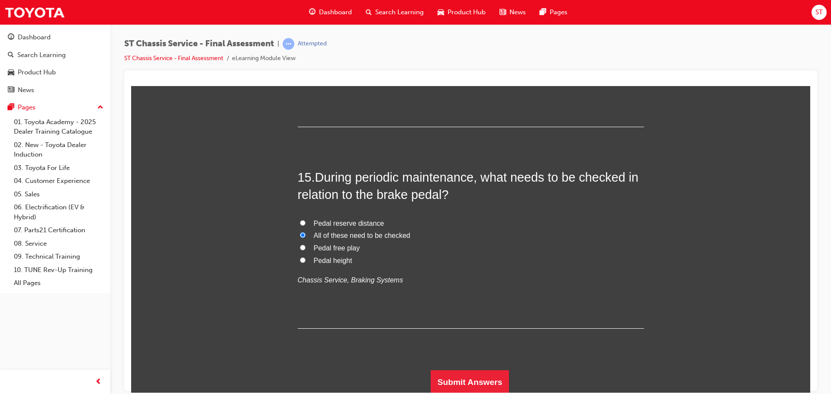
scroll to position [2780, 0]
click at [472, 374] on button "Submit Answers" at bounding box center [470, 381] width 79 height 24
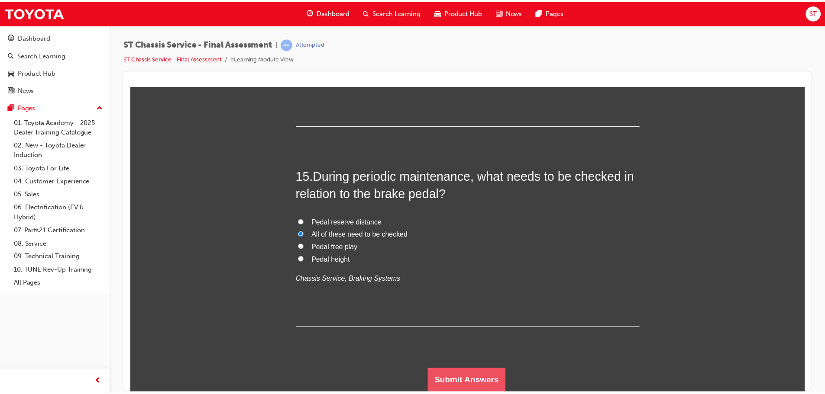
scroll to position [0, 0]
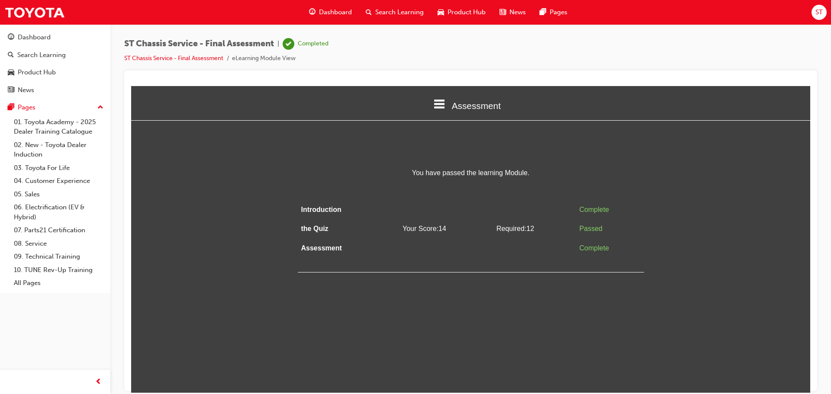
click at [402, 13] on span "Search Learning" at bounding box center [399, 12] width 48 height 10
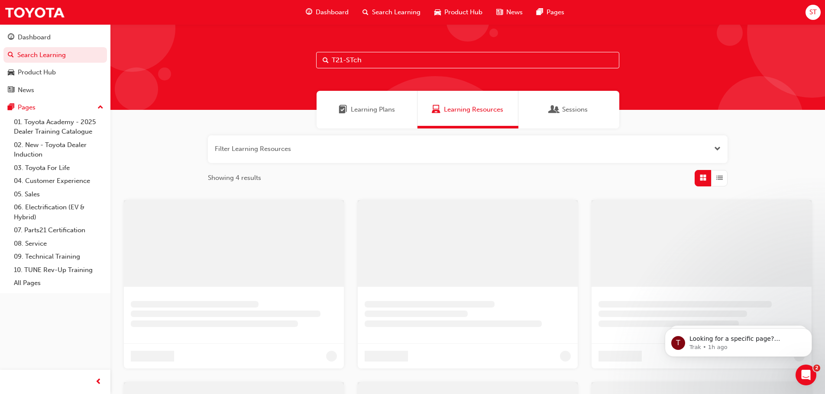
click at [403, 62] on input "T21-STch" at bounding box center [467, 60] width 303 height 16
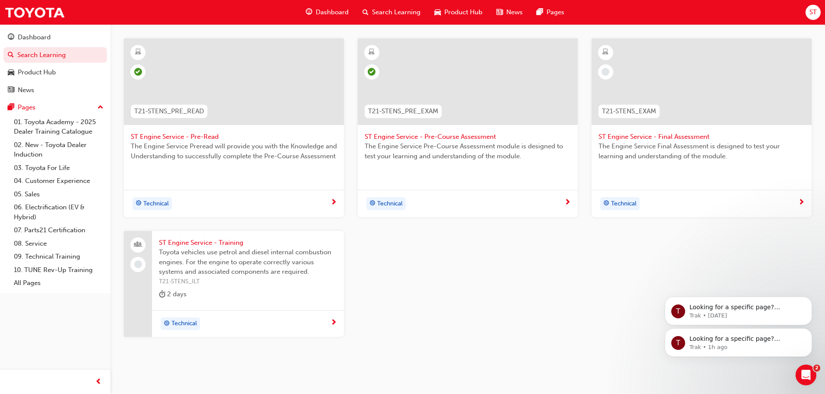
scroll to position [173, 0]
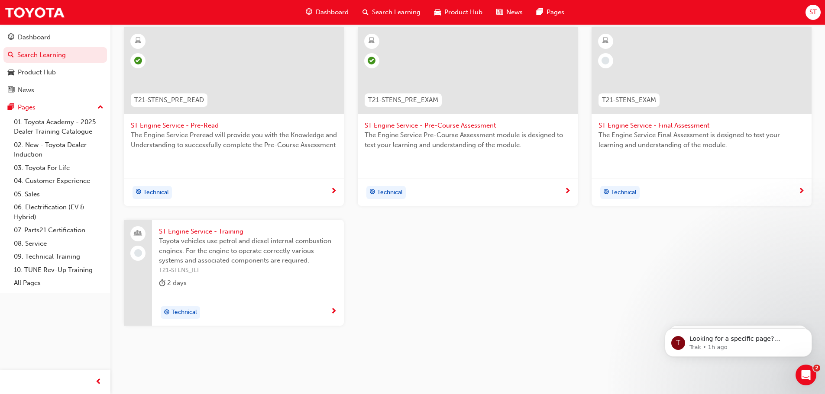
type input "T21-STen"
click at [692, 123] on span "ST Engine Service - Final Assessment" at bounding box center [701, 126] width 206 height 10
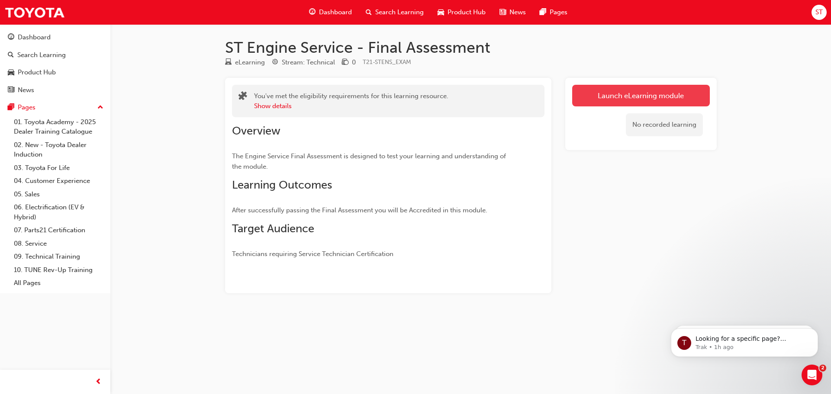
click at [659, 94] on link "Launch eLearning module" at bounding box center [641, 96] width 138 height 22
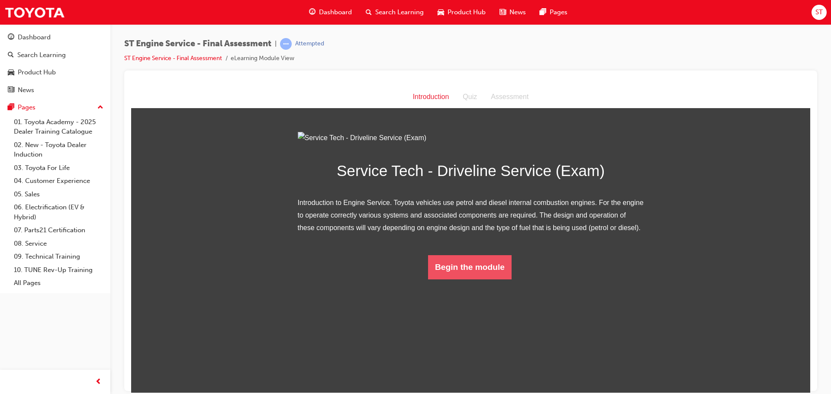
click at [480, 279] on button "Begin the module" at bounding box center [470, 267] width 84 height 24
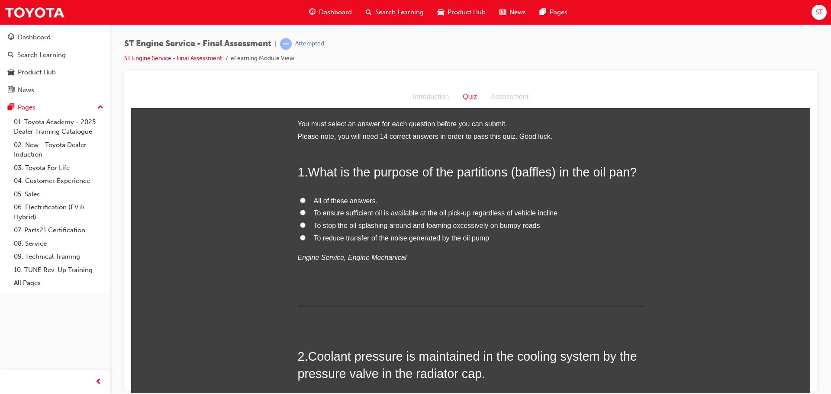
click at [304, 212] on label "To ensure sufficient oil is available at the oil pick-up regardless of vehicle …" at bounding box center [471, 213] width 346 height 13
click at [304, 212] on input "To ensure sufficient oil is available at the oil pick-up regardless of vehicle …" at bounding box center [303, 213] width 6 height 6
radio input "true"
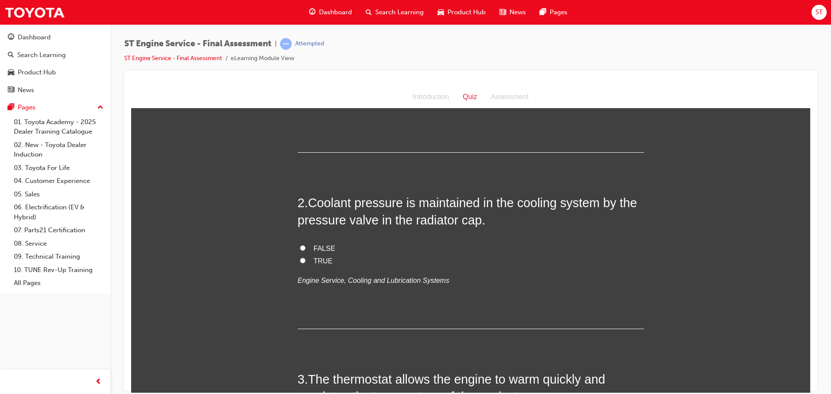
scroll to position [173, 0]
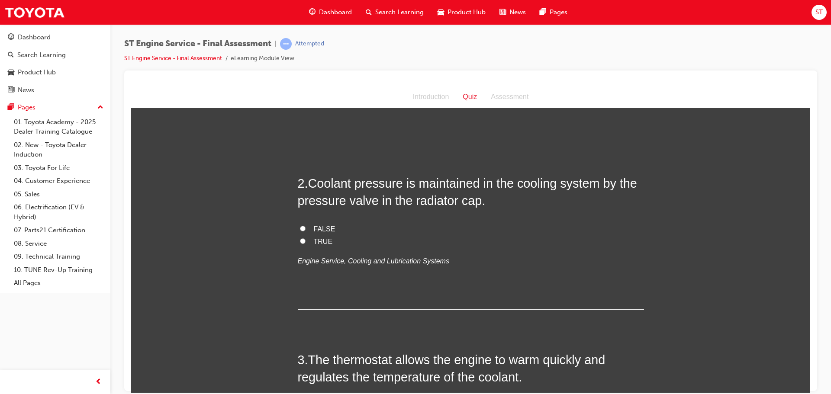
click at [301, 241] on input "TRUE" at bounding box center [303, 241] width 6 height 6
radio input "true"
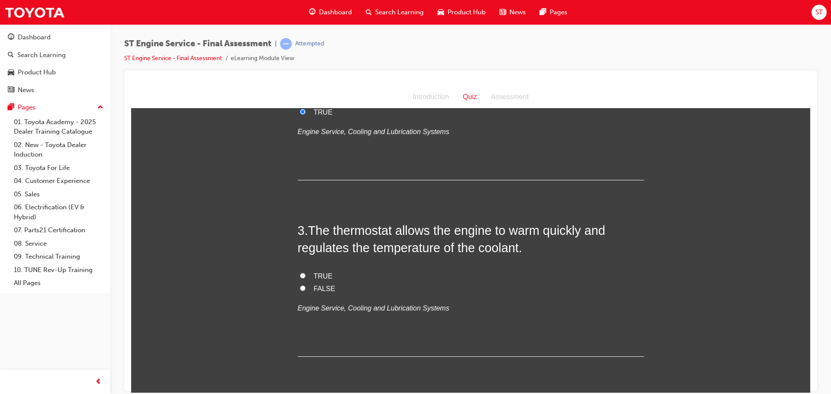
scroll to position [303, 0]
click at [300, 275] on input "TRUE" at bounding box center [303, 275] width 6 height 6
radio input "true"
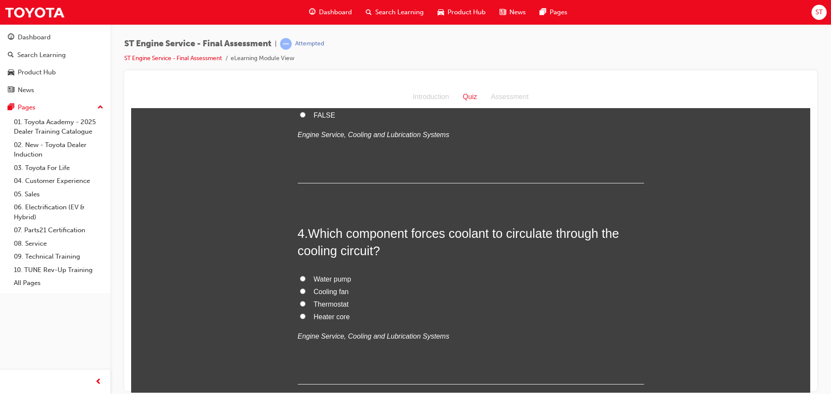
scroll to position [520, 0]
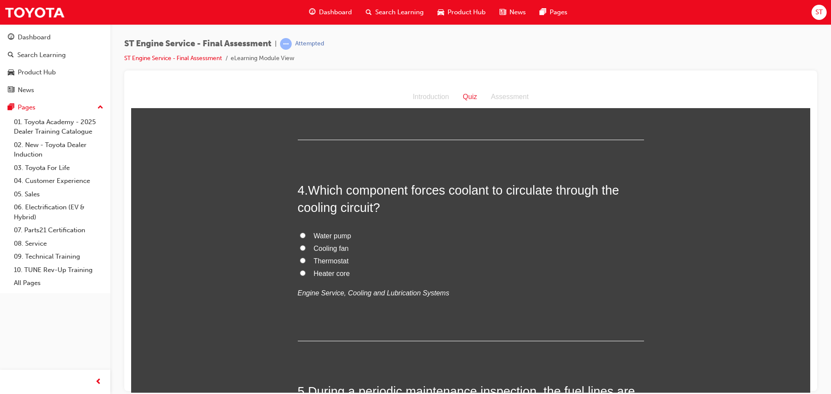
click at [302, 236] on input "Water pump" at bounding box center [303, 236] width 6 height 6
radio input "true"
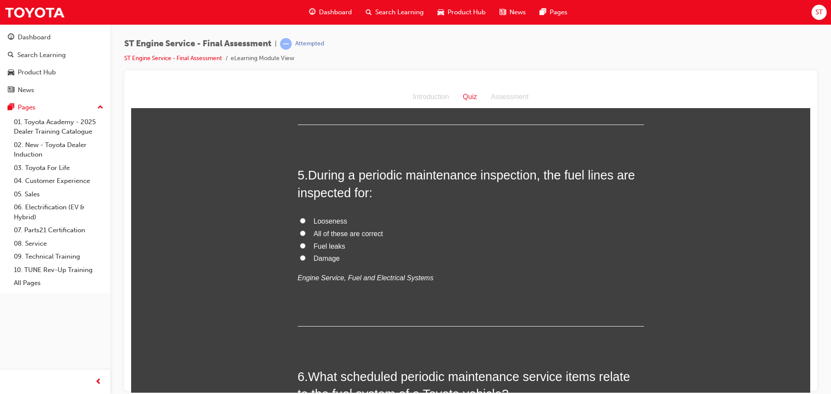
click at [300, 233] on input "All of these are correct" at bounding box center [303, 233] width 6 height 6
radio input "true"
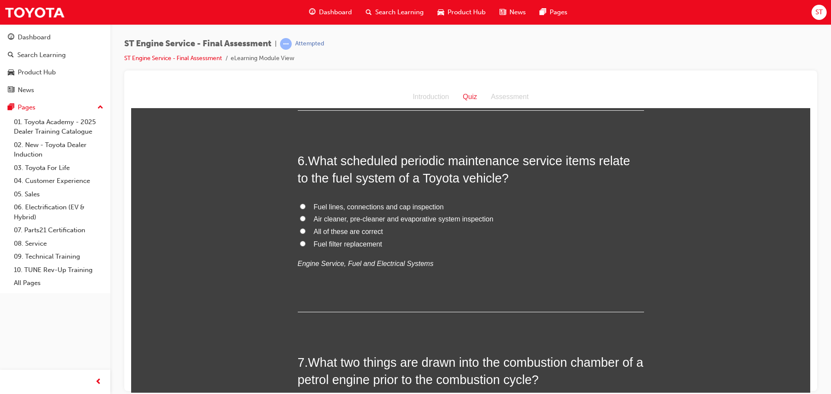
scroll to position [953, 0]
click at [302, 243] on input "Fuel filter replacement" at bounding box center [303, 243] width 6 height 6
radio input "true"
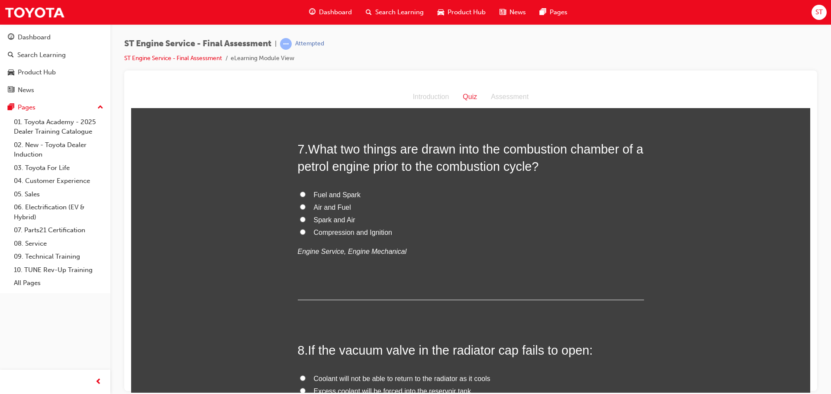
scroll to position [1169, 0]
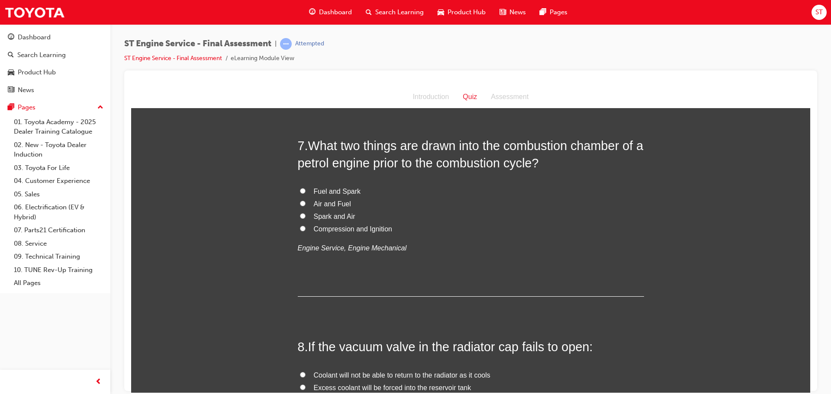
click at [303, 204] on label "Air and Fuel" at bounding box center [471, 204] width 346 height 13
click at [303, 204] on input "Air and Fuel" at bounding box center [303, 203] width 6 height 6
radio input "true"
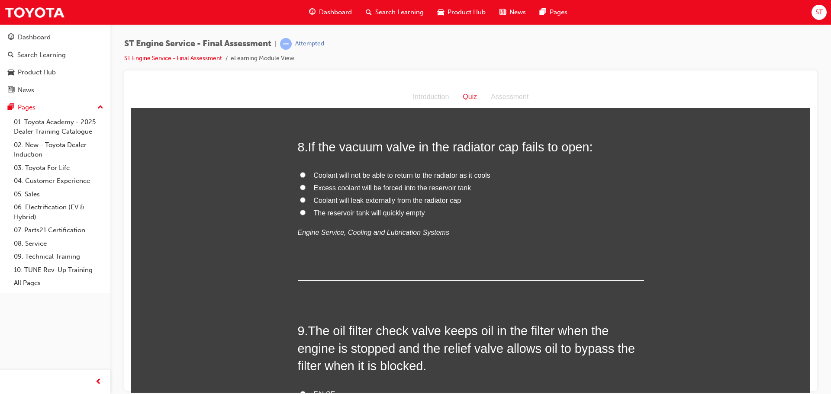
scroll to position [1342, 0]
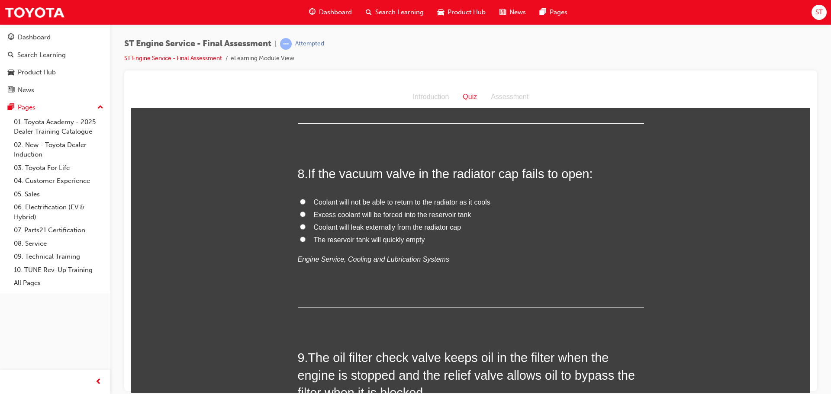
click at [301, 200] on input "Coolant will not be able to return to the radiator as it cools" at bounding box center [303, 202] width 6 height 6
radio input "true"
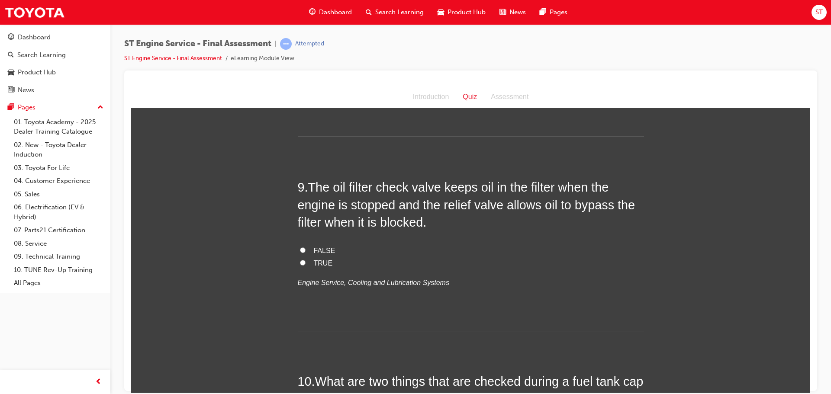
scroll to position [1515, 0]
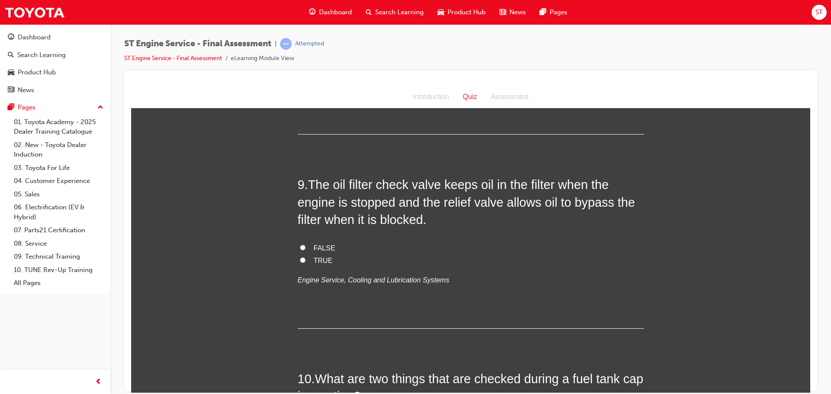
click at [300, 259] on input "TRUE" at bounding box center [303, 260] width 6 height 6
radio input "true"
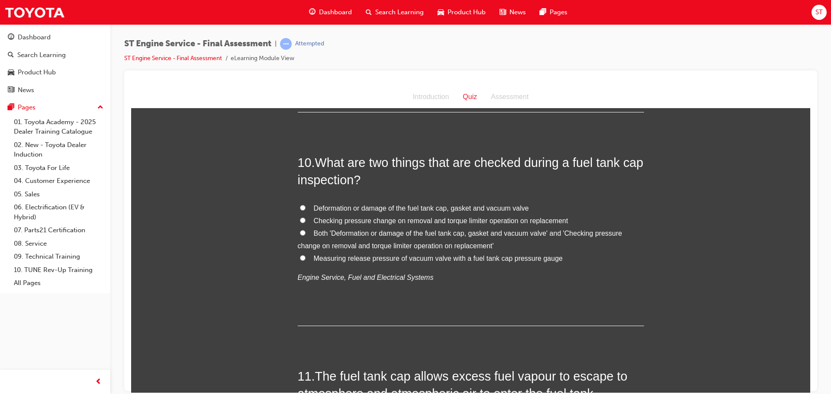
scroll to position [1775, 0]
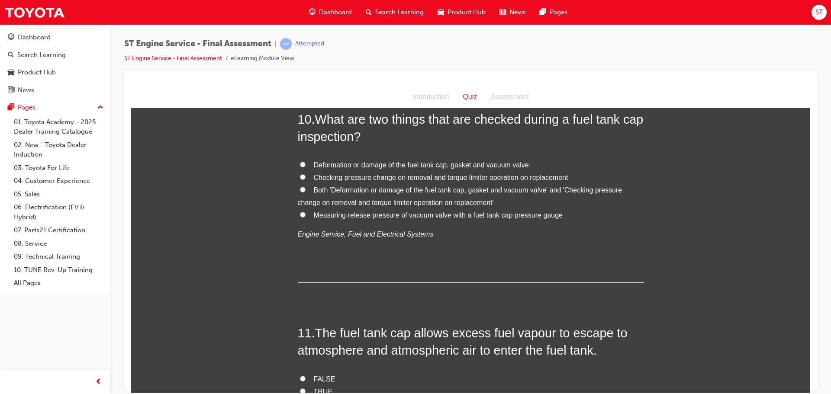
click at [300, 190] on input "Both 'Deformation or damage of the fuel tank cap, gasket and vacuum valve' and …" at bounding box center [303, 190] width 6 height 6
radio input "true"
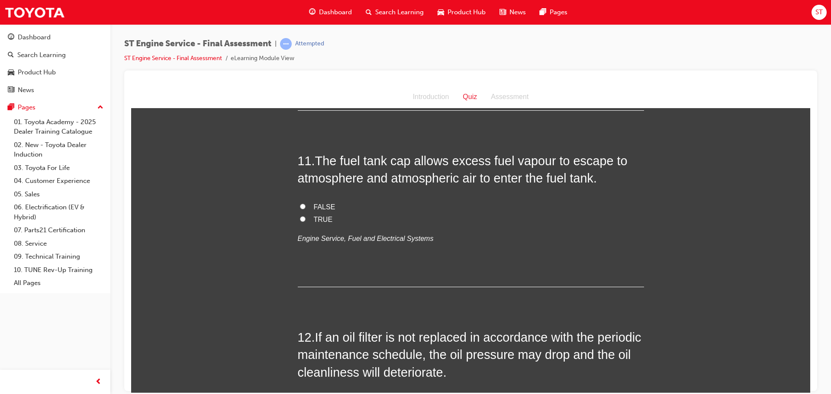
scroll to position [1948, 0]
click at [300, 205] on input "FALSE" at bounding box center [303, 206] width 6 height 6
radio input "true"
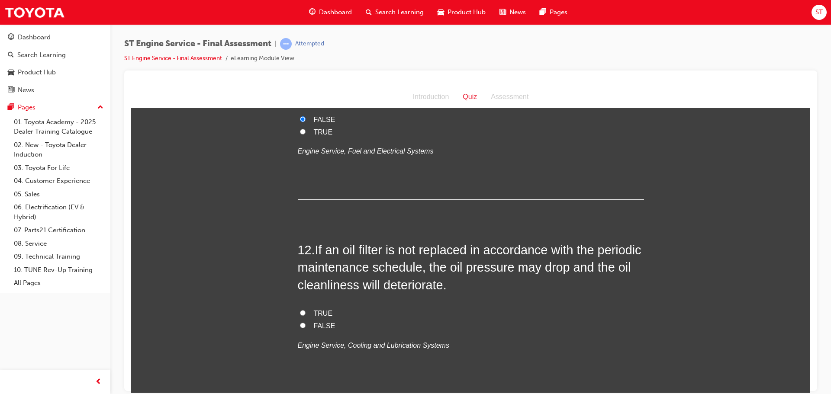
scroll to position [2078, 0]
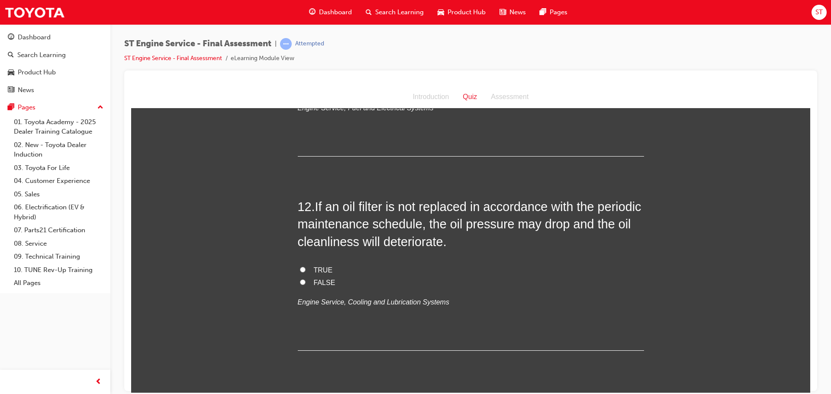
click at [301, 270] on input "TRUE" at bounding box center [303, 270] width 6 height 6
radio input "true"
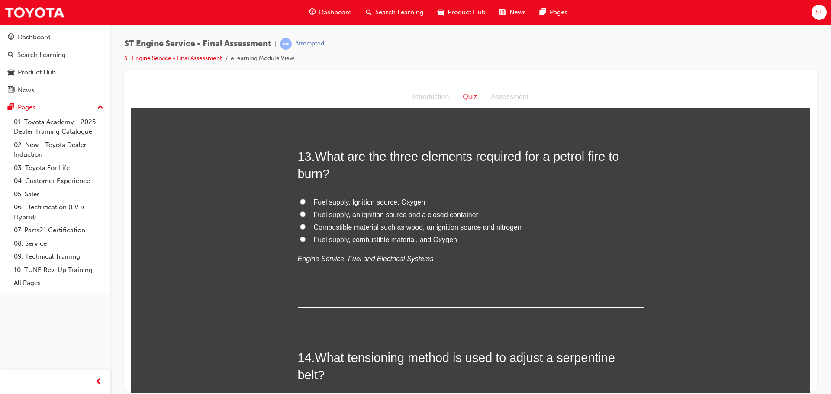
scroll to position [2338, 0]
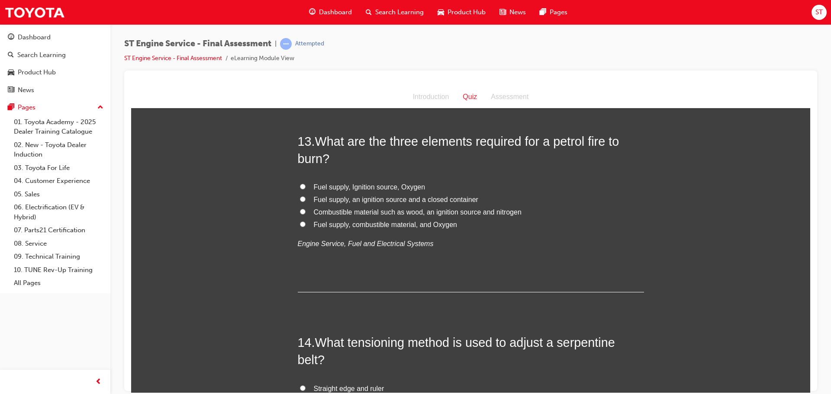
click at [300, 186] on input "Fuel supply, Ignition source, Oxygen" at bounding box center [303, 187] width 6 height 6
radio input "true"
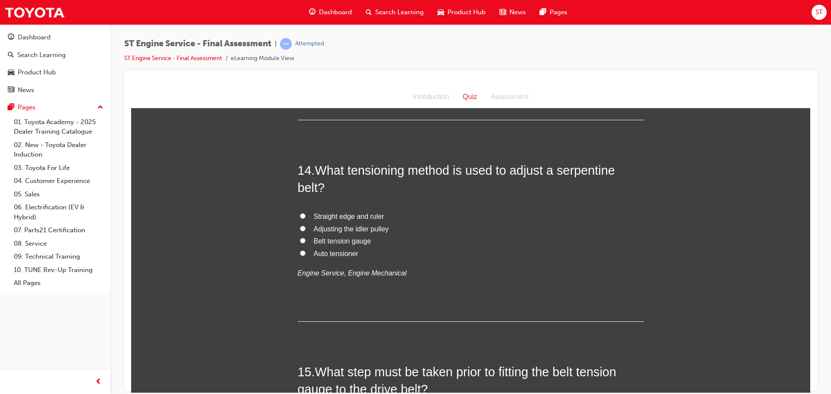
scroll to position [2511, 0]
click at [300, 251] on input "Auto tensioner" at bounding box center [303, 252] width 6 height 6
radio input "true"
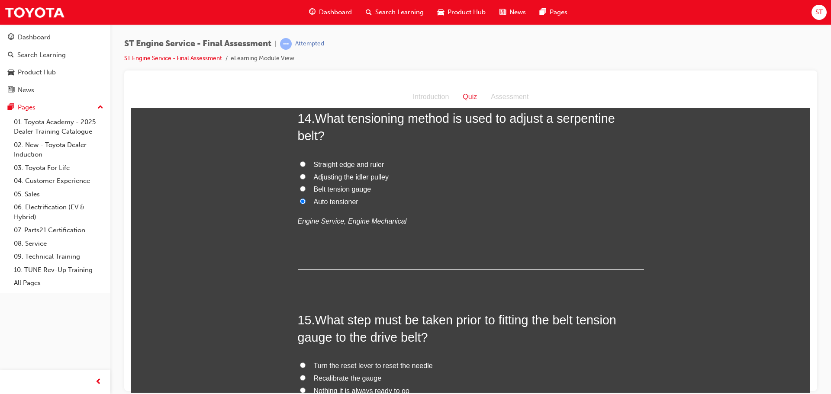
scroll to position [2554, 0]
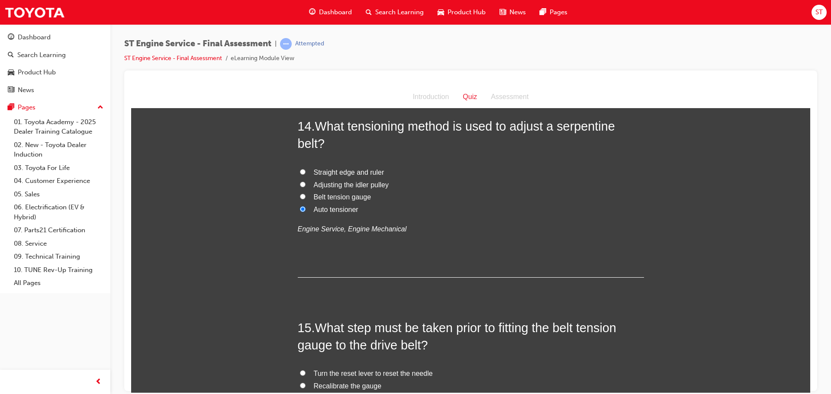
click at [300, 198] on input "Belt tension gauge" at bounding box center [303, 197] width 6 height 6
radio input "true"
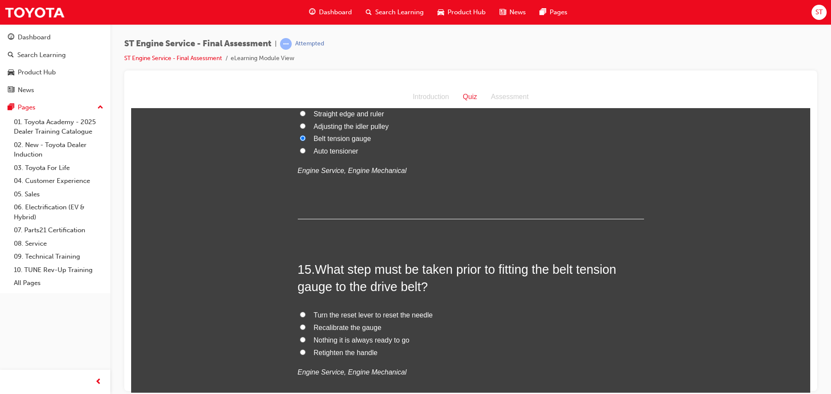
scroll to position [2598, 0]
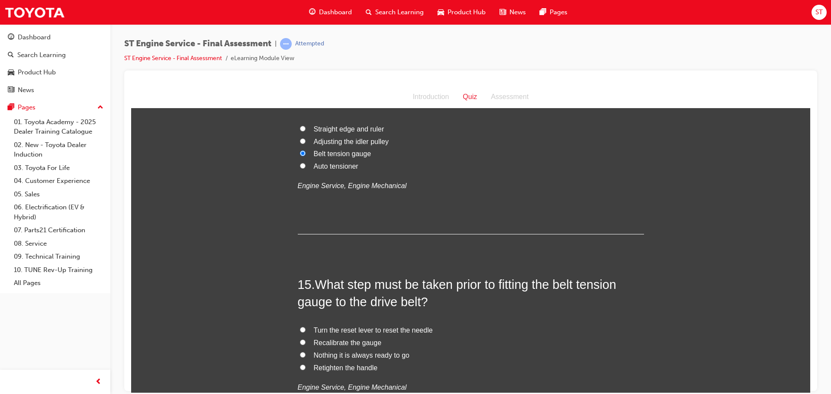
click at [301, 163] on input "Auto tensioner" at bounding box center [303, 166] width 6 height 6
radio input "true"
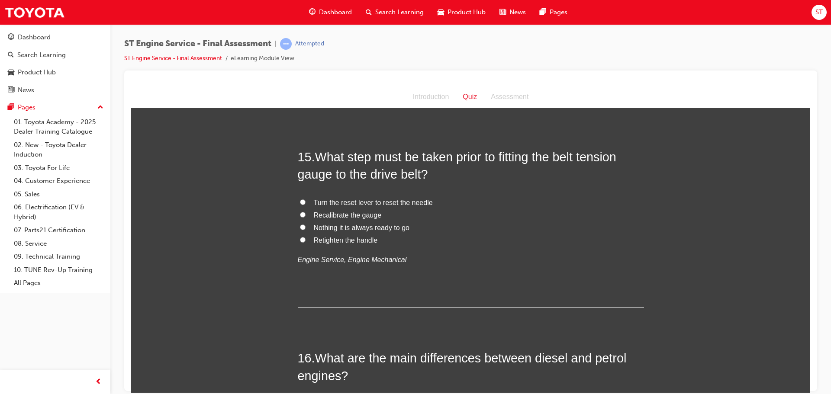
scroll to position [2728, 0]
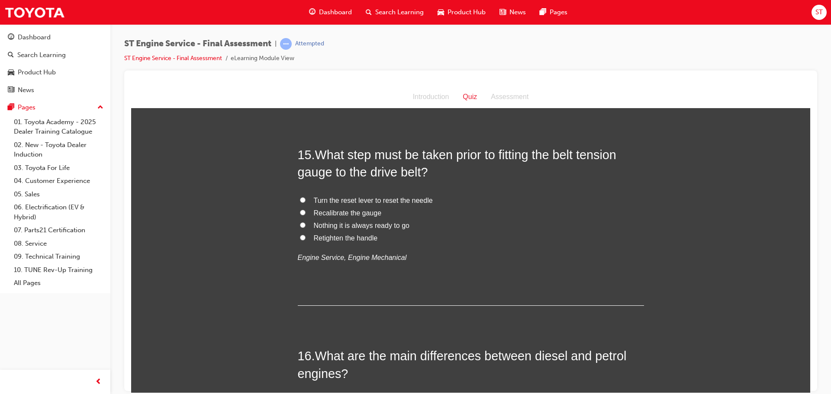
click at [300, 212] on input "Recalibrate the gauge" at bounding box center [303, 213] width 6 height 6
radio input "true"
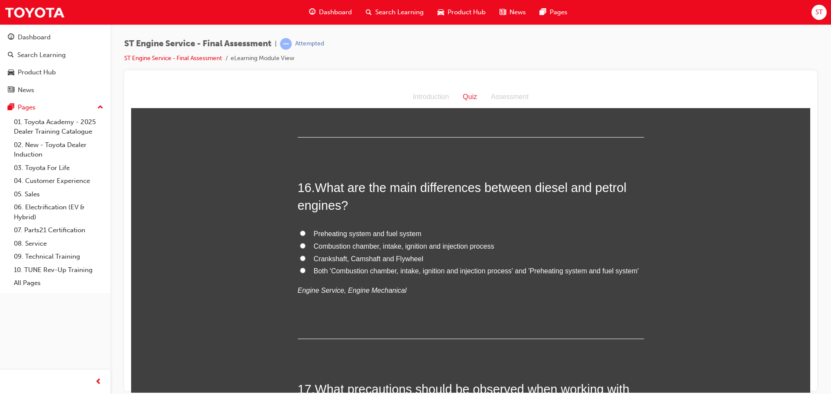
scroll to position [2901, 0]
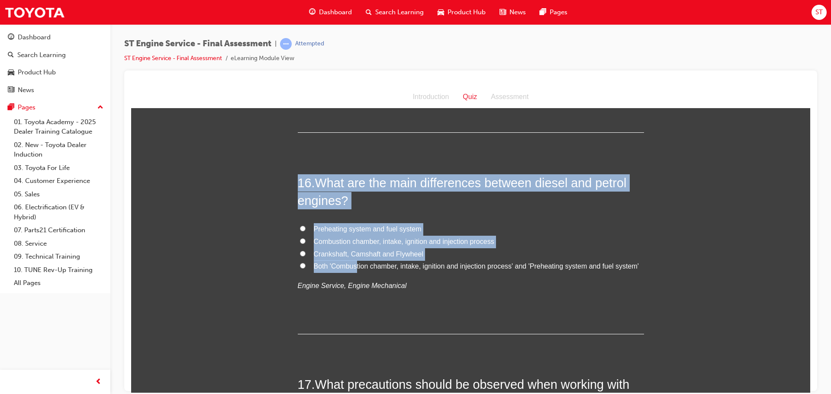
drag, startPoint x: 293, startPoint y: 176, endPoint x: 346, endPoint y: 241, distance: 83.4
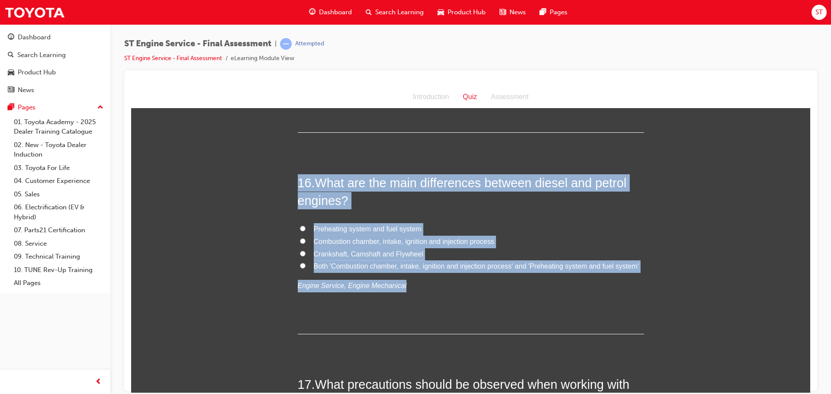
drag, startPoint x: 288, startPoint y: 174, endPoint x: 630, endPoint y: 274, distance: 356.5
copy div "16 . What are the main differences between diesel and petrol engines? Preheatin…"
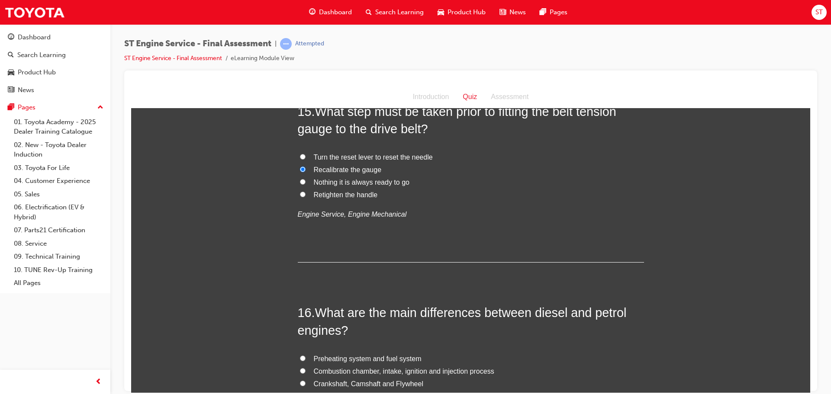
scroll to position [2728, 0]
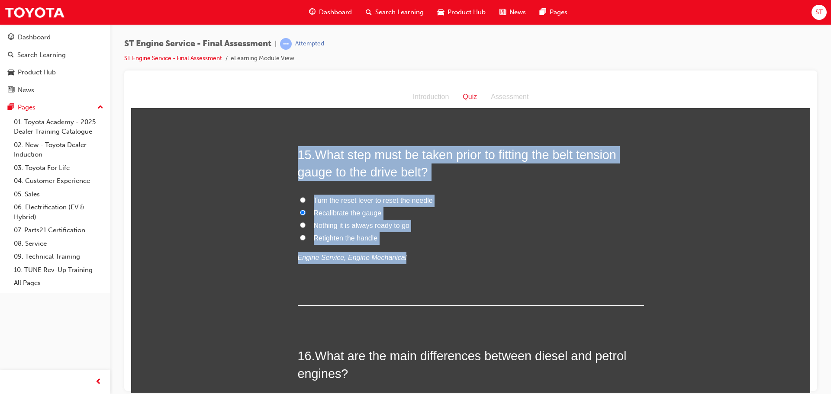
drag, startPoint x: 288, startPoint y: 146, endPoint x: 521, endPoint y: 245, distance: 252.8
click at [300, 210] on input "Recalibrate the gauge" at bounding box center [303, 213] width 6 height 6
copy div "15 . What step must be taken prior to fitting the belt tension gauge to the dri…"
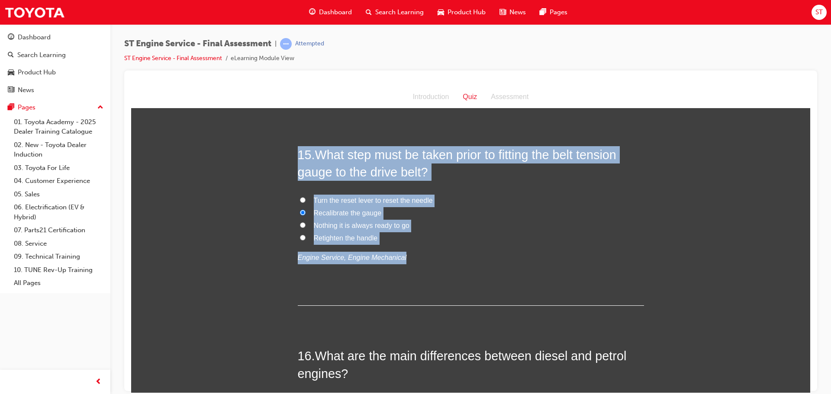
click at [300, 200] on input "Turn the reset lever to reset the needle" at bounding box center [303, 200] width 6 height 6
radio input "true"
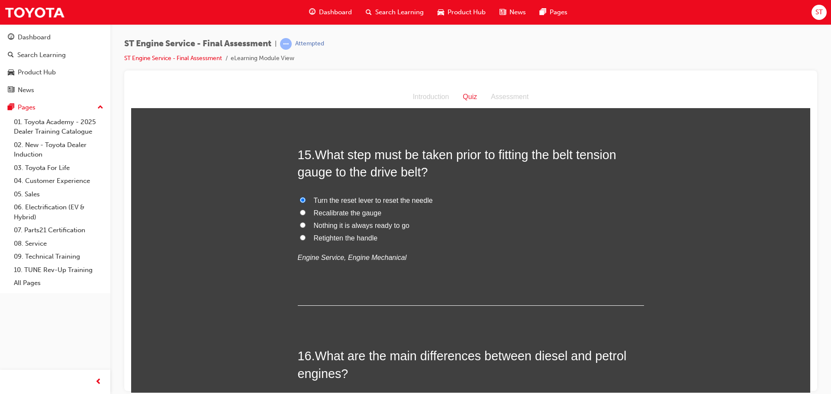
drag, startPoint x: 434, startPoint y: 266, endPoint x: 317, endPoint y: 214, distance: 128.5
click at [320, 219] on div "15 . What step must be taken prior to fitting the belt tension gauge to the dri…" at bounding box center [471, 226] width 346 height 160
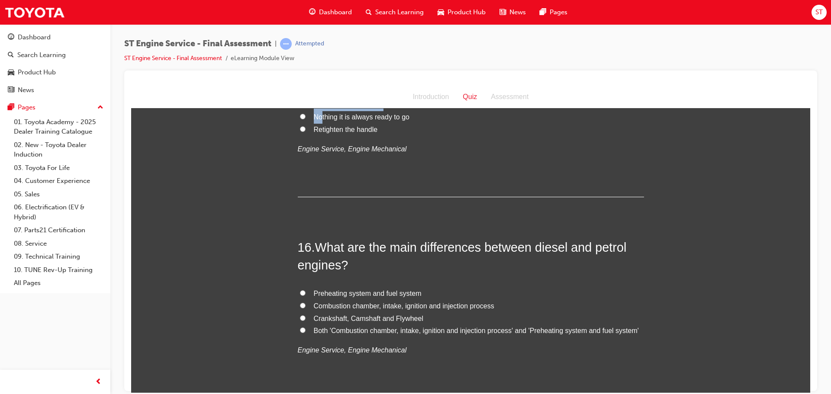
scroll to position [2858, 0]
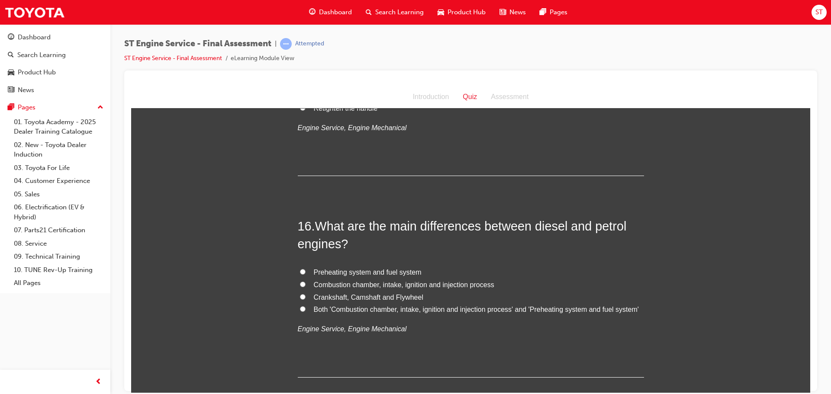
click at [583, 134] on div "15 . What step must be taken prior to fitting the belt tension gauge to the dri…" at bounding box center [471, 96] width 346 height 160
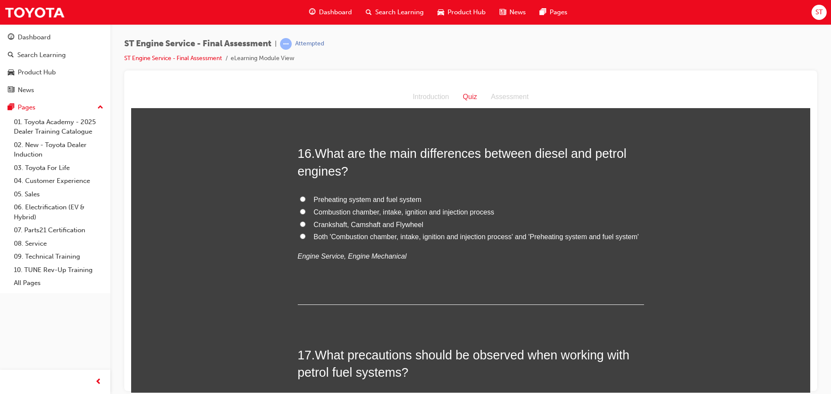
scroll to position [2944, 0]
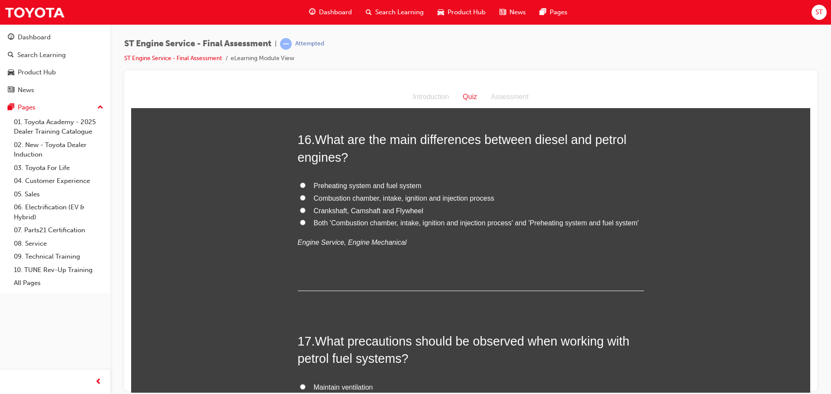
click at [300, 222] on input "Both 'Combustion chamber, intake, ignition and injection process' and 'Preheati…" at bounding box center [303, 223] width 6 height 6
radio input "true"
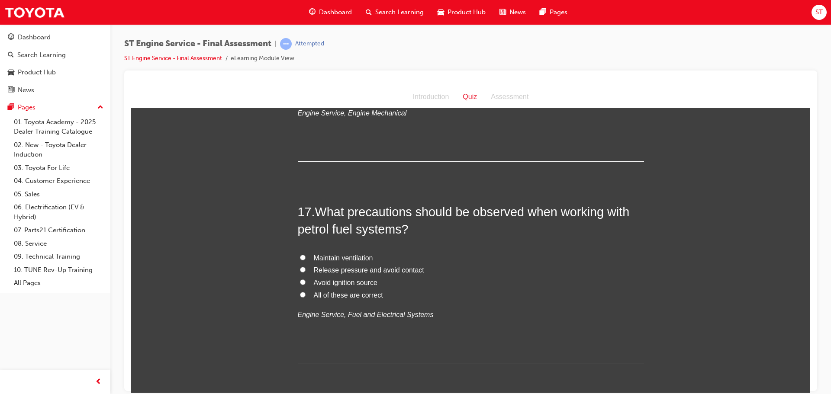
scroll to position [3074, 0]
click at [298, 295] on label "All of these are correct" at bounding box center [471, 295] width 346 height 13
click at [300, 295] on input "All of these are correct" at bounding box center [303, 294] width 6 height 6
radio input "true"
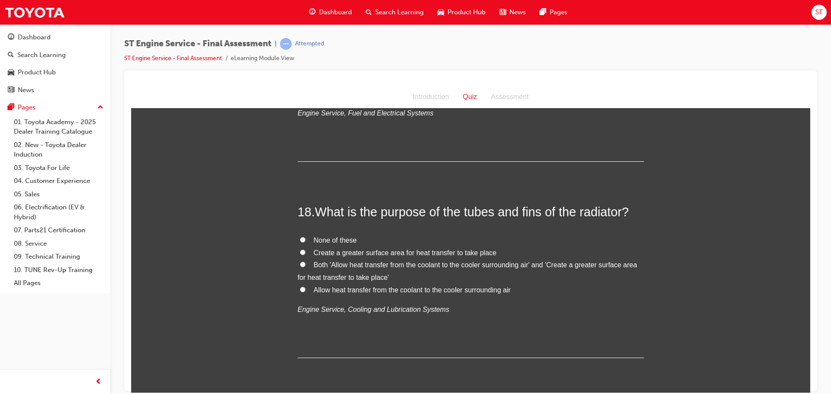
scroll to position [3291, 0]
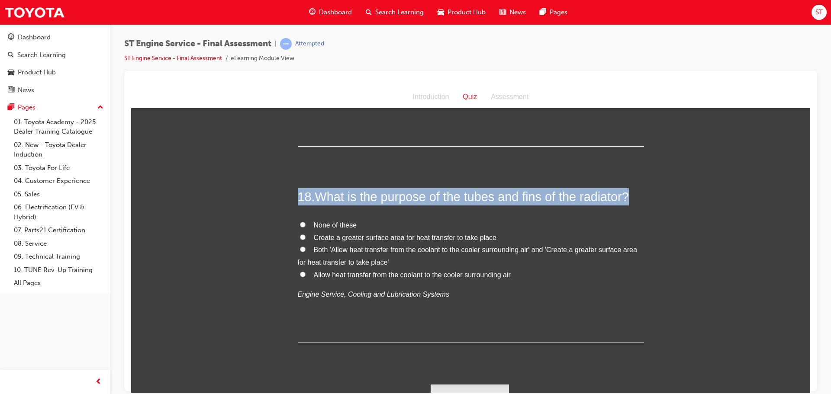
drag, startPoint x: 288, startPoint y: 193, endPoint x: 513, endPoint y: 302, distance: 250.2
copy h2 "18 . What is the purpose of the tubes and fins of the radiator?"
click at [303, 247] on label "Both 'Allow heat transfer from the coolant to the cooler surrounding air' and '…" at bounding box center [471, 256] width 346 height 25
click at [303, 247] on input "Both 'Allow heat transfer from the coolant to the cooler surrounding air' and '…" at bounding box center [303, 249] width 6 height 6
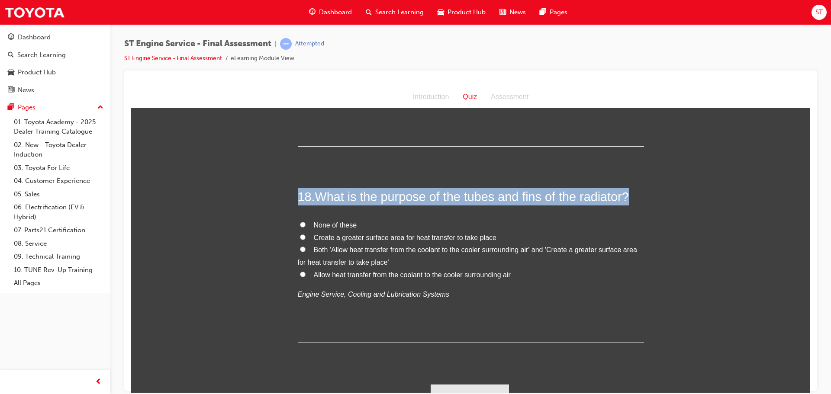
radio input "true"
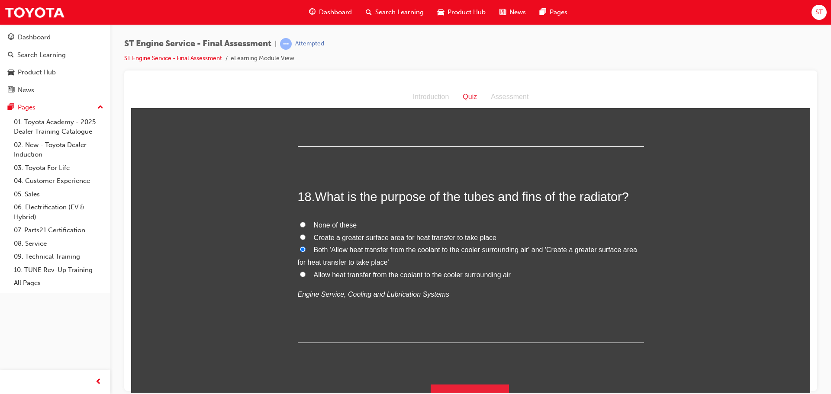
click at [300, 250] on input "Both 'Allow heat transfer from the coolant to the cooler surrounding air' and '…" at bounding box center [303, 249] width 6 height 6
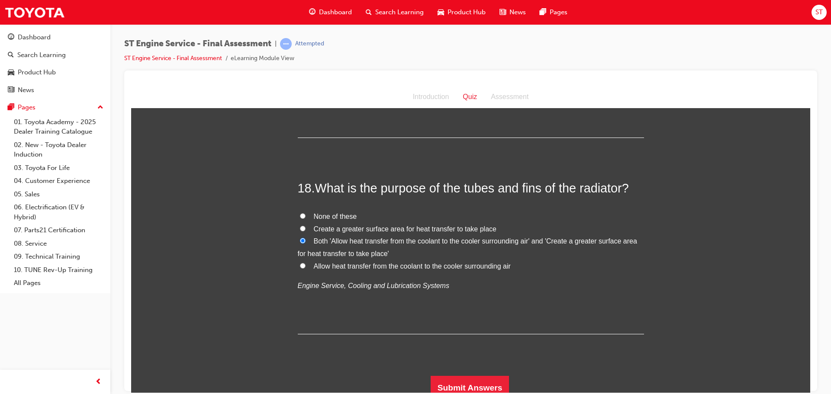
scroll to position [3306, 0]
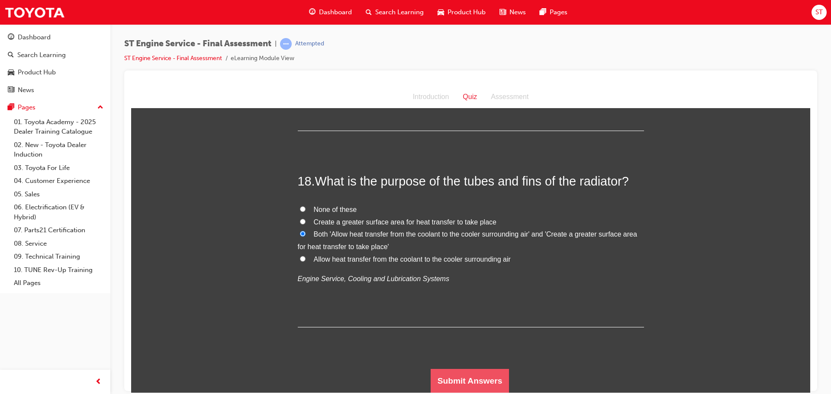
click at [473, 375] on button "Submit Answers" at bounding box center [470, 381] width 79 height 24
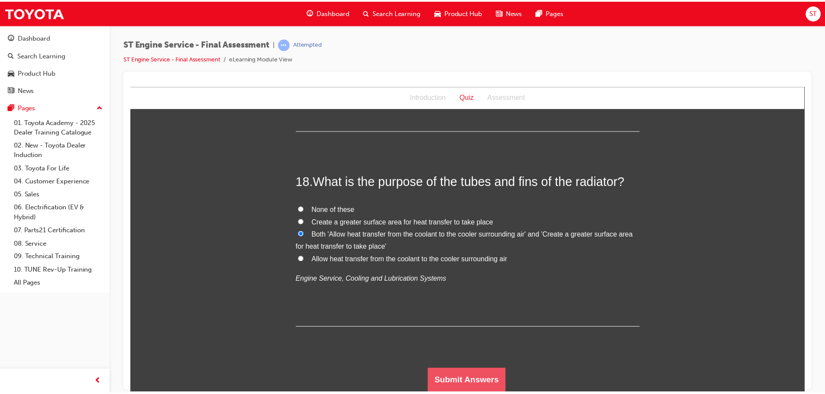
scroll to position [0, 0]
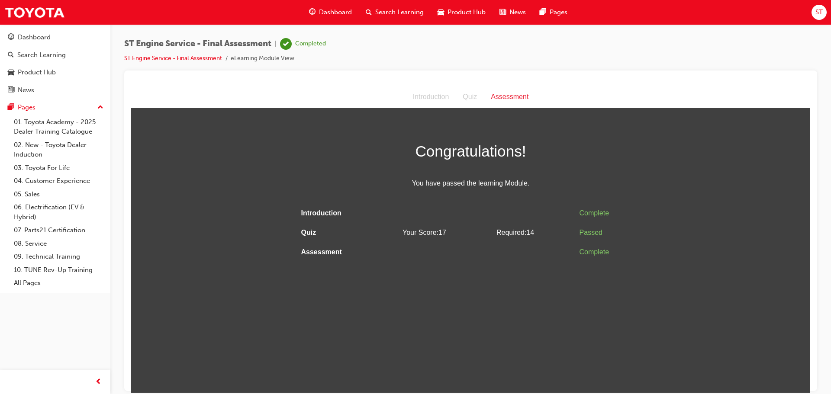
click at [393, 10] on span "Search Learning" at bounding box center [399, 12] width 48 height 10
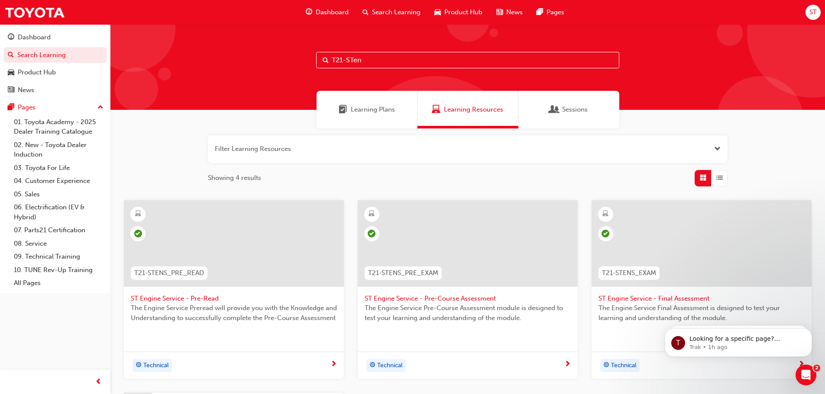
click at [383, 66] on input "T21-STen" at bounding box center [467, 60] width 303 height 16
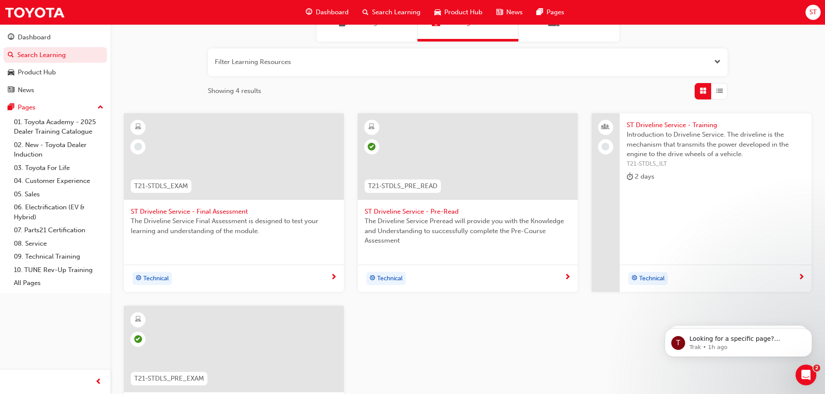
scroll to position [87, 0]
type input "T21-STdl"
click at [221, 212] on span "ST Driveline Service - Final Assessment" at bounding box center [234, 212] width 206 height 10
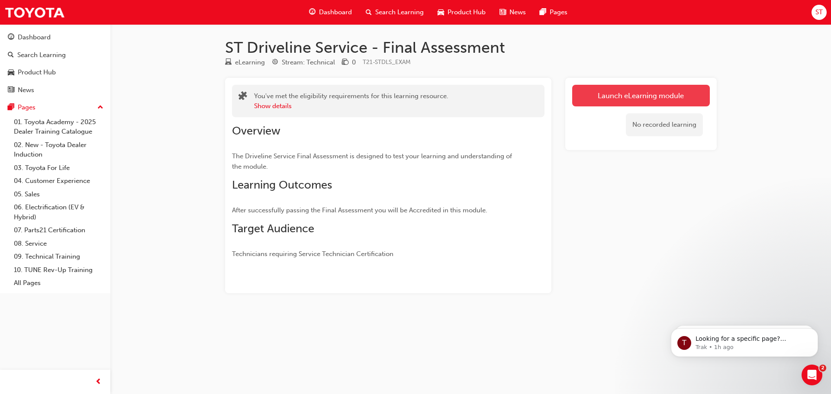
click at [666, 100] on link "Launch eLearning module" at bounding box center [641, 96] width 138 height 22
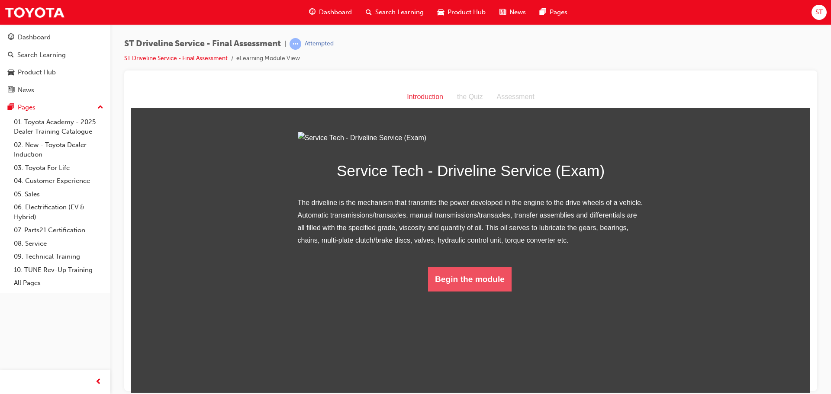
click at [490, 291] on button "Begin the module" at bounding box center [470, 279] width 84 height 24
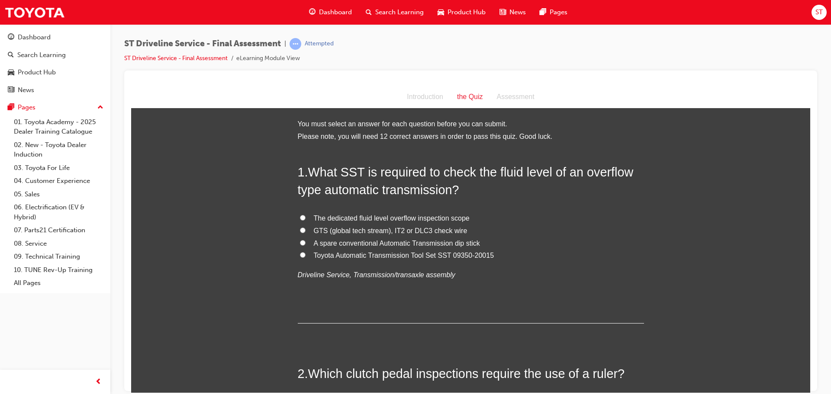
click at [300, 252] on input "Toyota Automatic Transmission Tool Set SST 09350-20015" at bounding box center [303, 255] width 6 height 6
radio input "true"
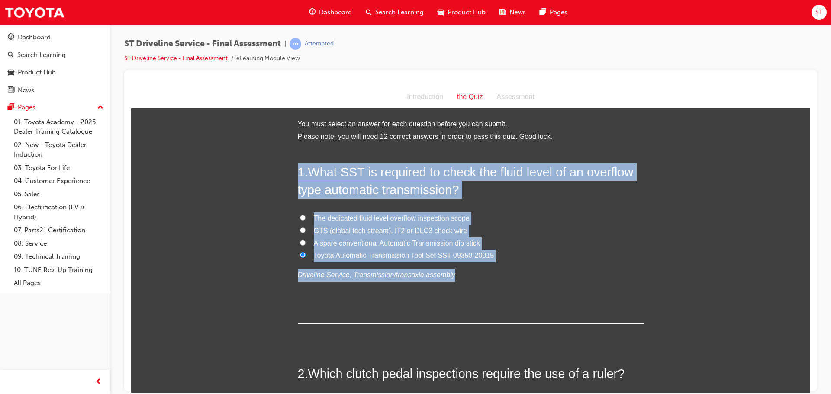
drag, startPoint x: 282, startPoint y: 162, endPoint x: 501, endPoint y: 271, distance: 243.8
copy div "1 . What SST is required to check the fluid level of an overflow type automatic…"
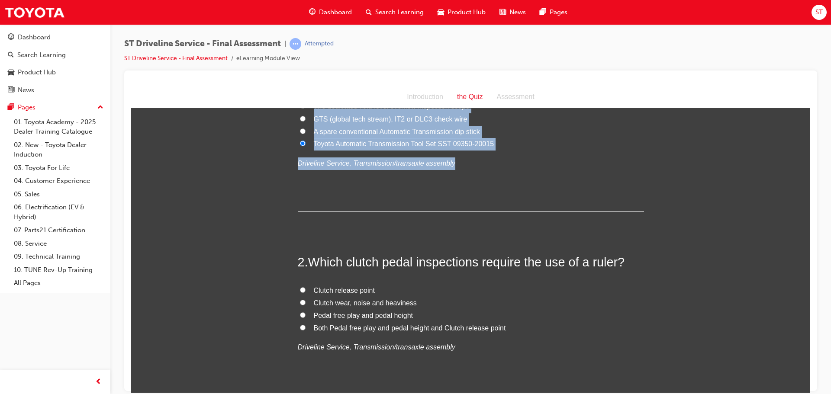
scroll to position [130, 0]
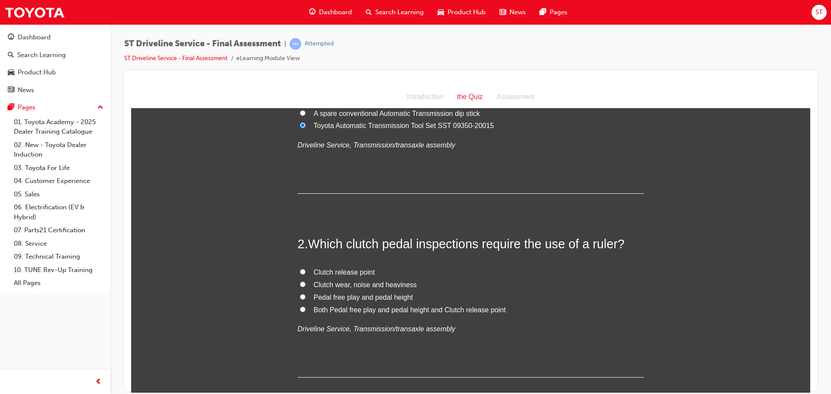
click at [306, 237] on h2 "2 . Which clutch pedal inspections require the use of a ruler?" at bounding box center [471, 243] width 346 height 17
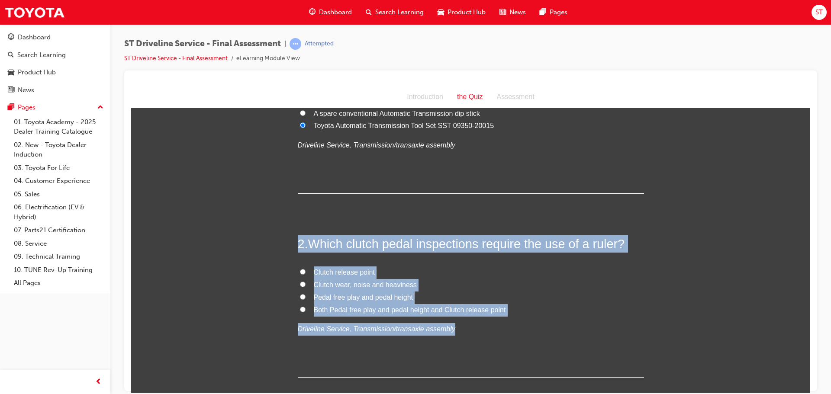
drag, startPoint x: 297, startPoint y: 239, endPoint x: 605, endPoint y: 335, distance: 323.3
click at [605, 335] on div "2 . Which clutch pedal inspections require the use of a ruler? Clutch release p…" at bounding box center [471, 306] width 346 height 142
copy div "2 . Which clutch pedal inspections require the use of a ruler? Clutch release p…"
click at [300, 296] on input "Pedal free play and pedal height" at bounding box center [303, 297] width 6 height 6
radio input "true"
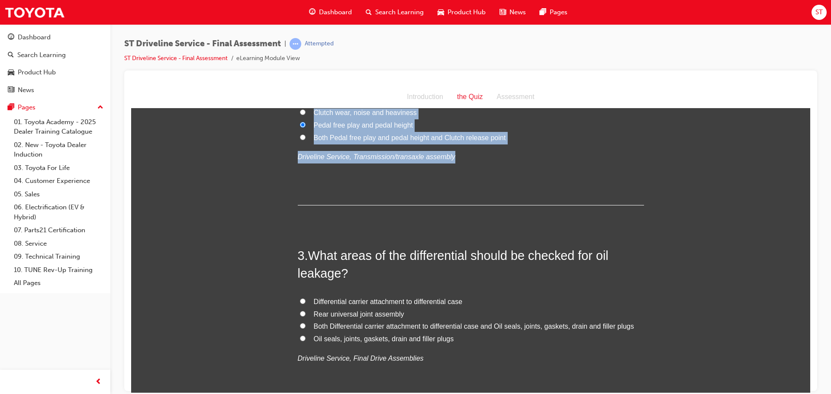
scroll to position [303, 0]
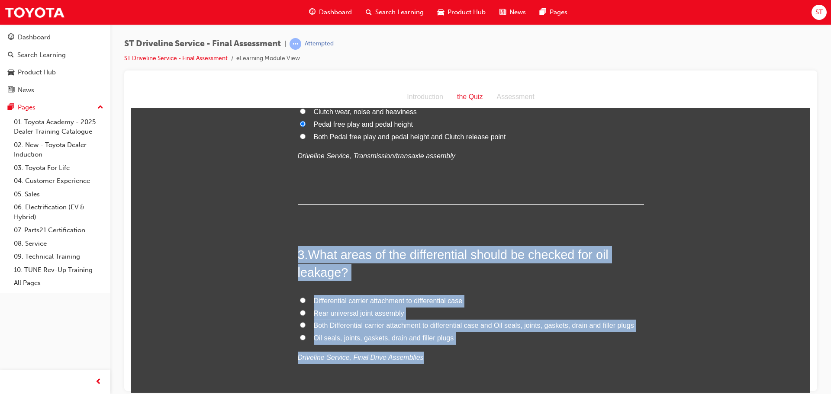
drag, startPoint x: 291, startPoint y: 246, endPoint x: 572, endPoint y: 358, distance: 301.4
copy div "3 . What areas of the differential should be checked for oil leakage? Different…"
click at [300, 325] on input "Both Differential carrier attachment to differential case and Oil seals, joints…" at bounding box center [303, 325] width 6 height 6
radio input "true"
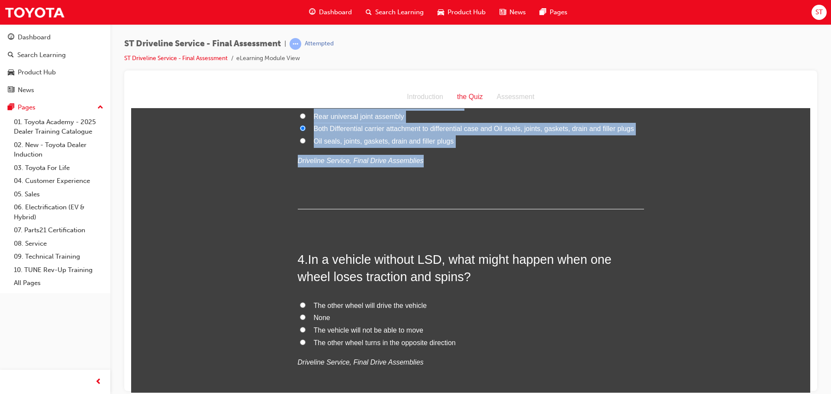
scroll to position [520, 0]
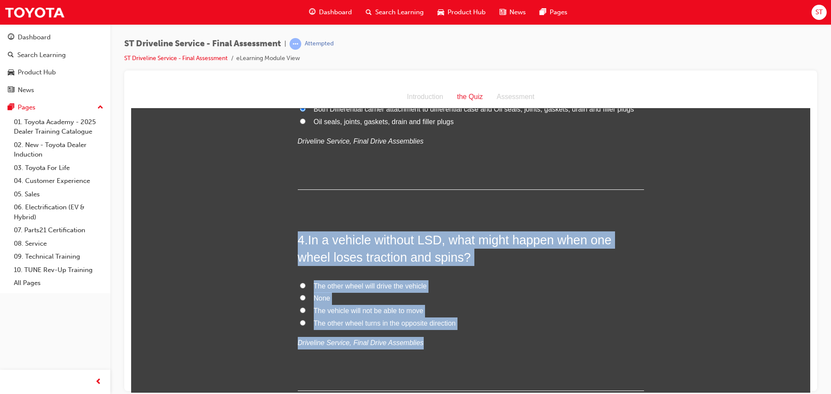
drag, startPoint x: 291, startPoint y: 237, endPoint x: 521, endPoint y: 334, distance: 249.3
copy div "4 . In a vehicle without LSD, what might happen when one wheel loses traction a…"
click at [300, 311] on input "The vehicle will not be able to move" at bounding box center [303, 310] width 6 height 6
radio input "true"
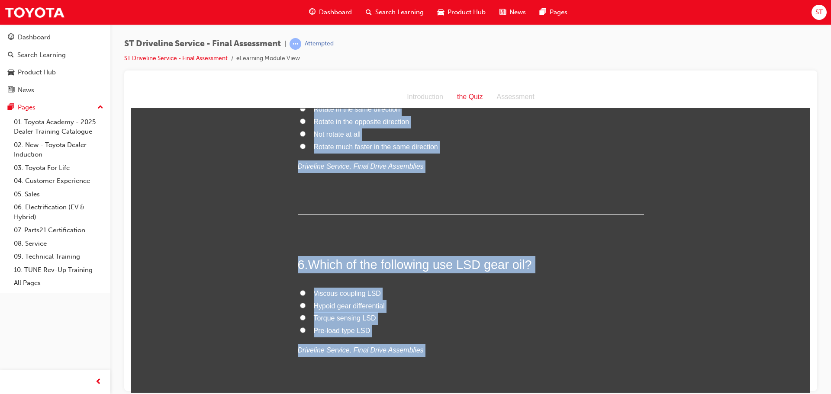
scroll to position [955, 0]
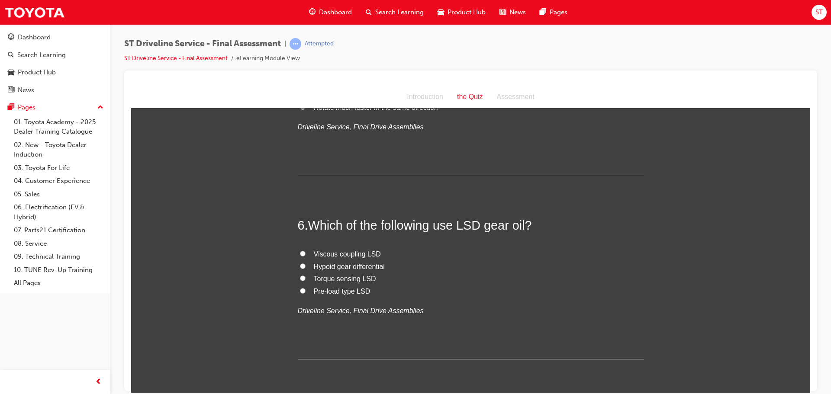
drag, startPoint x: 291, startPoint y: 300, endPoint x: 406, endPoint y: 136, distance: 200.3
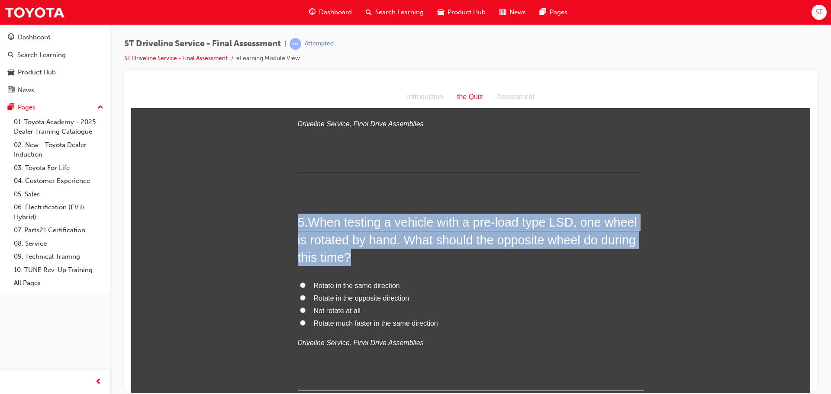
scroll to position [738, 0]
copy h2 "5 . When testing a vehicle with a pre-load type LSD, one wheel is rotated by ha…"
click at [300, 285] on input "Rotate in the same direction" at bounding box center [303, 286] width 6 height 6
radio input "true"
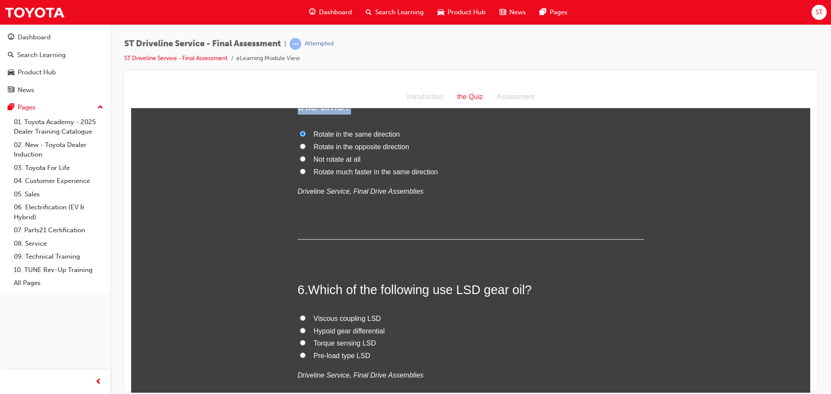
scroll to position [911, 0]
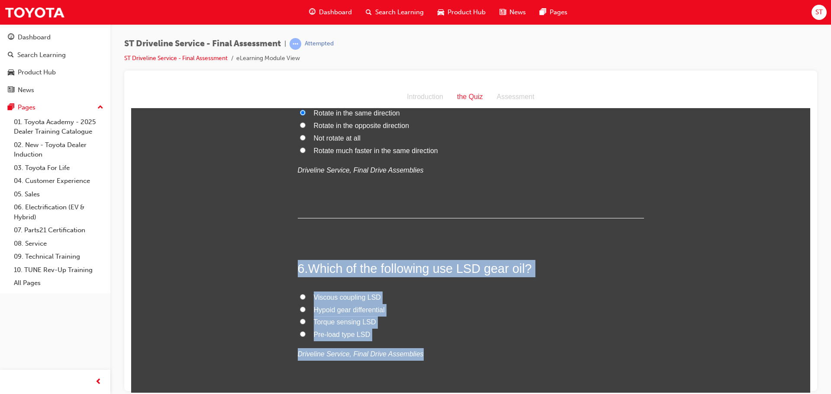
drag, startPoint x: 297, startPoint y: 262, endPoint x: 449, endPoint y: 355, distance: 178.8
click at [449, 355] on div "6 . Which of the following use LSD gear oil? Viscous coupling LSD Hypoid gear d…" at bounding box center [471, 331] width 346 height 142
copy div "6 . Which of the following use LSD gear oil? Viscous coupling LSD Hypoid gear d…"
click at [300, 331] on input "Pre-load type LSD" at bounding box center [303, 334] width 6 height 6
radio input "true"
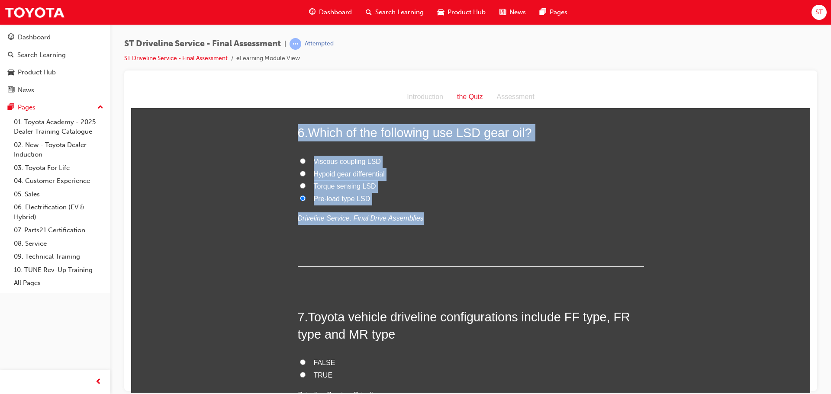
scroll to position [1128, 0]
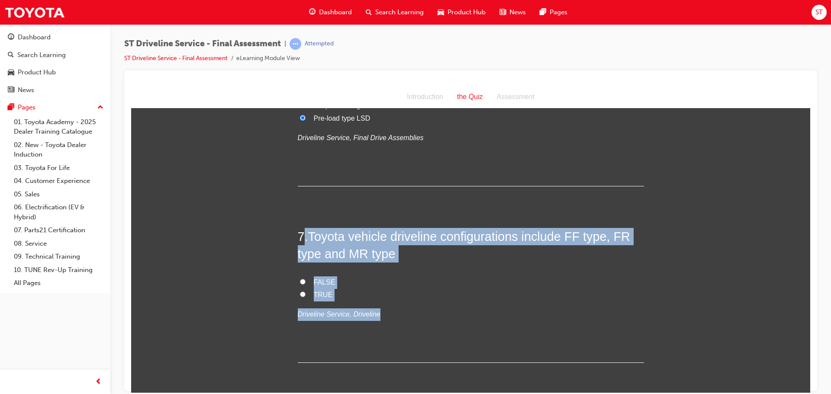
drag, startPoint x: 300, startPoint y: 225, endPoint x: 450, endPoint y: 317, distance: 176.1
copy div ". Toyota vehicle driveline configurations include FF type, FR type and MR type …"
click at [302, 292] on input "TRUE" at bounding box center [303, 294] width 6 height 6
radio input "true"
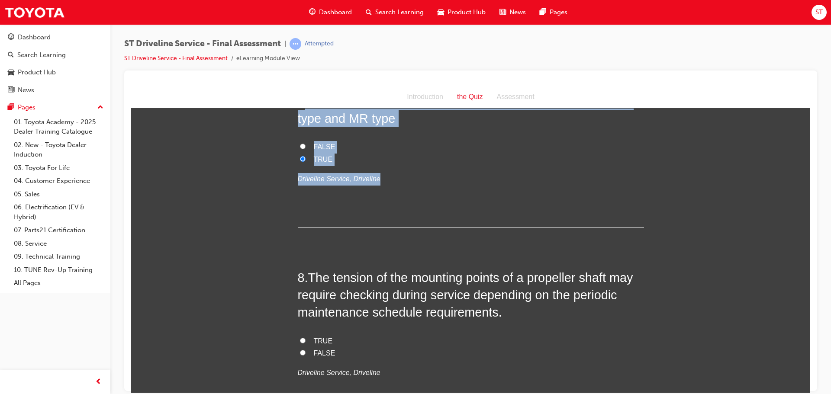
scroll to position [1301, 0]
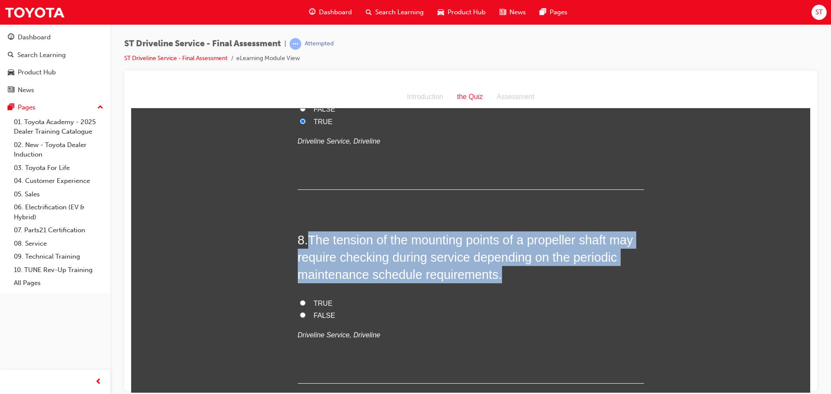
drag, startPoint x: 307, startPoint y: 228, endPoint x: 443, endPoint y: 355, distance: 186.2
click at [443, 355] on div "1 . What SST is required to check the fluid level of an overflow type automatic…" at bounding box center [471, 305] width 346 height 2887
click at [298, 299] on label "TRUE" at bounding box center [471, 303] width 346 height 13
click at [300, 300] on input "TRUE" at bounding box center [303, 303] width 6 height 6
radio input "true"
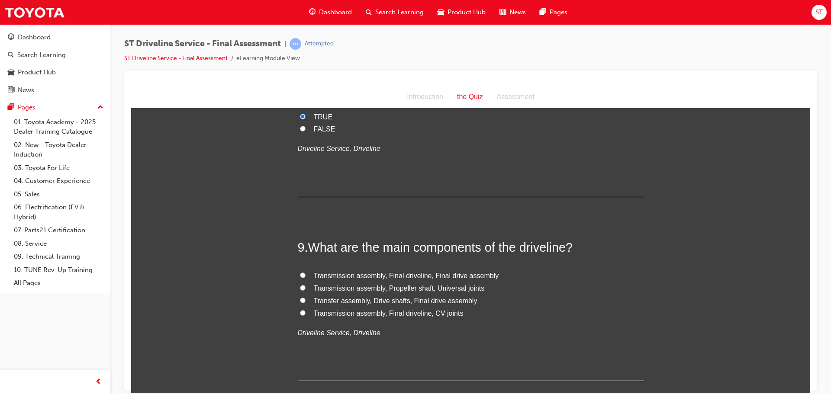
scroll to position [1518, 0]
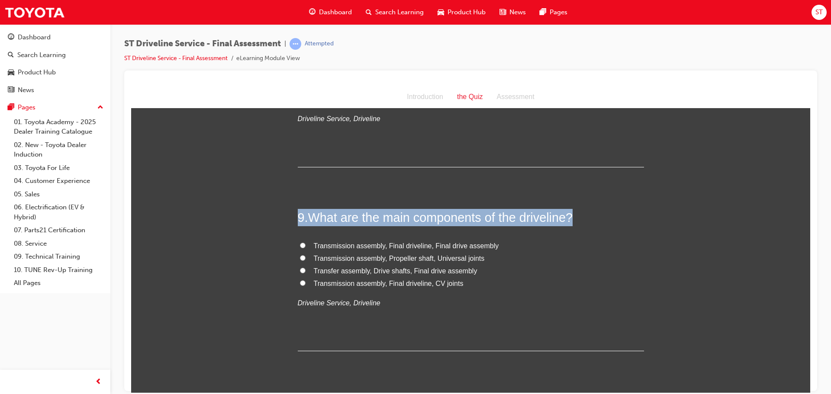
drag, startPoint x: 281, startPoint y: 194, endPoint x: 470, endPoint y: 337, distance: 237.7
click at [470, 337] on div "You must select an answer for each question before you can submit. Please note,…" at bounding box center [470, 99] width 679 height 2999
click at [305, 271] on label "Transfer assembly, Drive shafts, Final drive assembly" at bounding box center [471, 271] width 346 height 13
click at [305, 271] on input "Transfer assembly, Drive shafts, Final drive assembly" at bounding box center [303, 271] width 6 height 6
radio input "true"
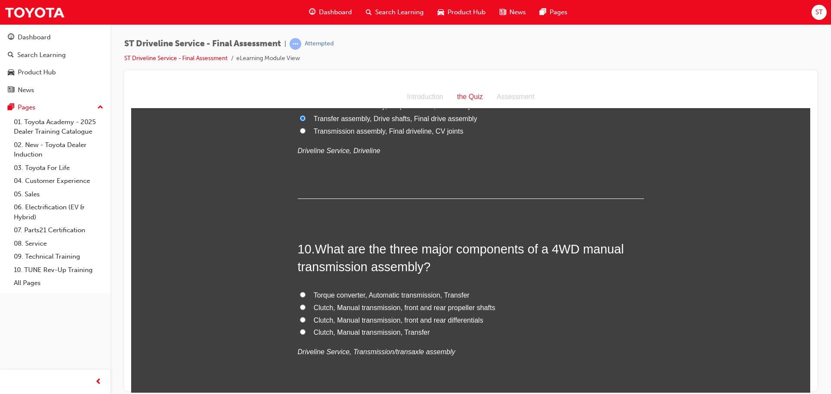
scroll to position [1691, 0]
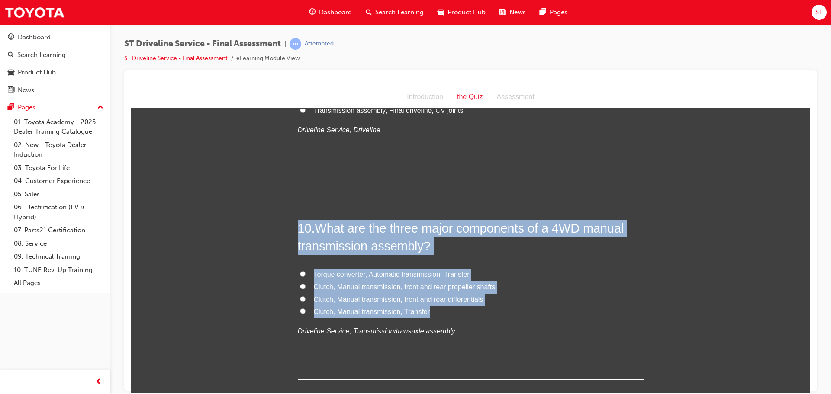
drag, startPoint x: 290, startPoint y: 221, endPoint x: 498, endPoint y: 317, distance: 229.8
click at [300, 309] on input "Clutch, Manual transmission, Transfer" at bounding box center [303, 311] width 6 height 6
radio input "true"
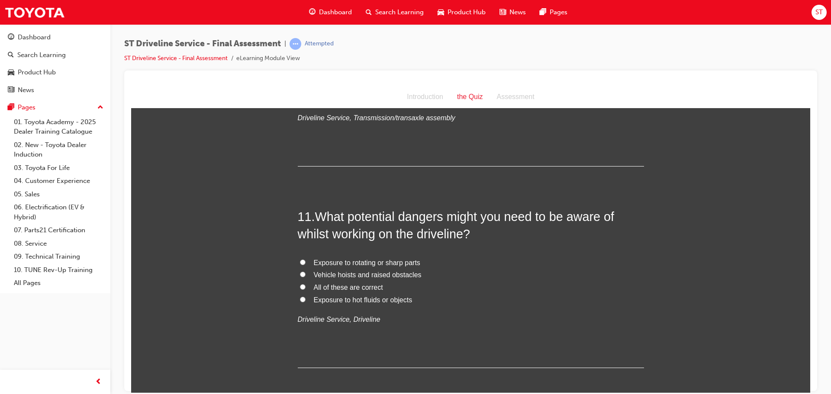
scroll to position [1907, 0]
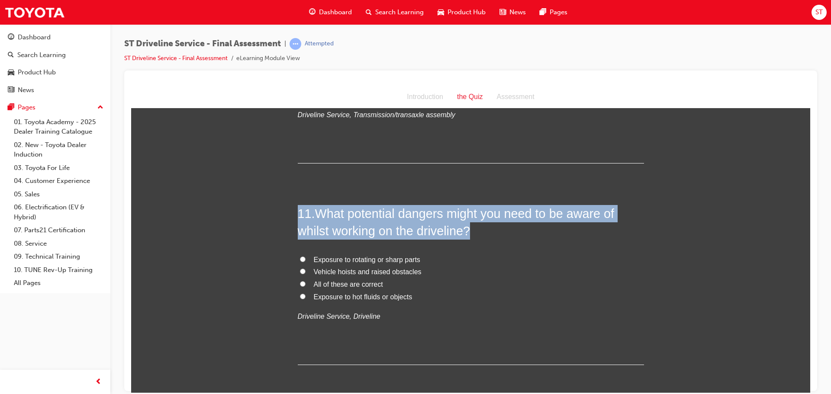
drag, startPoint x: 293, startPoint y: 201, endPoint x: 427, endPoint y: 331, distance: 187.1
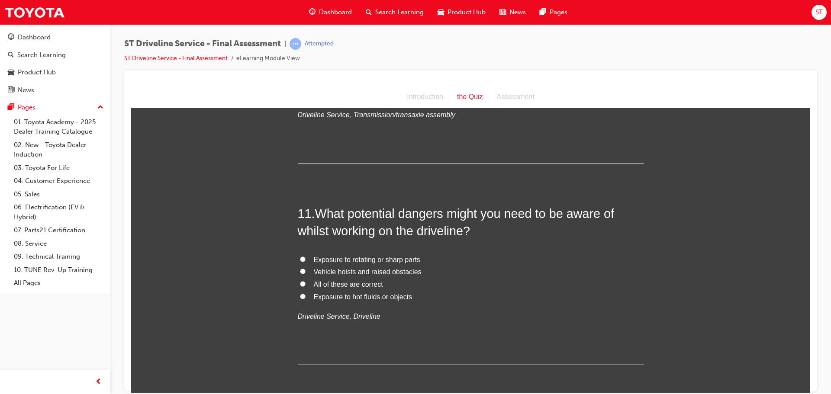
click at [300, 282] on input "All of these are correct" at bounding box center [303, 284] width 6 height 6
radio input "true"
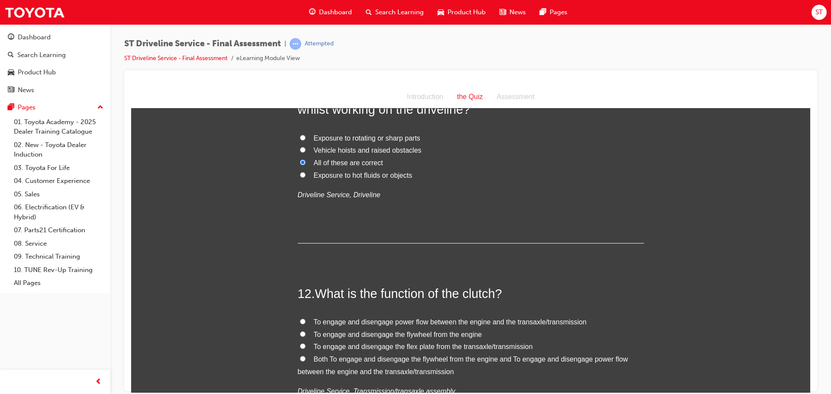
scroll to position [2080, 0]
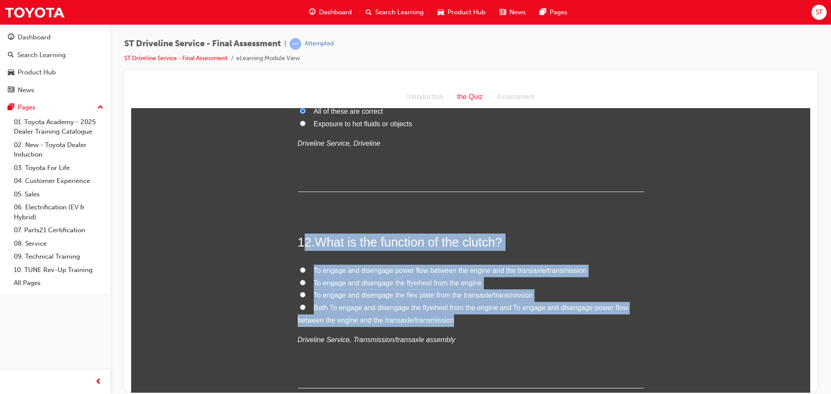
drag, startPoint x: 339, startPoint y: 255, endPoint x: 581, endPoint y: 322, distance: 252.0
click at [581, 322] on div "12 . What is the function of the clutch? To engage and disengage power flow bet…" at bounding box center [471, 310] width 346 height 155
click at [300, 306] on input "Both To engage and disengage the flywheel from the engine and To engage and dis…" at bounding box center [303, 307] width 6 height 6
radio input "true"
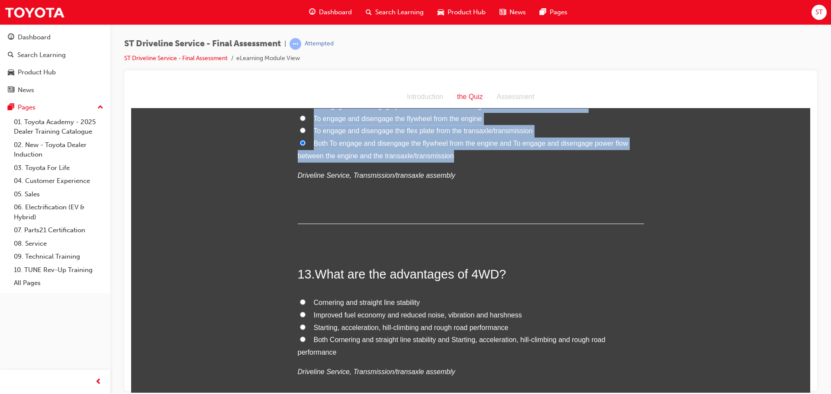
scroll to position [2297, 0]
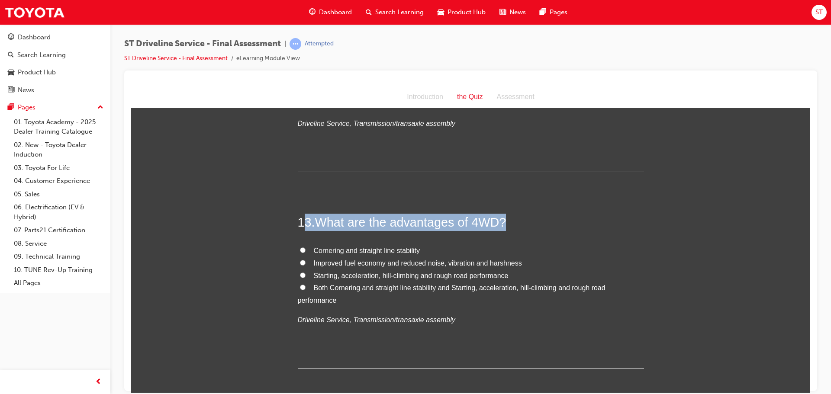
drag, startPoint x: 304, startPoint y: 209, endPoint x: 527, endPoint y: 327, distance: 252.7
click at [300, 287] on input "Both Cornering and straight line stability and Starting, acceleration, hill-cli…" at bounding box center [303, 287] width 6 height 6
radio input "true"
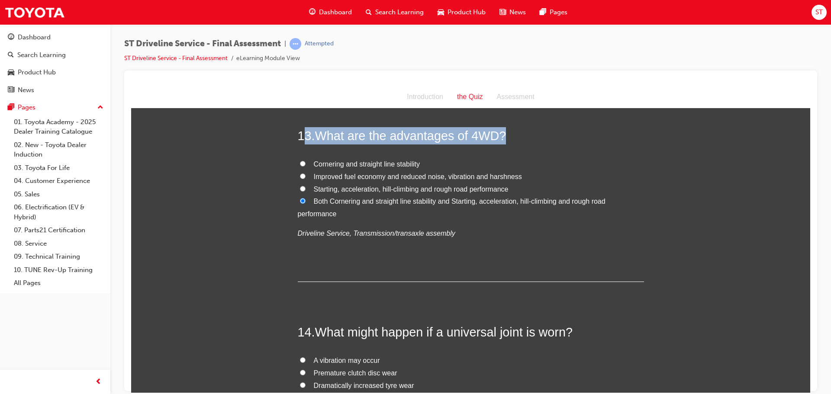
scroll to position [2470, 0]
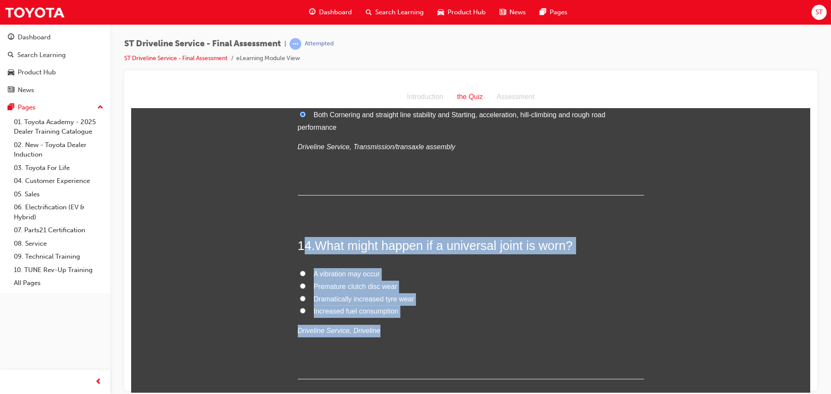
drag, startPoint x: 304, startPoint y: 231, endPoint x: 622, endPoint y: 331, distance: 332.6
click at [300, 272] on input "A vibration may occur" at bounding box center [303, 274] width 6 height 6
radio input "true"
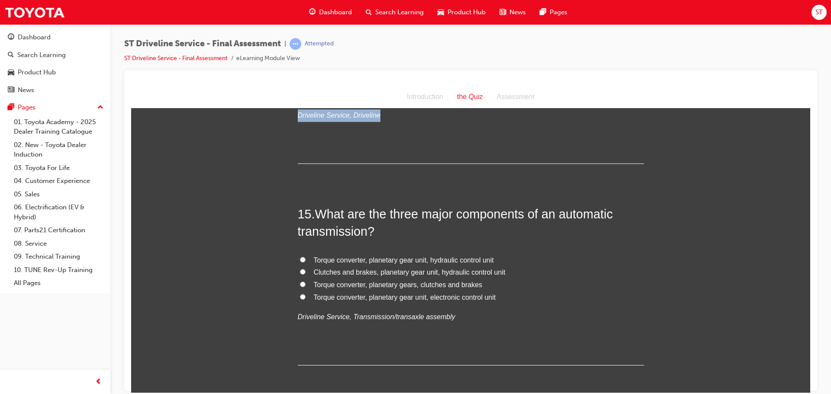
scroll to position [2687, 0]
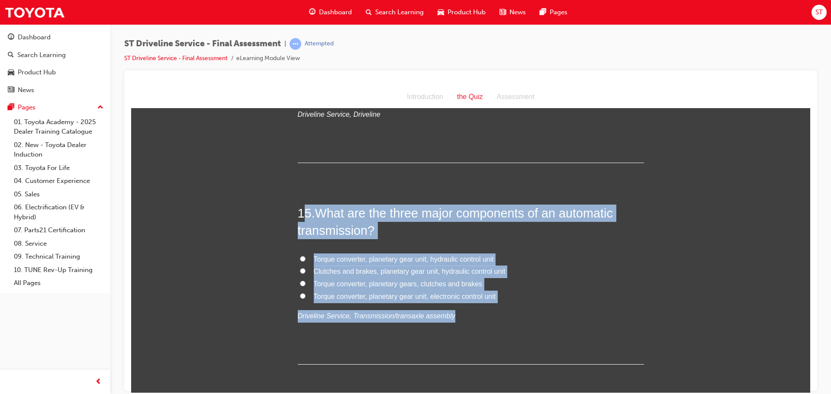
drag, startPoint x: 300, startPoint y: 210, endPoint x: 488, endPoint y: 307, distance: 211.9
click at [488, 307] on div "15 . What are the three major components of an automatic transmission? Torque c…" at bounding box center [471, 284] width 346 height 160
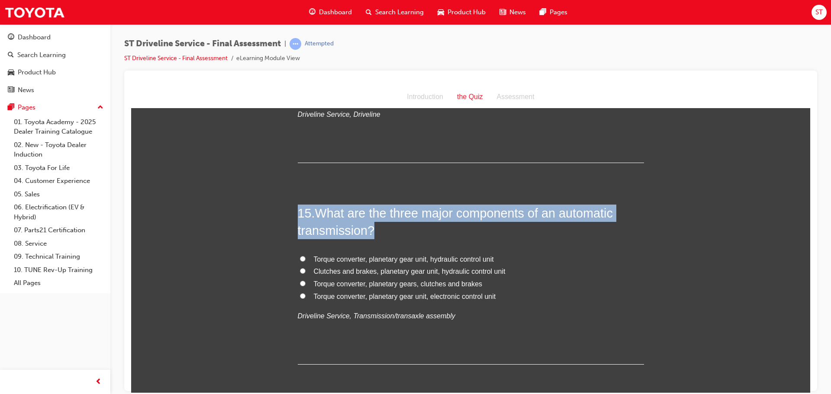
drag, startPoint x: 284, startPoint y: 205, endPoint x: 513, endPoint y: 331, distance: 261.0
click at [300, 258] on input "Torque converter, planetary gear unit, hydraulic control unit" at bounding box center [303, 259] width 6 height 6
radio input "true"
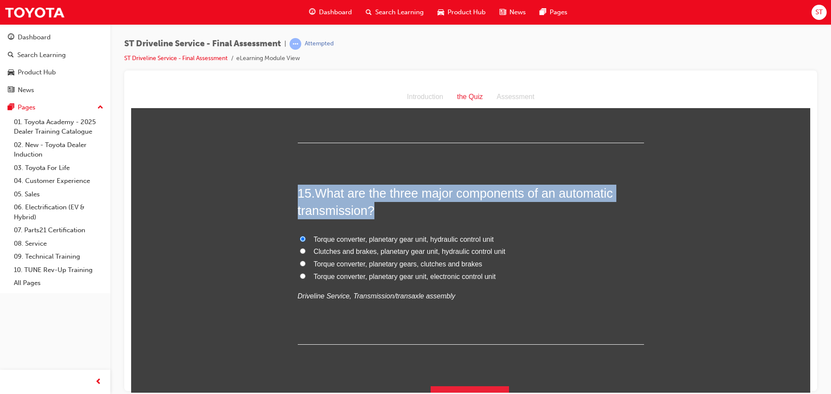
scroll to position [2724, 0]
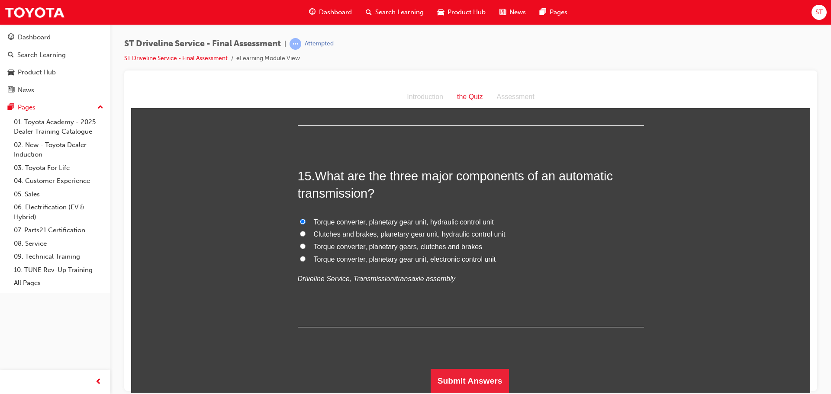
click at [346, 321] on div "15 . What are the three major components of an automatic transmission? Torque c…" at bounding box center [471, 247] width 346 height 160
click at [475, 384] on button "Submit Answers" at bounding box center [470, 381] width 79 height 24
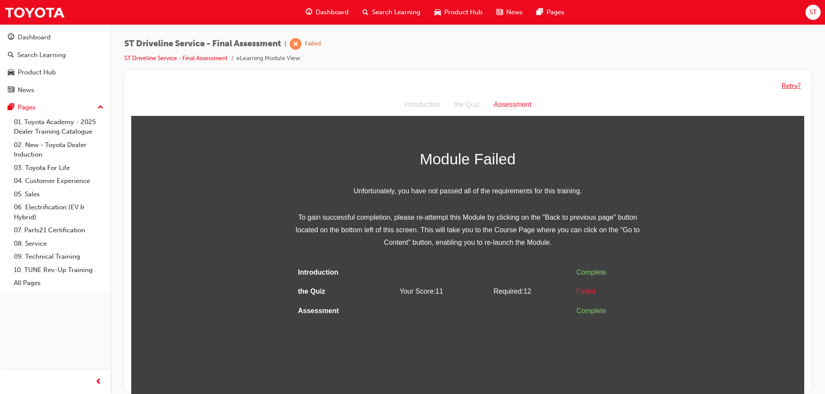
click at [786, 87] on button "Retry?" at bounding box center [790, 86] width 19 height 10
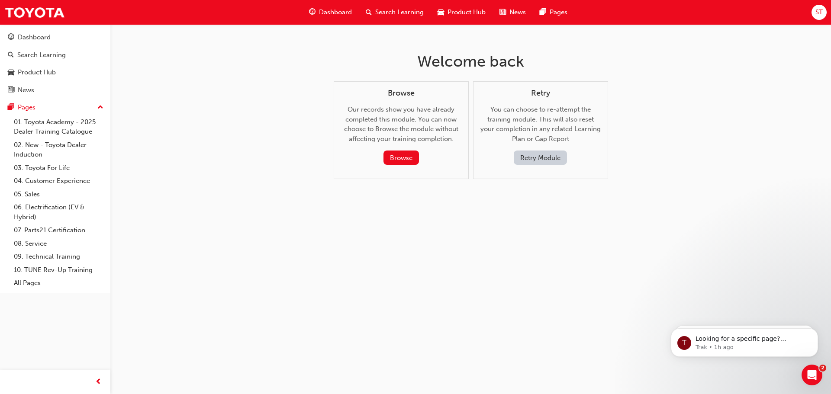
click at [816, 7] on span "ST" at bounding box center [819, 12] width 7 height 10
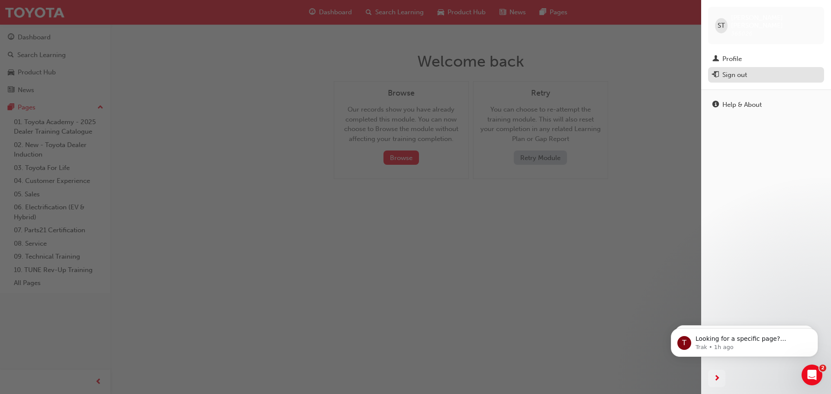
click at [757, 70] on div "Sign out" at bounding box center [766, 75] width 107 height 11
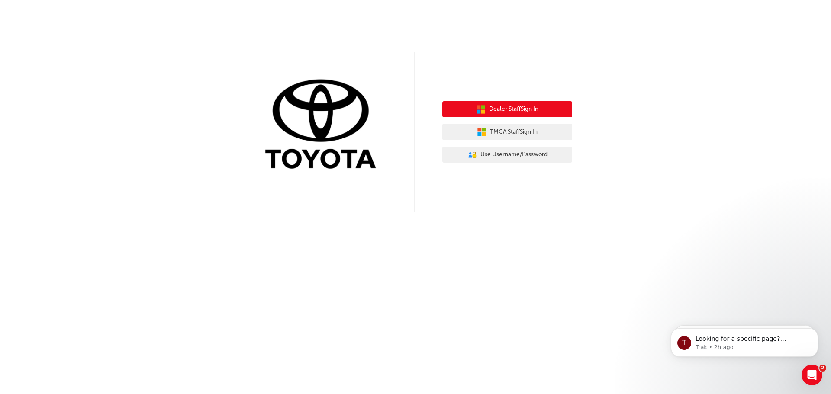
click at [505, 105] on span "Dealer Staff Sign In" at bounding box center [513, 109] width 49 height 10
